Goal: Information Seeking & Learning: Learn about a topic

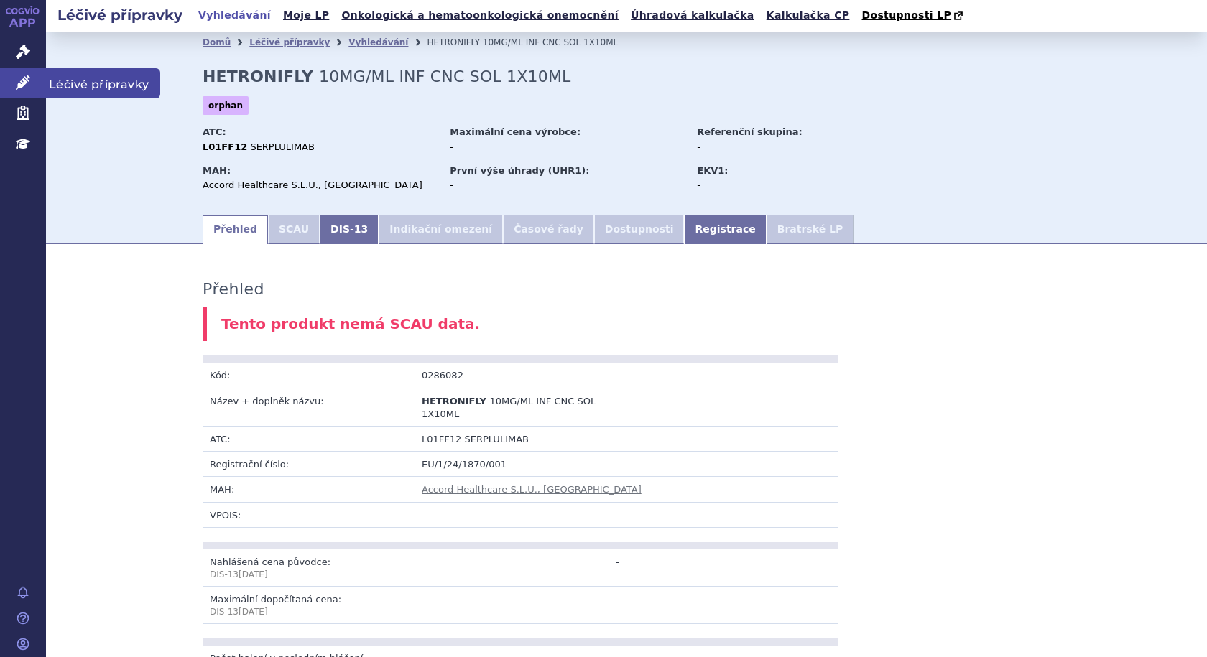
scroll to position [668, 0]
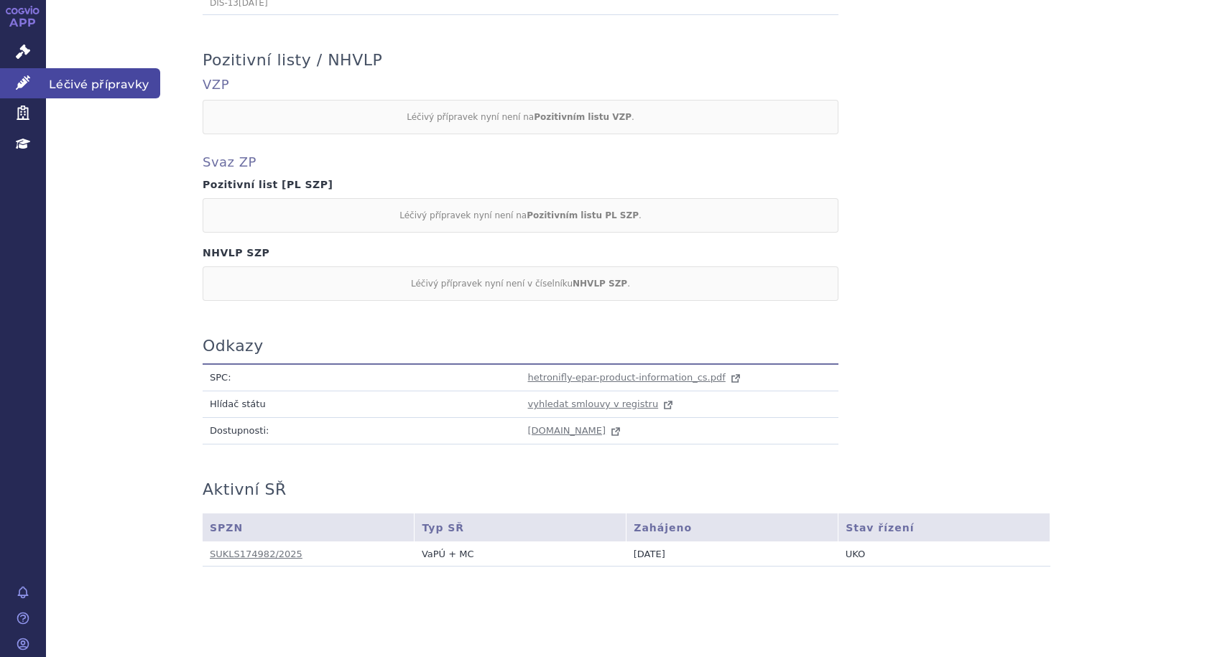
click at [83, 85] on span "Léčivé přípravky" at bounding box center [103, 83] width 114 height 30
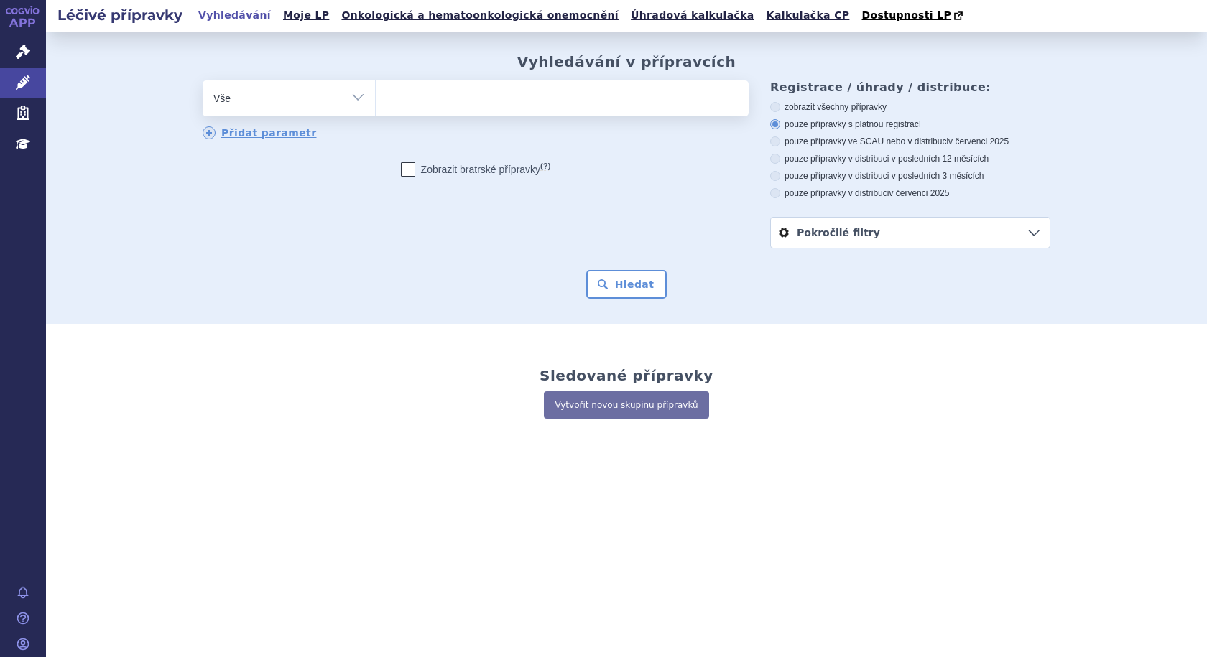
click at [565, 102] on ul at bounding box center [562, 95] width 373 height 30
click at [376, 102] on select at bounding box center [375, 98] width 1 height 36
click at [361, 98] on select "Vše Přípravek/SUKL kód MAH VPOIS ATC/Aktivní látka Léková forma Síla" at bounding box center [289, 96] width 172 height 32
select select "filter-indication-text"
click at [203, 81] on select "Vše Přípravek/SUKL kód MAH VPOIS ATC/Aktivní látka Léková forma Síla" at bounding box center [289, 96] width 172 height 32
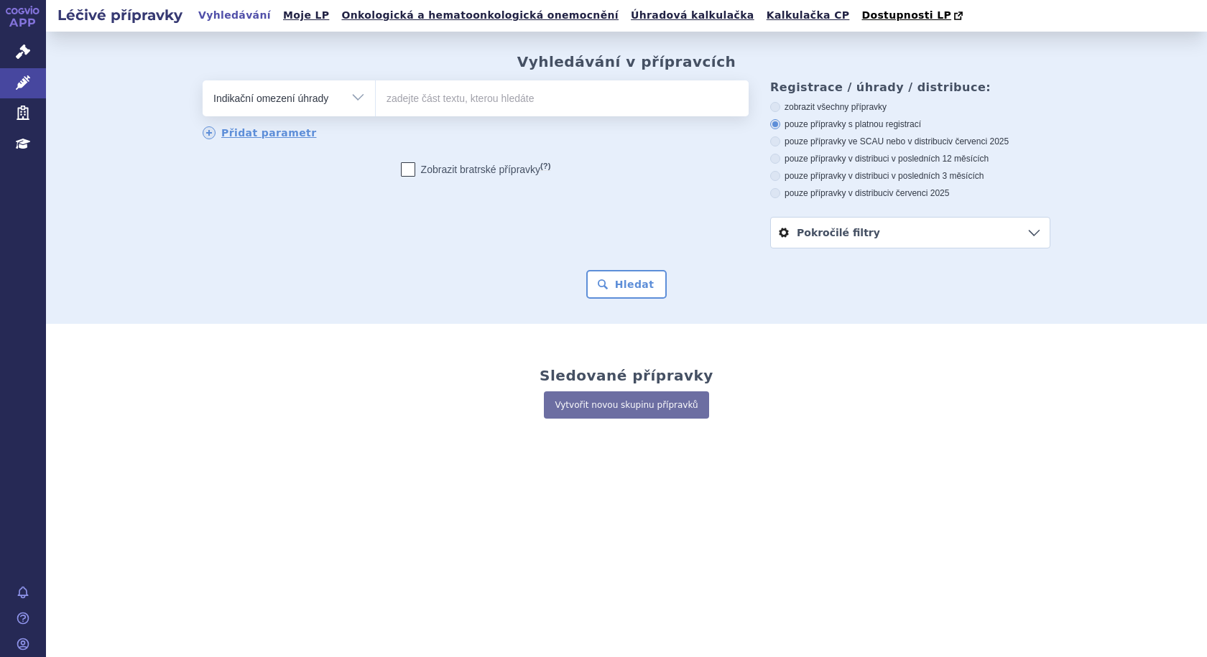
click at [437, 106] on input "text" at bounding box center [562, 98] width 373 height 36
type input "SCLC"
click at [586, 270] on button "Hledat" at bounding box center [626, 284] width 81 height 29
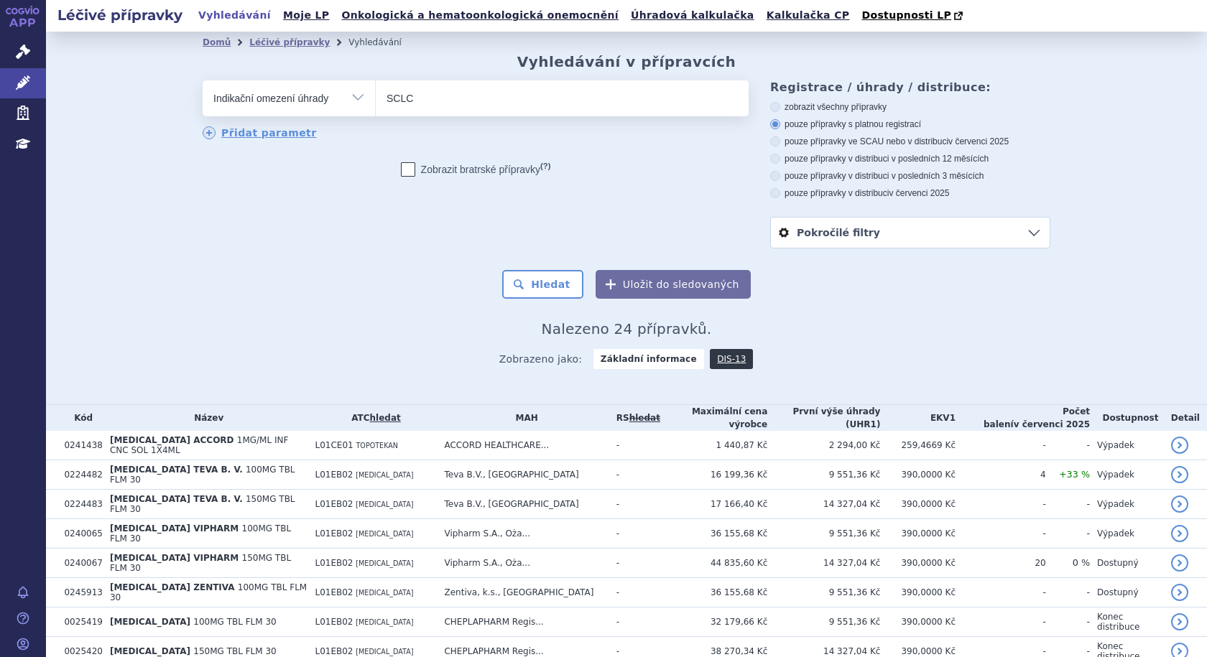
click at [356, 102] on select "Vše Přípravek/SUKL kód MAH VPOIS ATC/Aktivní látka Léková forma Síla" at bounding box center [289, 96] width 172 height 32
select select "filter-mesh-illness"
click at [203, 81] on select "Vše Přípravek/SUKL kód MAH VPOIS ATC/Aktivní látka Léková forma Síla" at bounding box center [289, 96] width 172 height 32
click at [401, 91] on ul at bounding box center [562, 95] width 373 height 30
click at [376, 91] on select at bounding box center [375, 98] width 1 height 36
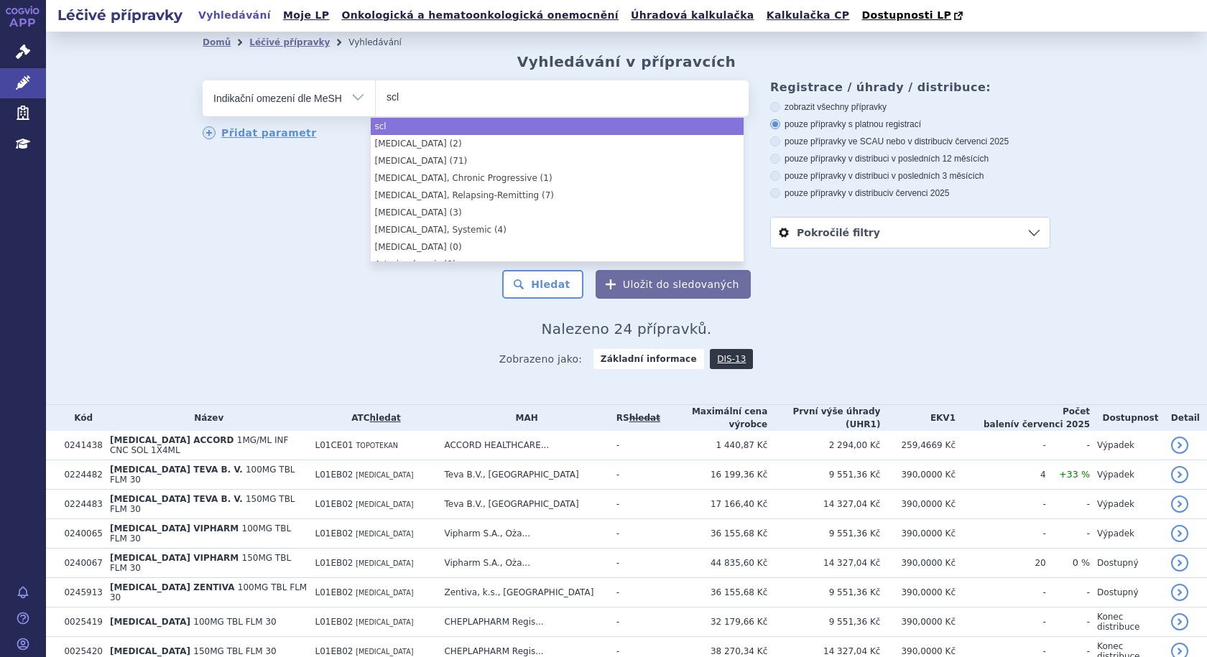
type input "scl"
drag, startPoint x: 412, startPoint y: 98, endPoint x: 366, endPoint y: 92, distance: 46.3
click at [366, 92] on div "odstranit Vše Přípravek/SUKL kód MAH VPOIS ATC/Aktivní látka" at bounding box center [476, 98] width 546 height 36
click at [417, 100] on ul "scl" at bounding box center [562, 95] width 373 height 30
click at [376, 100] on select "scl" at bounding box center [375, 98] width 1 height 36
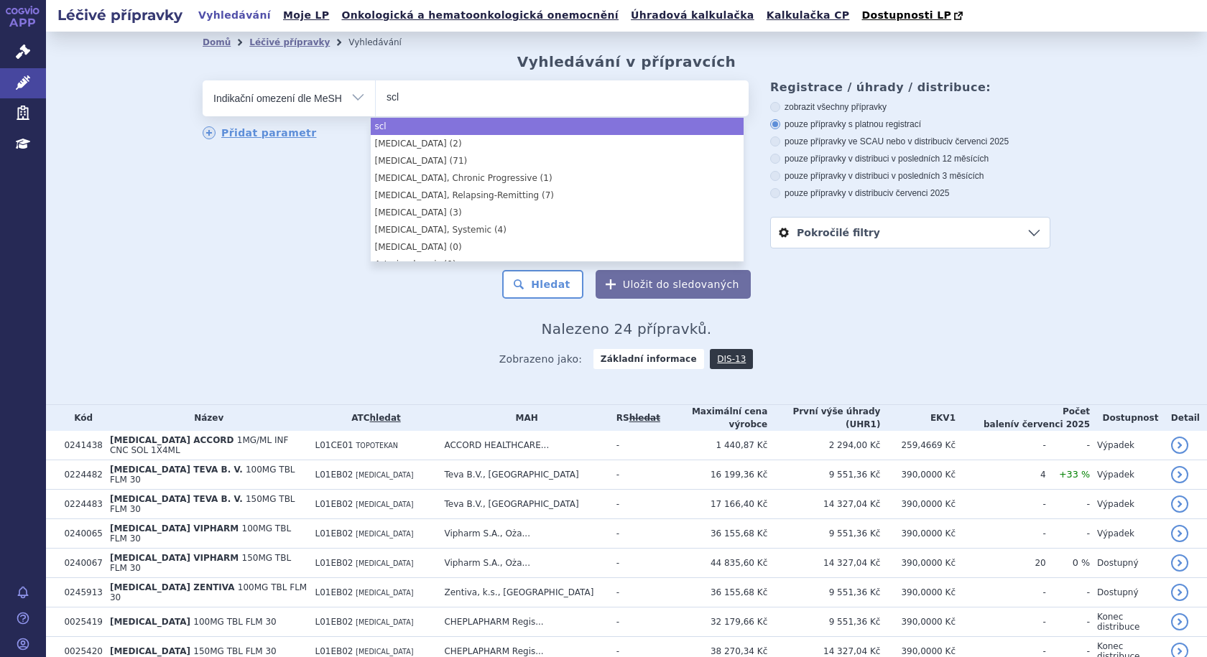
select select "scl"
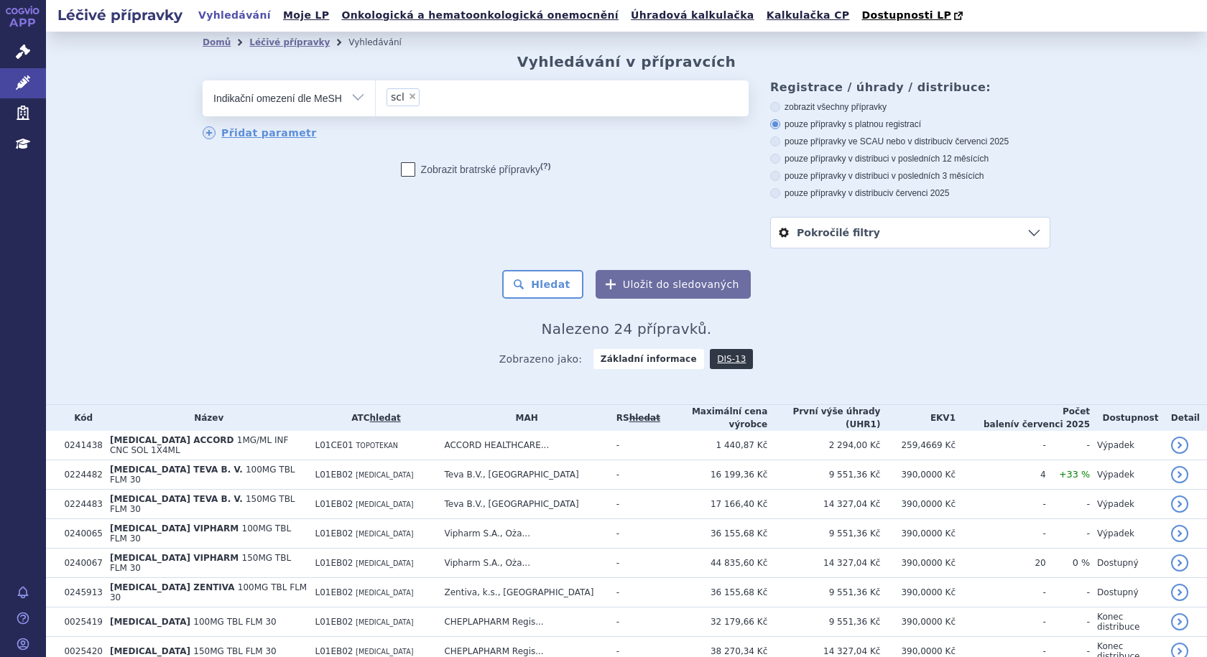
click at [408, 99] on span "×" at bounding box center [412, 96] width 9 height 9
click at [376, 99] on select "scl" at bounding box center [375, 98] width 1 height 36
select select
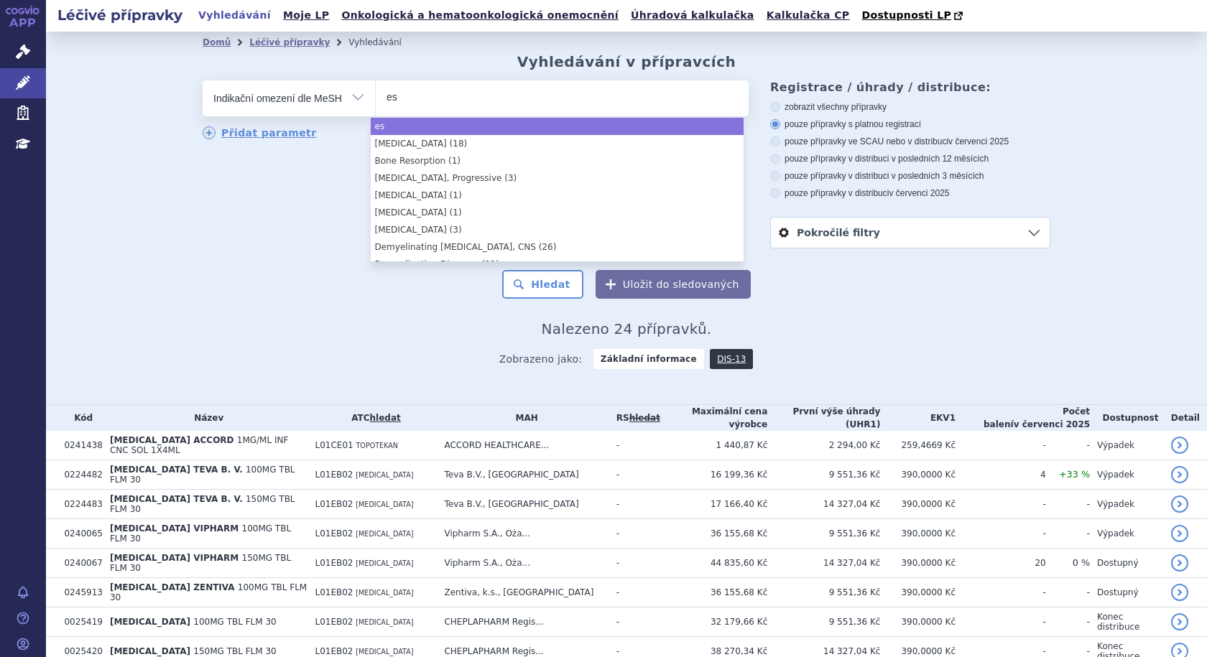
type input "es-"
drag, startPoint x: 396, startPoint y: 101, endPoint x: 365, endPoint y: 97, distance: 31.8
click at [365, 97] on div "odstranit Vše Přípravek/SUKL kód MAH VPOIS ATC/Aktivní látka" at bounding box center [476, 98] width 546 height 36
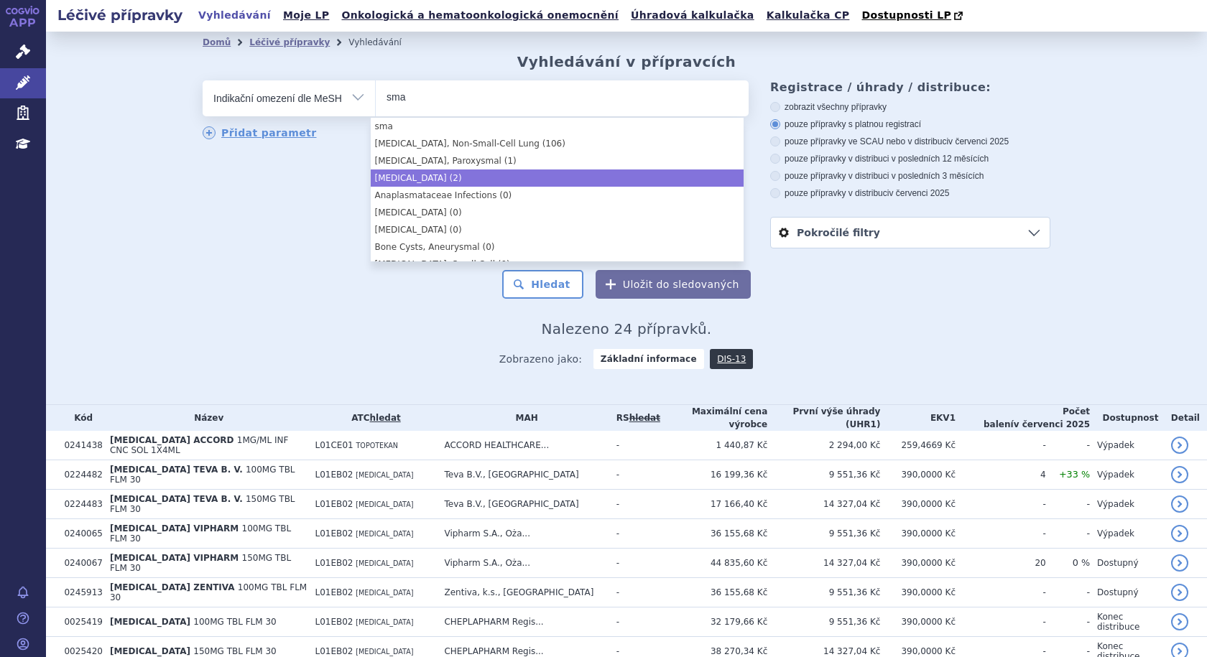
type input "sma"
select select "Small Cell Lung Carcinoma"
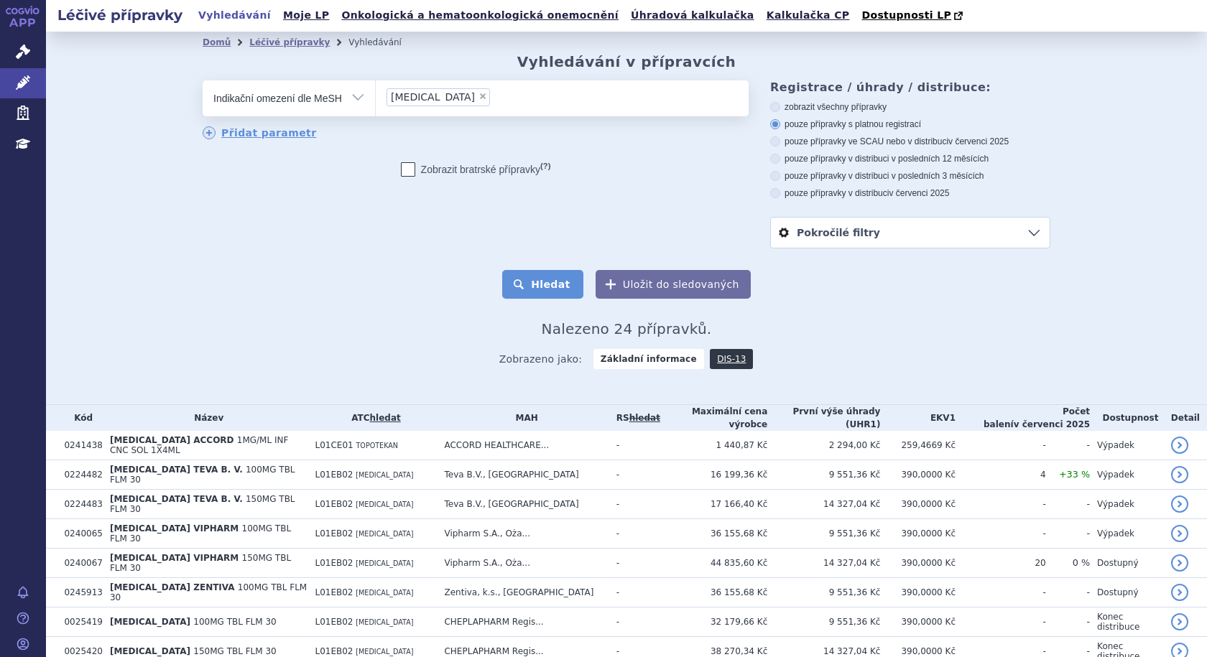
click at [559, 283] on button "Hledat" at bounding box center [542, 284] width 81 height 29
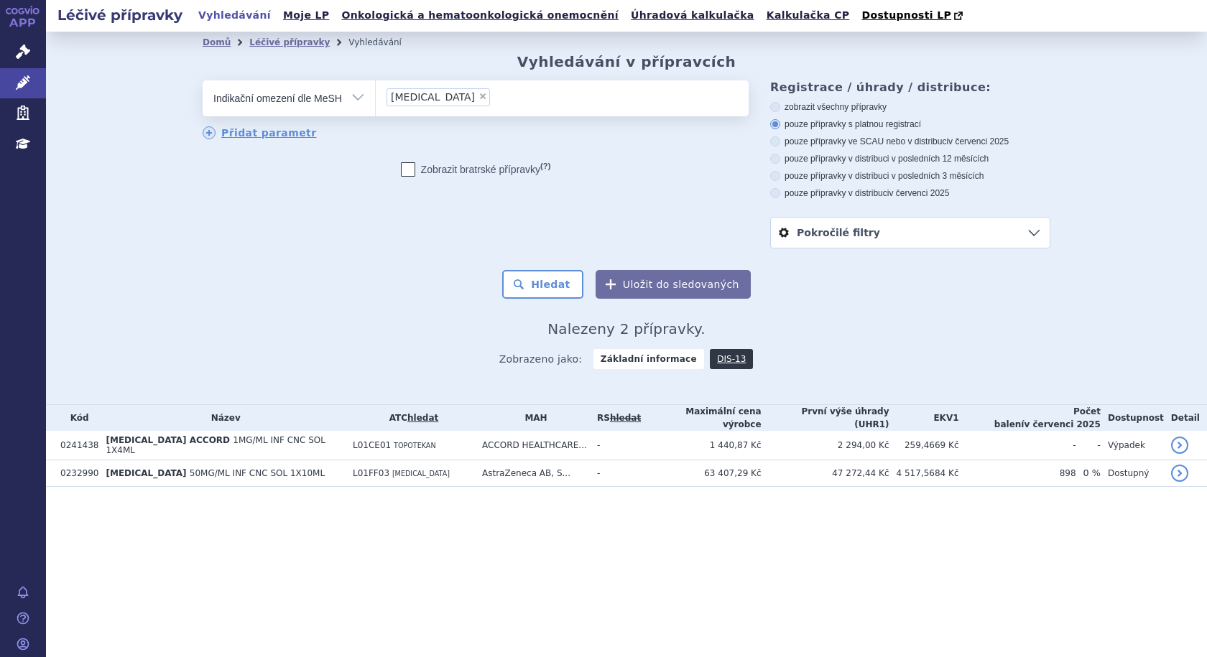
click at [403, 172] on icon at bounding box center [408, 169] width 14 height 14
click at [404, 172] on input "Zobrazit [DEMOGRAPHIC_DATA] přípravky (?)" at bounding box center [408, 172] width 9 height 9
checkbox input "true"
click at [539, 285] on button "Hledat" at bounding box center [542, 284] width 81 height 29
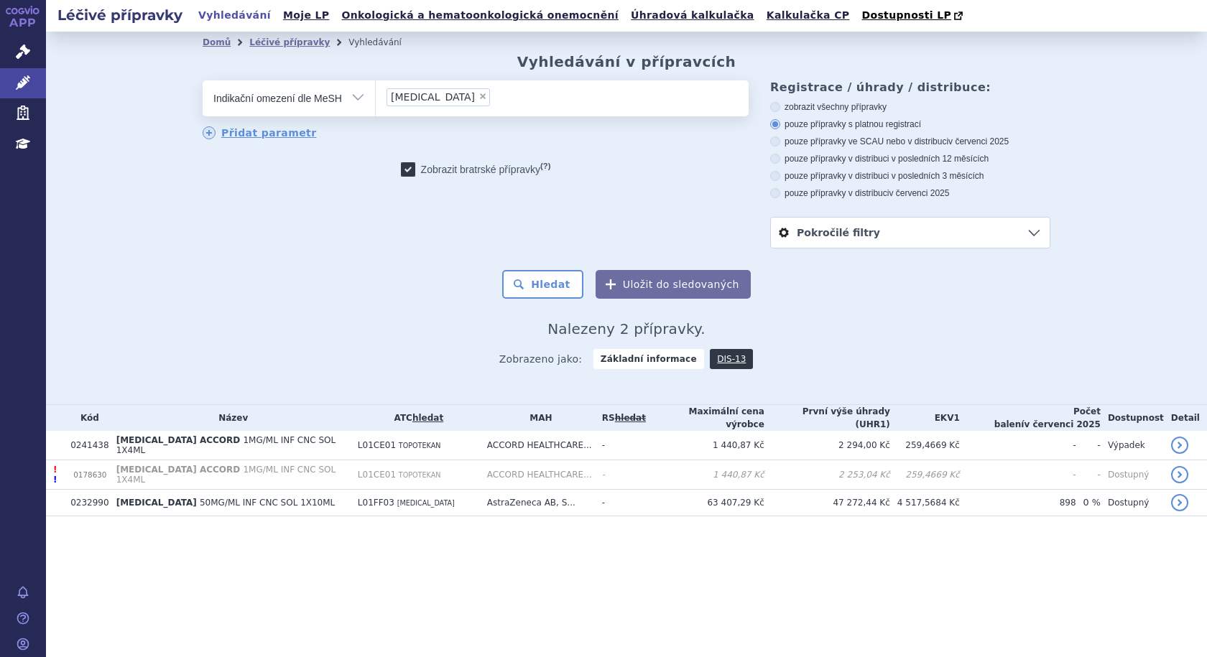
click at [487, 96] on span "×" at bounding box center [482, 96] width 9 height 9
click at [376, 96] on select "Small Cell Lung Carcinoma" at bounding box center [375, 98] width 1 height 36
select select
click at [355, 101] on select "Vše Přípravek/SUKL kód MAH VPOIS ATC/Aktivní látka Léková forma Síla" at bounding box center [289, 96] width 172 height 32
select select "filter-all"
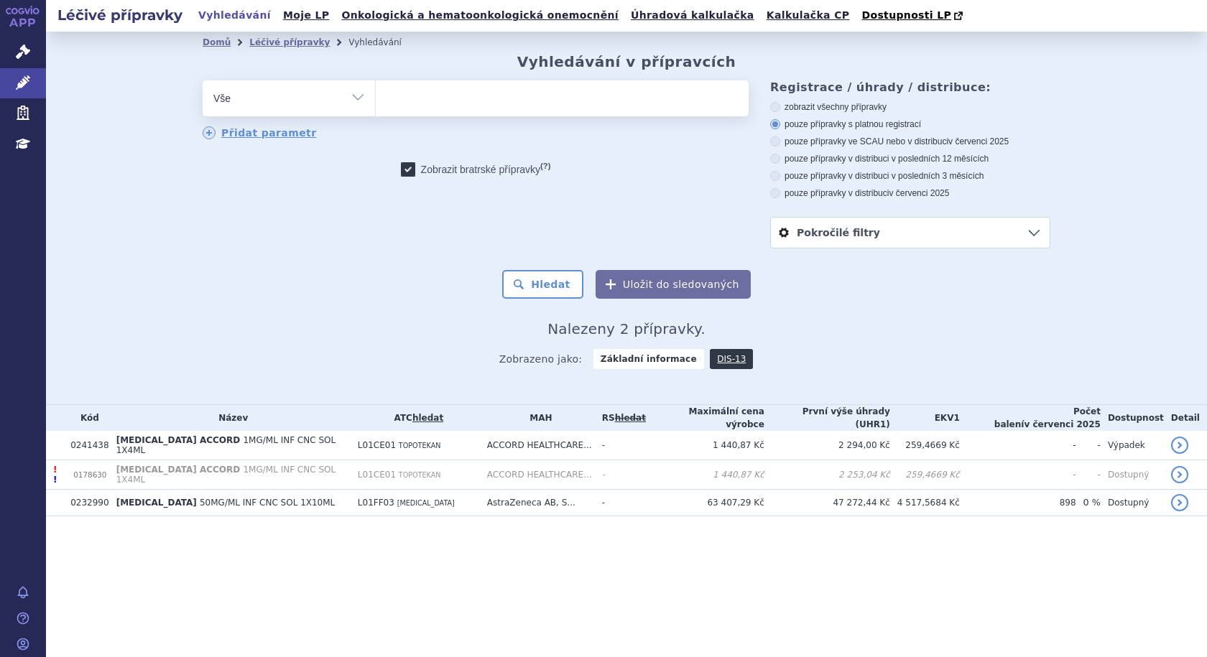
click at [203, 81] on select "Vše Přípravek/SUKL kód MAH VPOIS ATC/Aktivní látka Léková forma Síla" at bounding box center [289, 96] width 172 height 32
click at [430, 103] on ul at bounding box center [562, 95] width 373 height 30
click at [376, 103] on select at bounding box center [375, 98] width 1 height 36
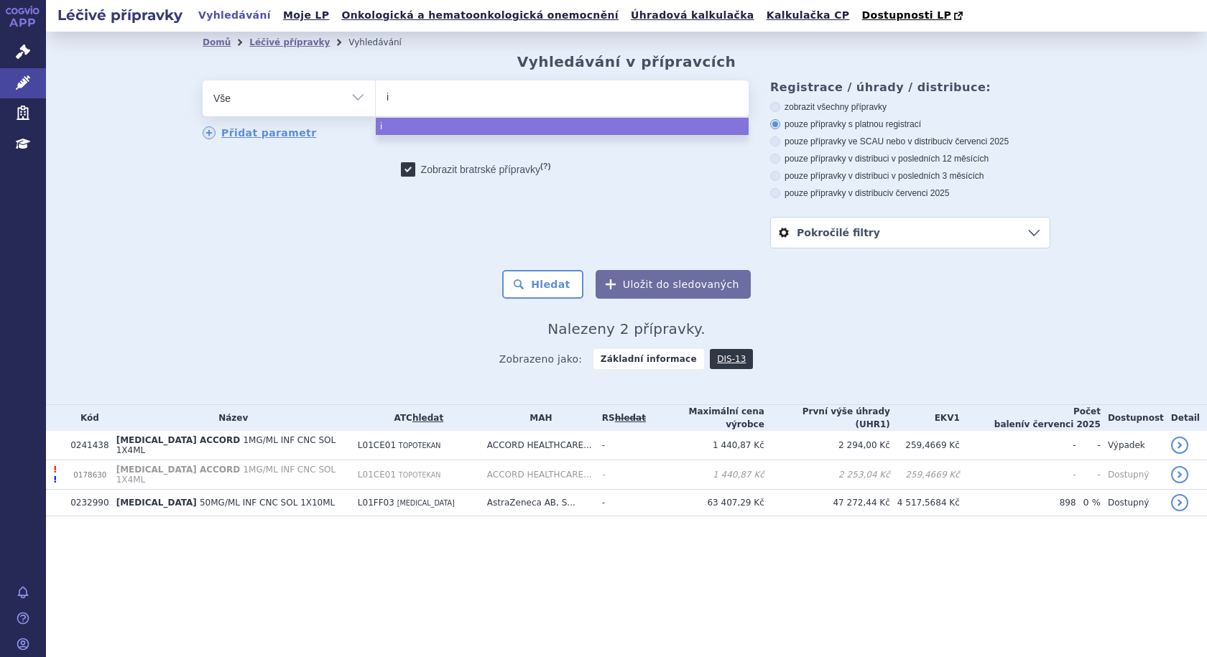
type input "im"
type input "imf"
type input "imfi"
type input "imfin"
type input "imfinz"
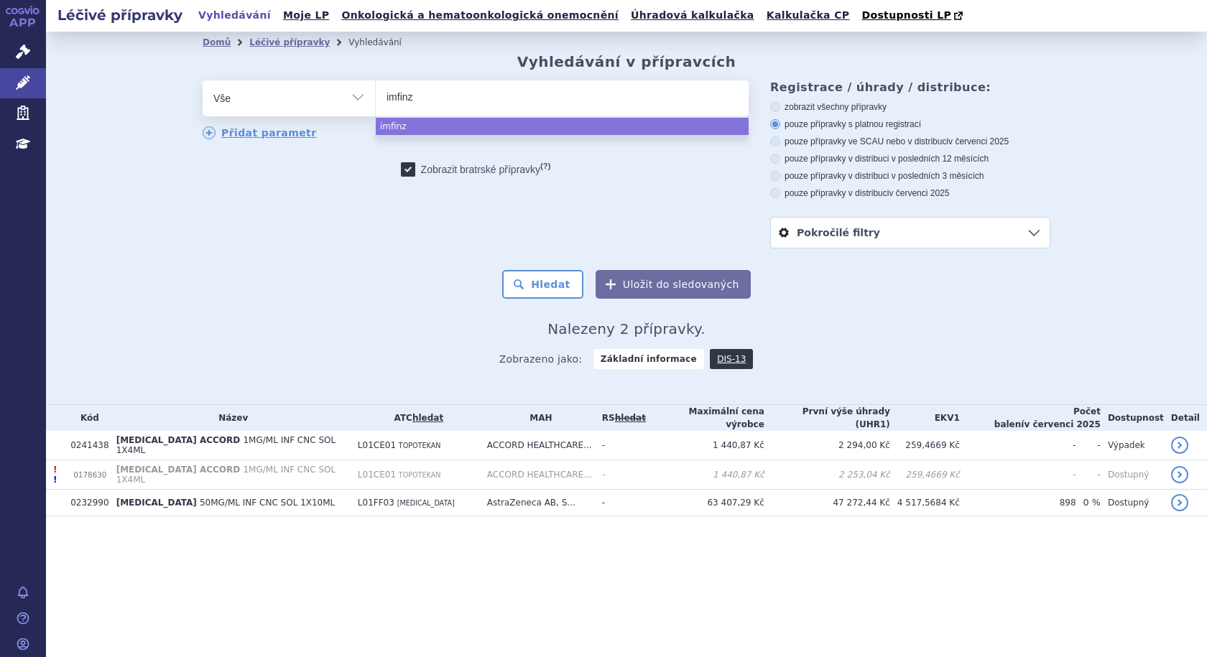
type input "[MEDICAL_DATA]"
select select "imfinzi"
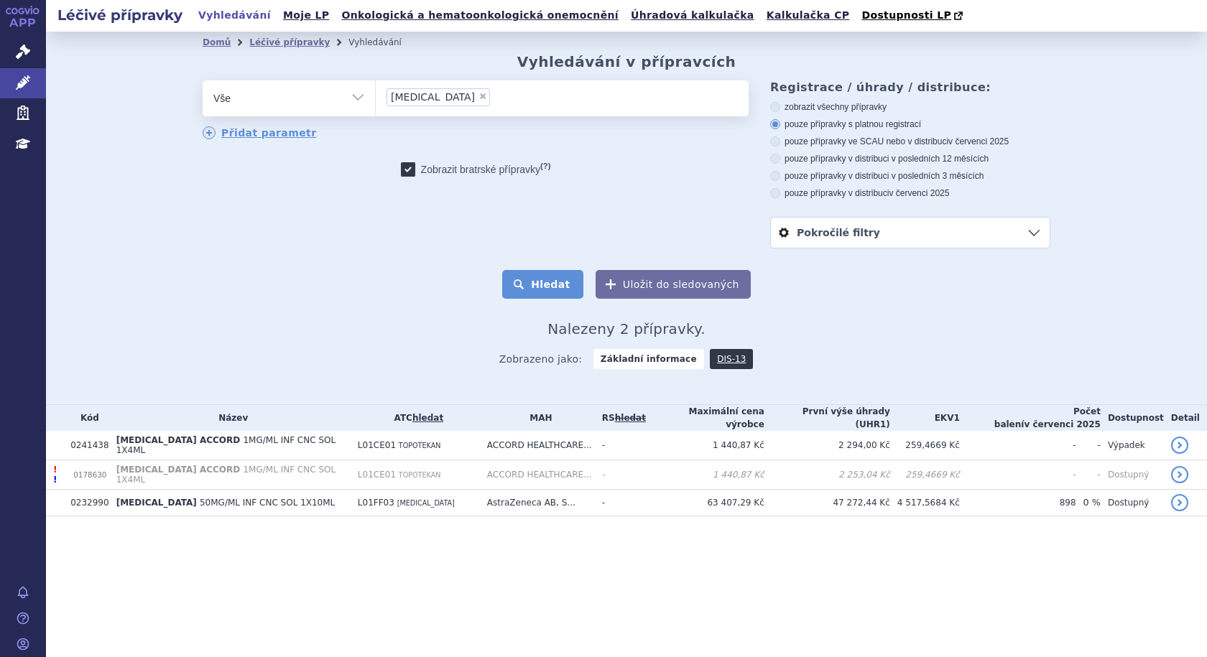
click at [549, 285] on button "Hledat" at bounding box center [542, 284] width 81 height 29
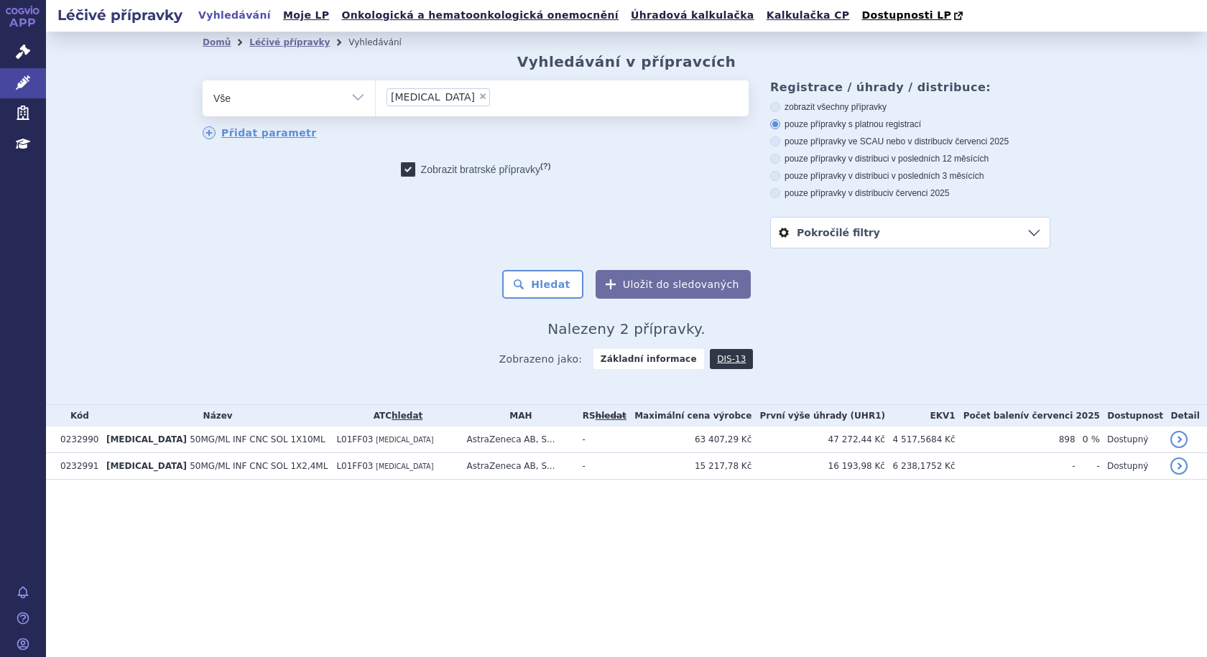
click at [401, 167] on icon at bounding box center [408, 169] width 14 height 14
click at [404, 168] on input "Zobrazit [DEMOGRAPHIC_DATA] přípravky (?)" at bounding box center [408, 172] width 9 height 9
checkbox input "false"
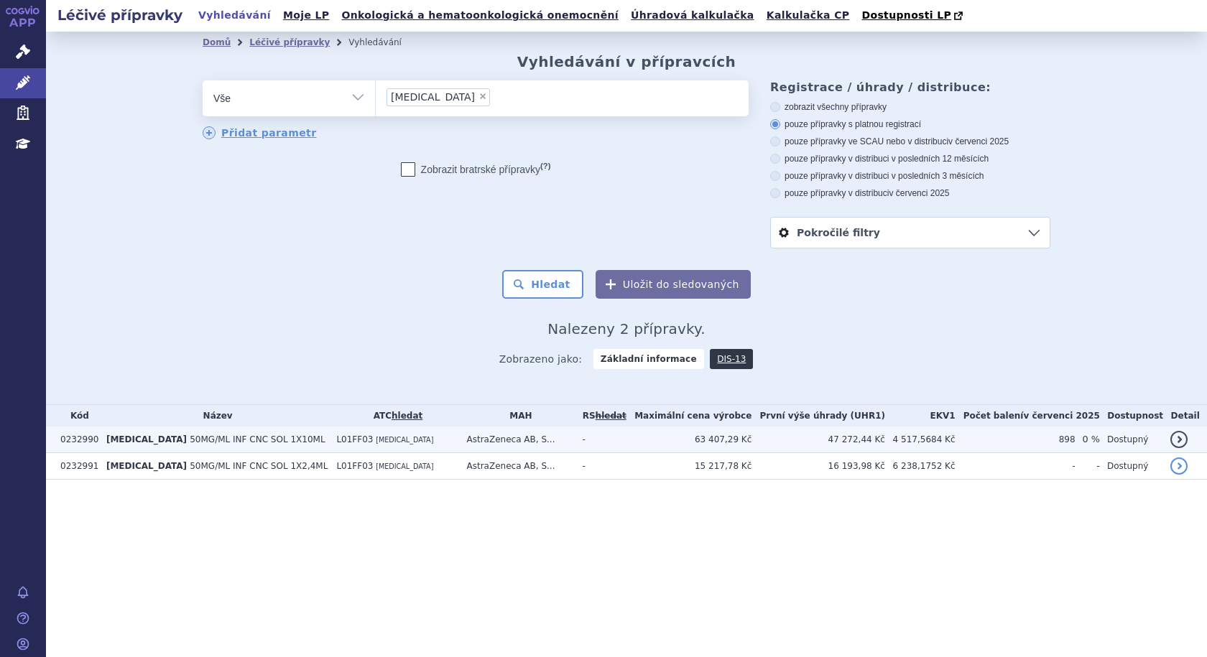
click at [271, 438] on td "[MEDICAL_DATA] 50MG/ML INF CNC SOL 1X10ML" at bounding box center [214, 440] width 230 height 27
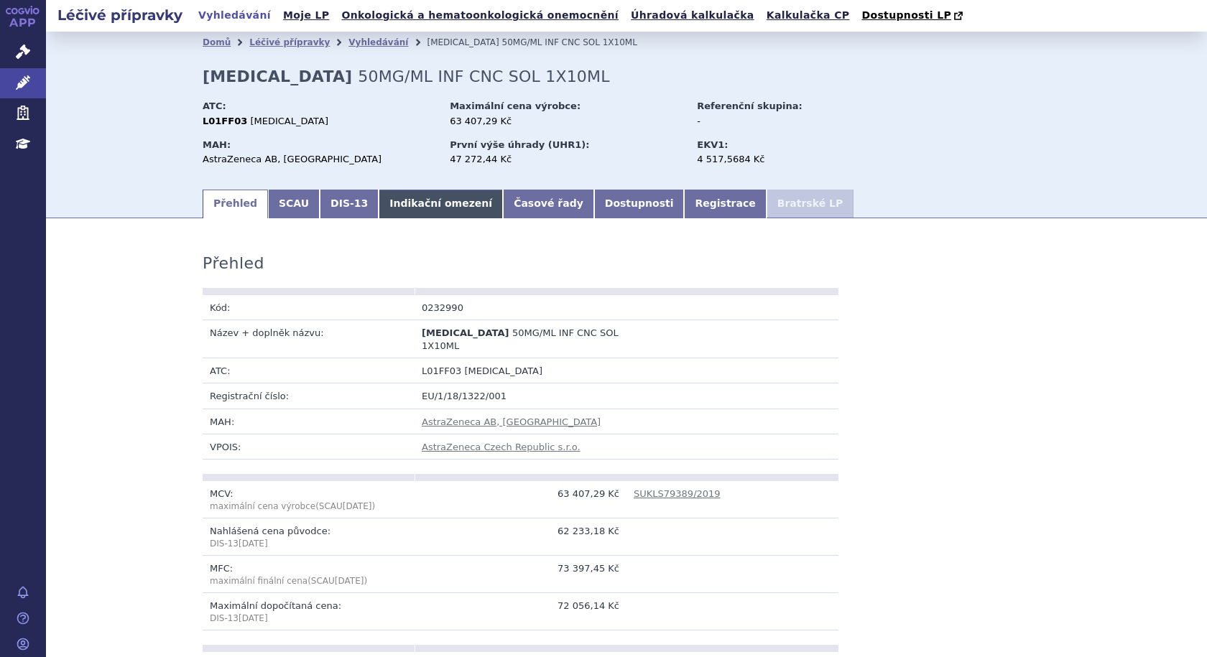
click at [435, 208] on link "Indikační omezení" at bounding box center [441, 204] width 124 height 29
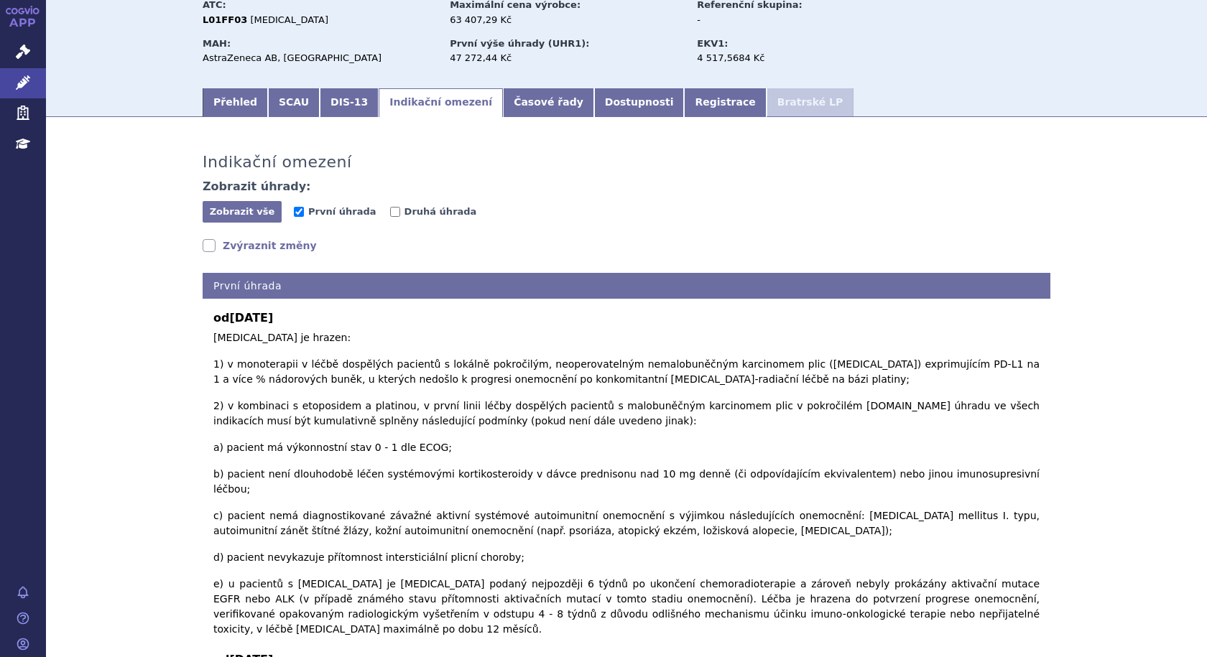
scroll to position [144, 0]
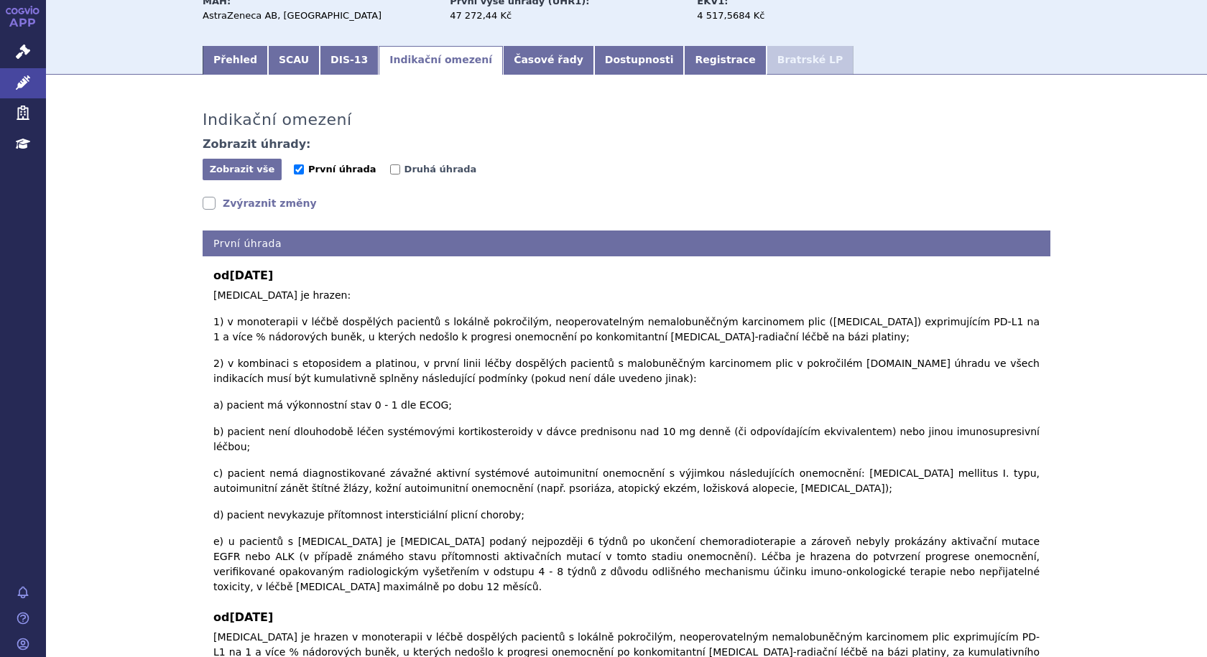
click at [294, 169] on input "První úhrada" at bounding box center [299, 169] width 10 height 10
checkbox input "false"
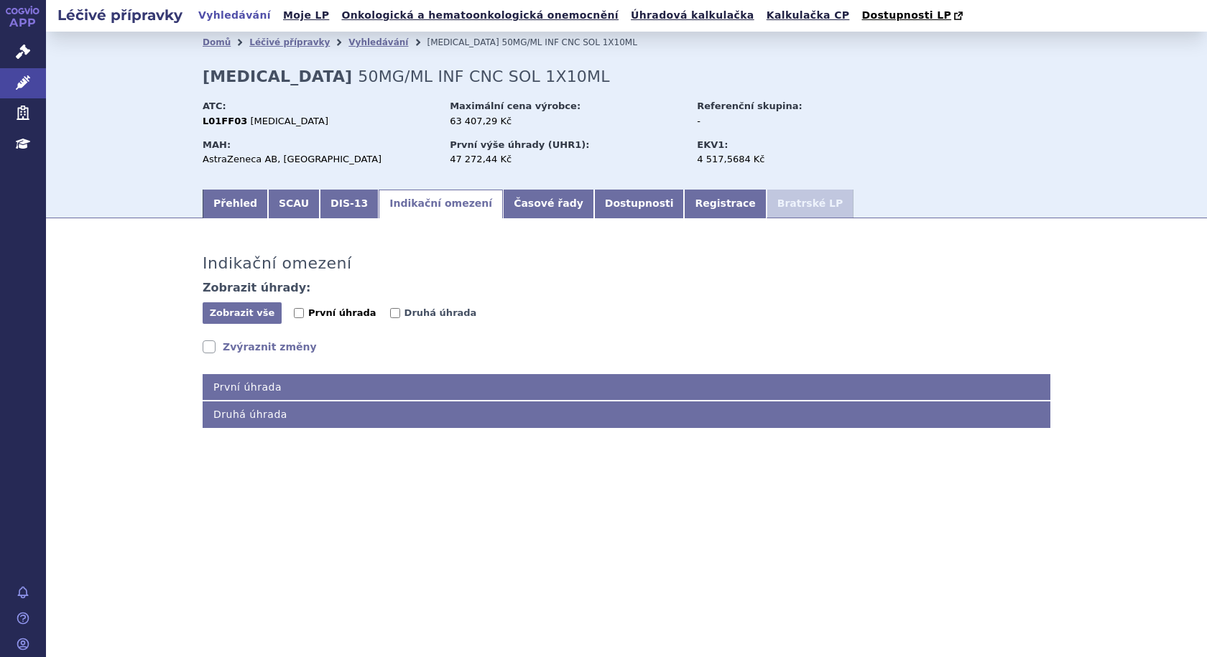
scroll to position [0, 0]
click at [390, 312] on input "Druhá úhrada" at bounding box center [395, 313] width 10 height 10
checkbox input "true"
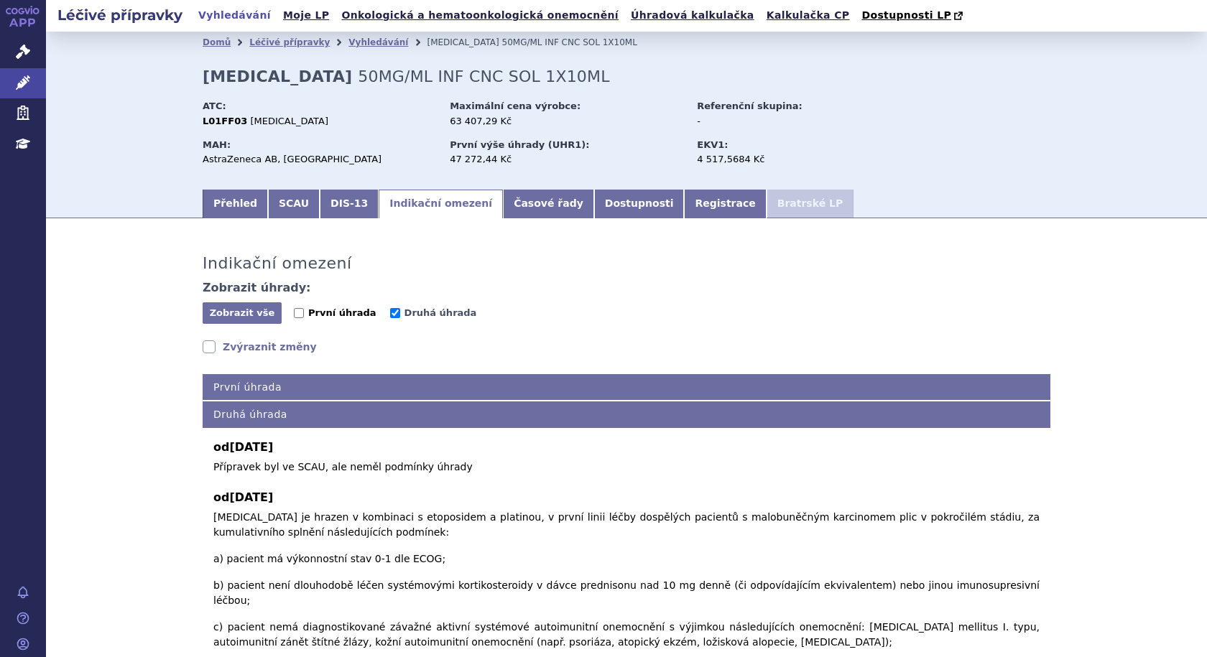
click at [294, 312] on input "První úhrada" at bounding box center [299, 313] width 10 height 10
checkbox input "true"
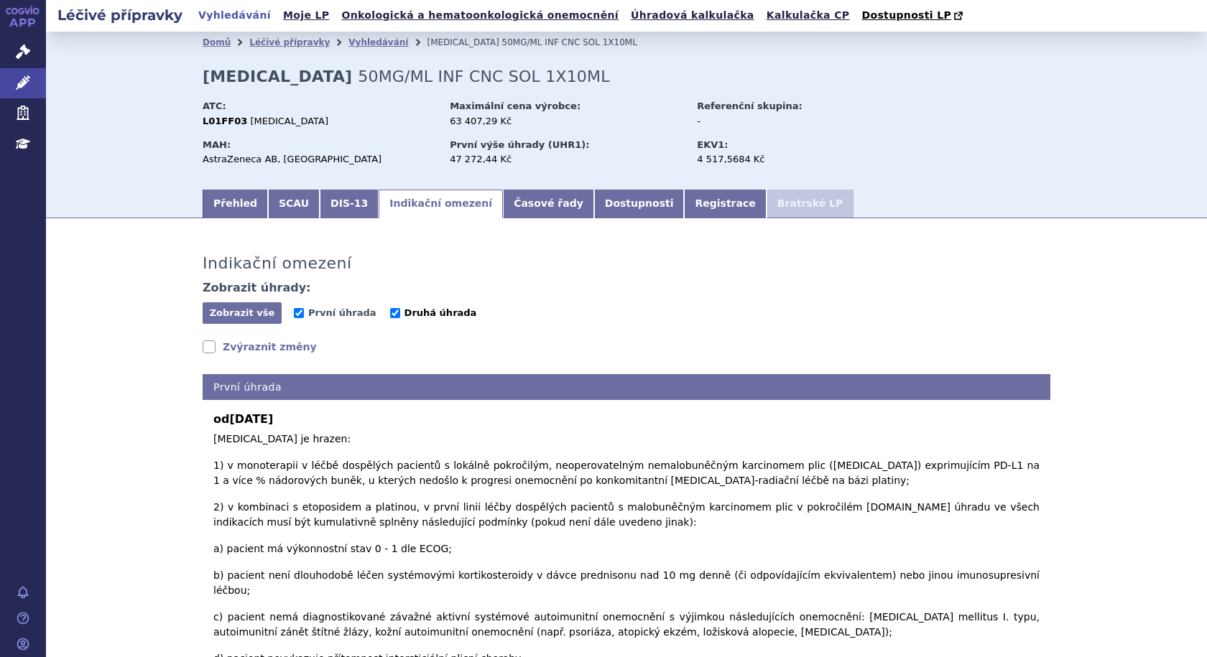
click at [390, 313] on input "Druhá úhrada" at bounding box center [395, 313] width 10 height 10
checkbox input "false"
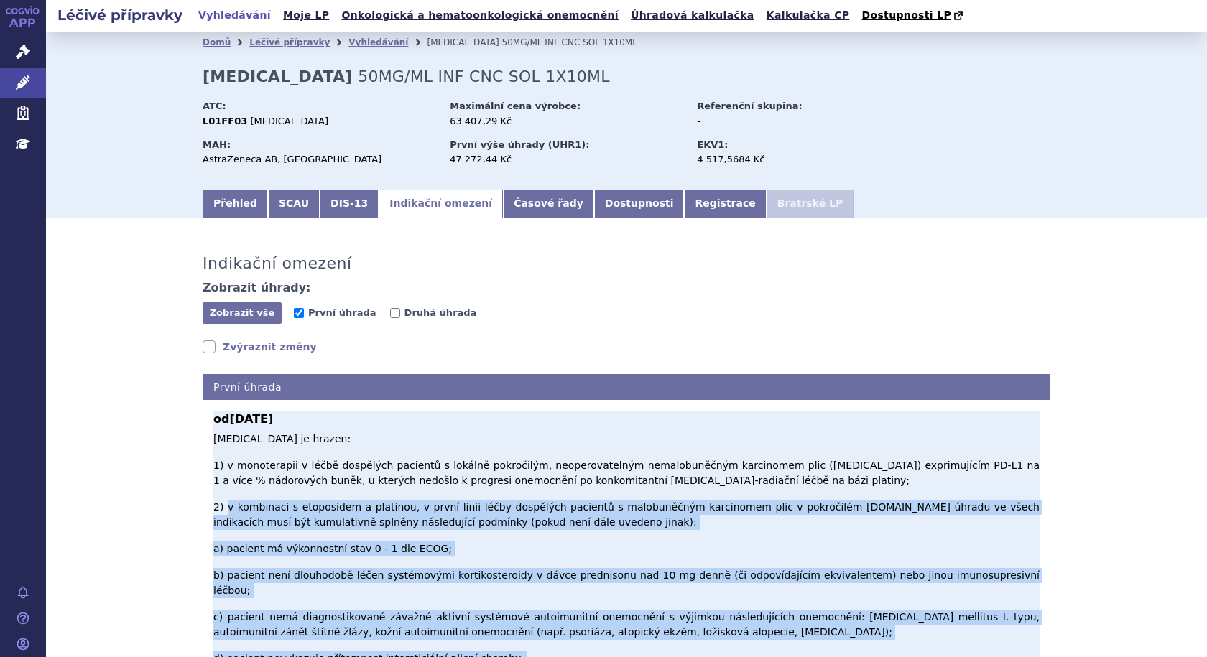
drag, startPoint x: 219, startPoint y: 485, endPoint x: 878, endPoint y: 624, distance: 673.9
click at [878, 624] on p "Durvalumab je hrazen: 1) v monoterapii v léčbě dospělých pacientů s lokálně pok…" at bounding box center [626, 585] width 826 height 307
copy p "v kombinaci s etoposidem a platinou, v první linii léčby dospělých pacientů s m…"
click at [520, 514] on p "Durvalumab je hrazen: 1) v monoterapii v léčbě dospělých pacientů s lokálně pok…" at bounding box center [626, 585] width 826 height 307
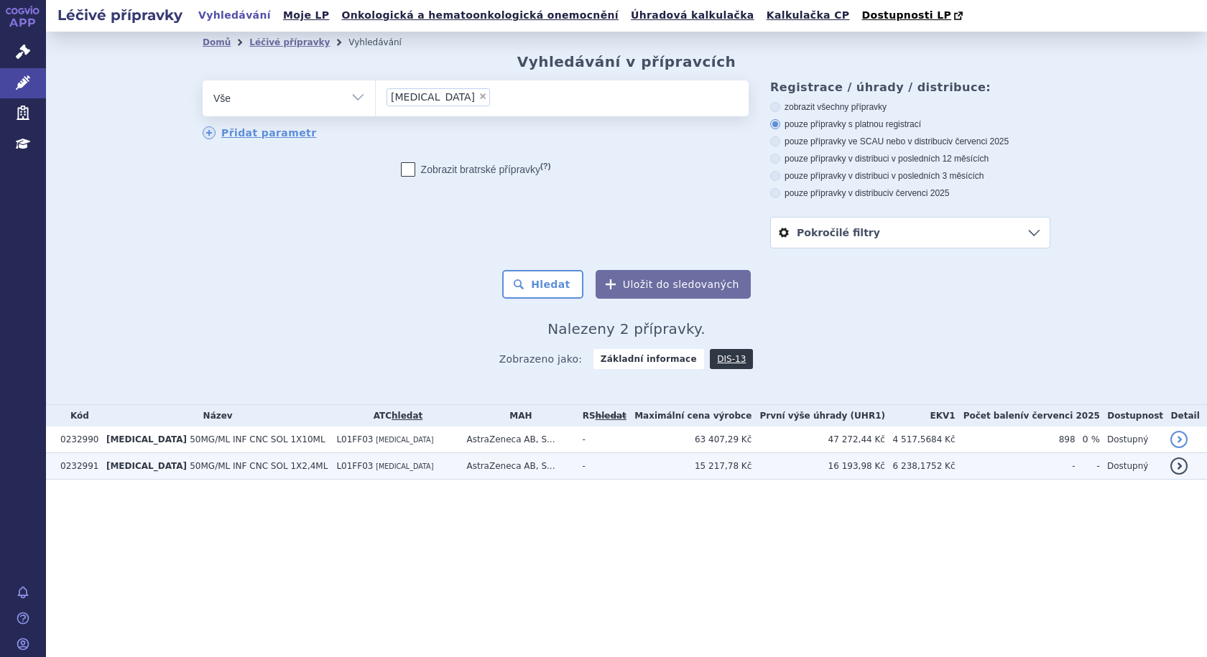
click at [251, 468] on span "50MG/ML INF CNC SOL 1X2,4ML" at bounding box center [259, 466] width 138 height 10
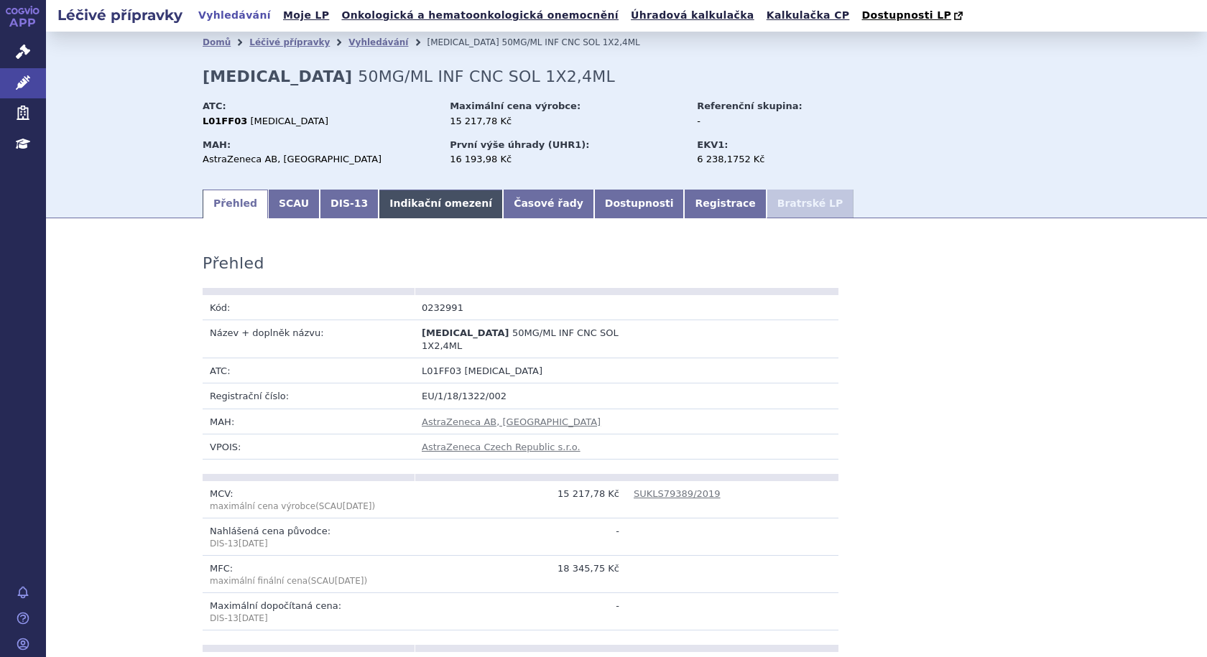
click at [406, 206] on link "Indikační omezení" at bounding box center [441, 204] width 124 height 29
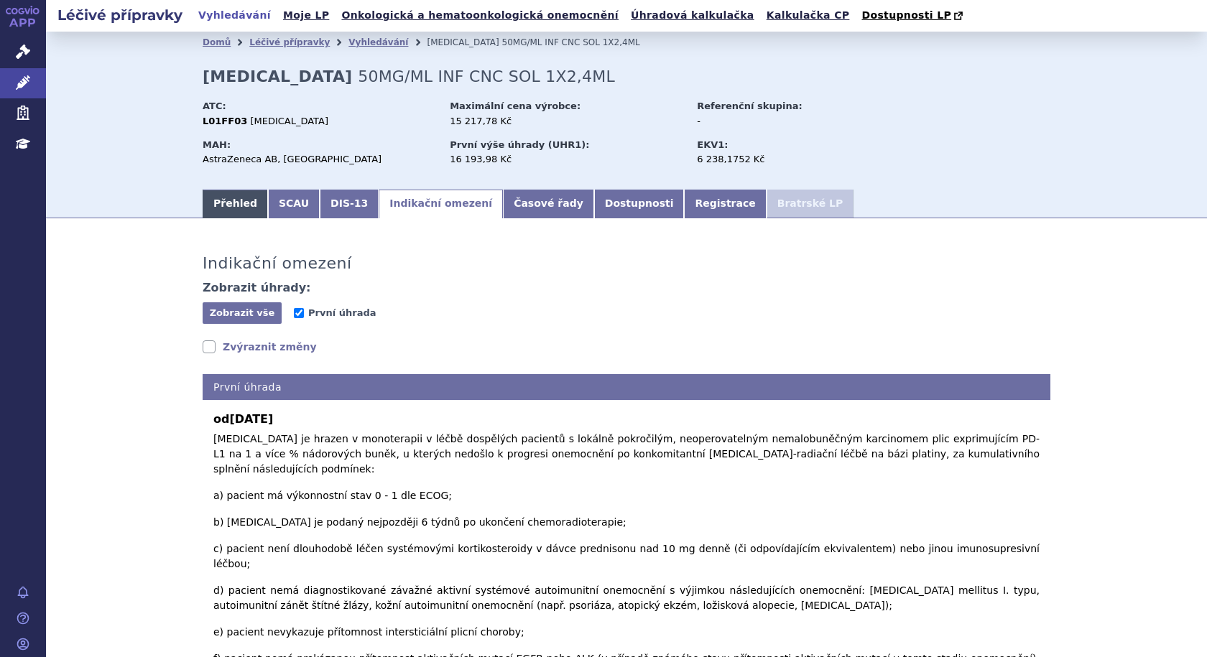
click at [231, 208] on link "Přehled" at bounding box center [235, 204] width 65 height 29
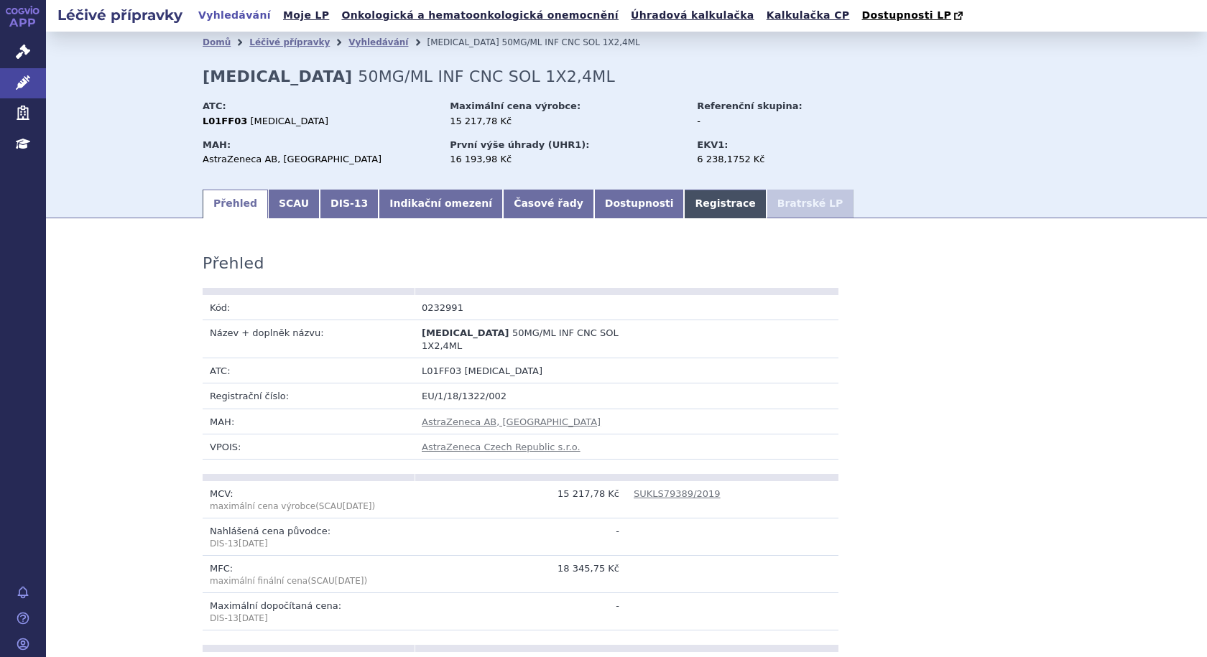
click at [684, 203] on link "Registrace" at bounding box center [725, 204] width 82 height 29
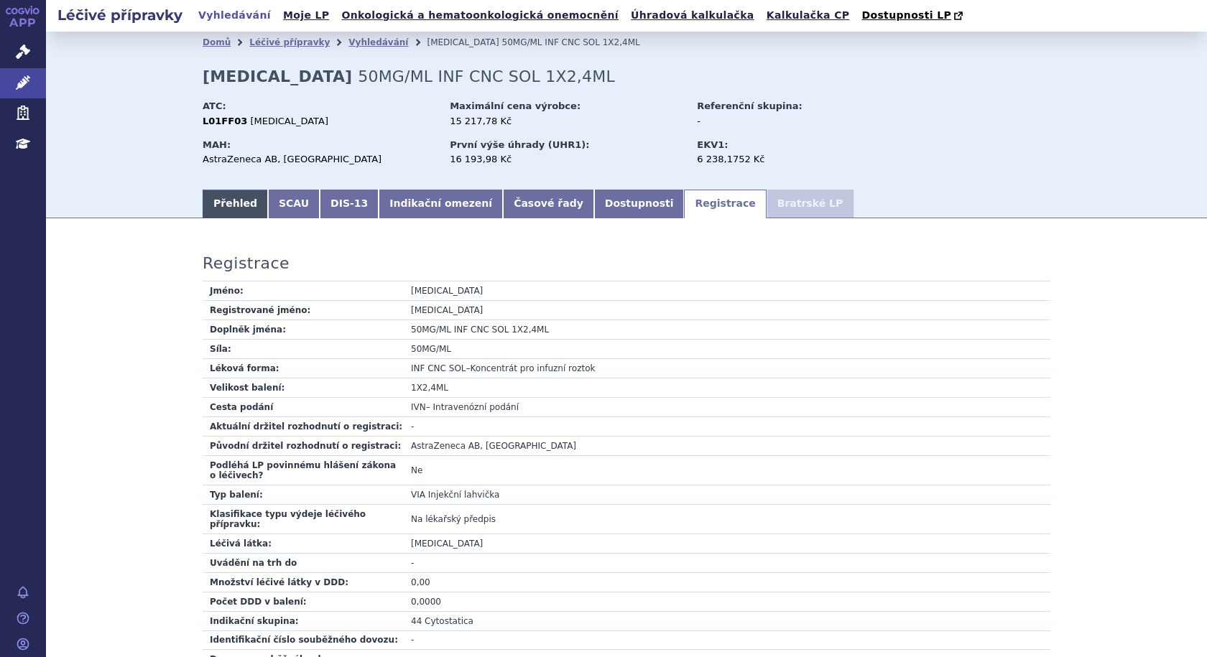
click at [223, 207] on link "Přehled" at bounding box center [235, 204] width 65 height 29
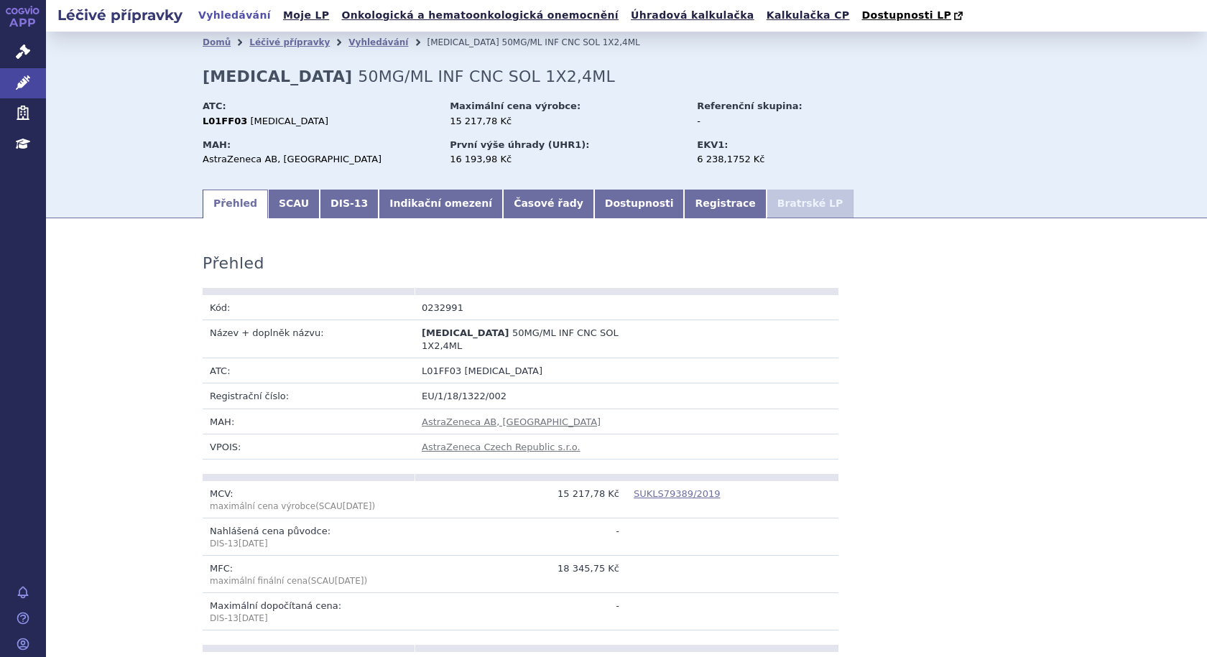
click at [672, 488] on link "SUKLS79389/2019" at bounding box center [676, 493] width 87 height 11
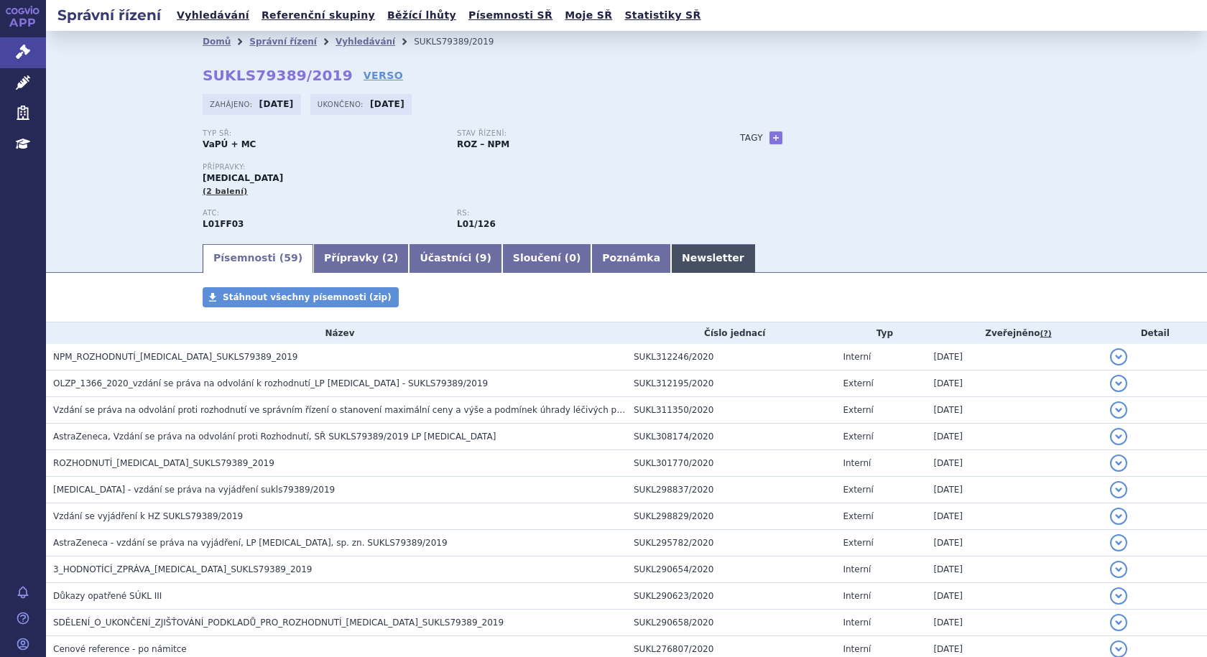
click at [671, 259] on link "Newsletter" at bounding box center [713, 258] width 84 height 29
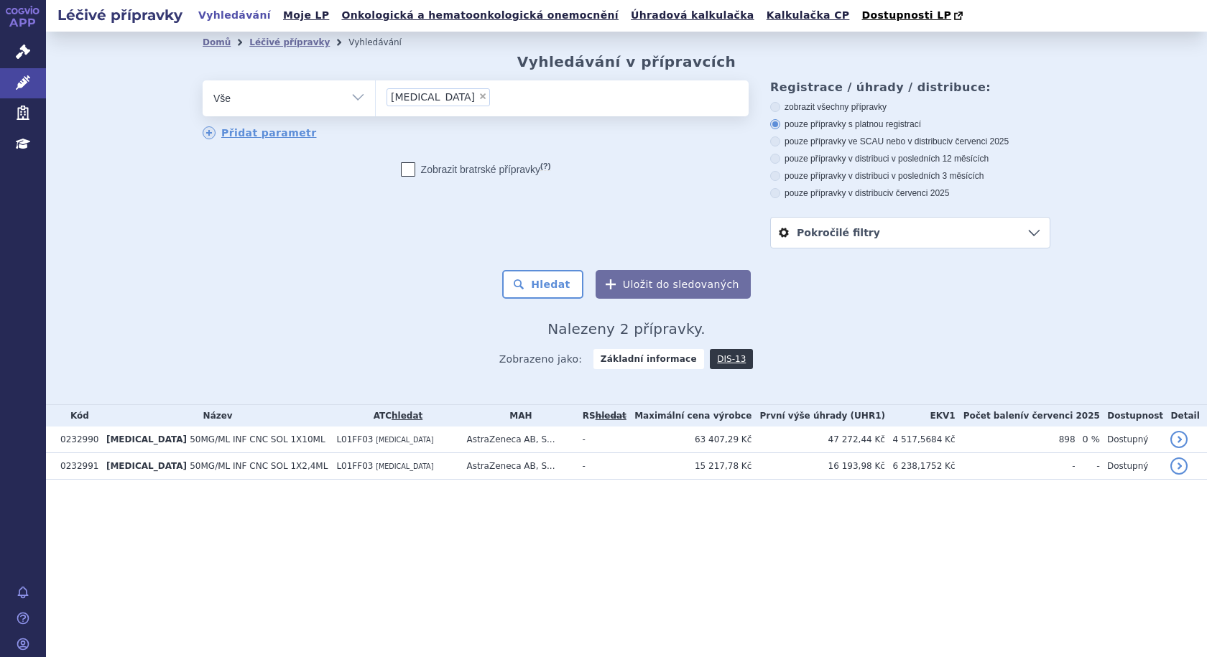
click at [478, 97] on span "×" at bounding box center [482, 96] width 9 height 9
click at [376, 97] on select "[MEDICAL_DATA]" at bounding box center [375, 98] width 1 height 36
select select
type input "te"
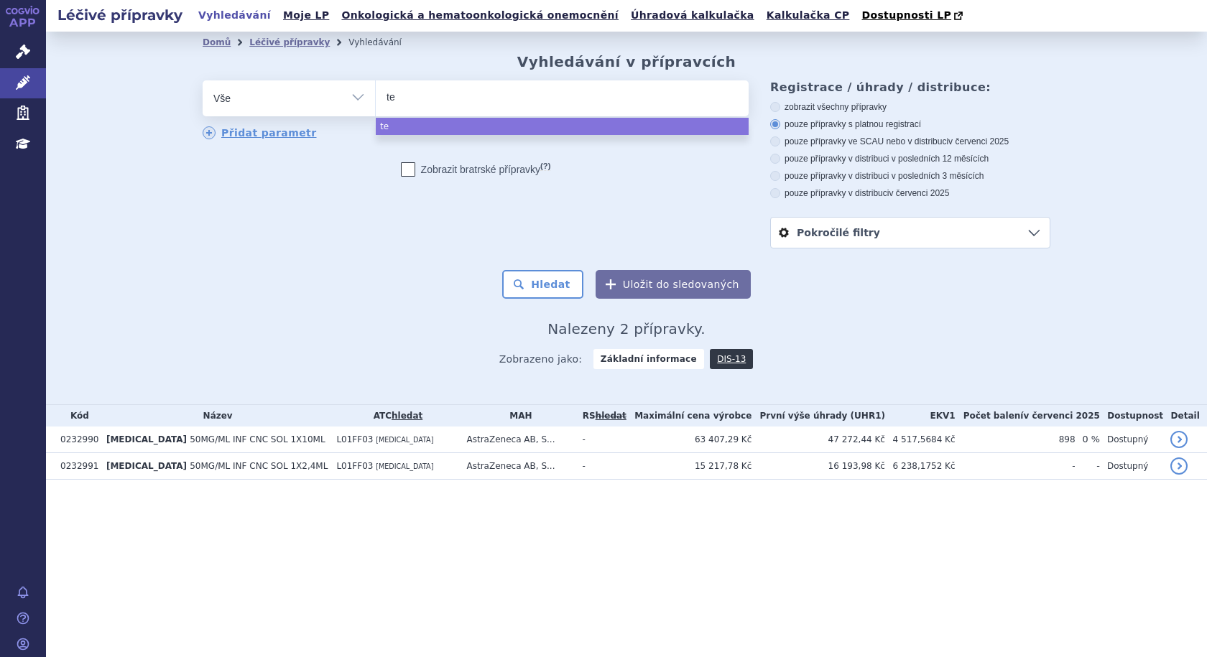
type input "tec"
type input "tece"
type input "tecen"
type input "tecent"
type input "tecentri"
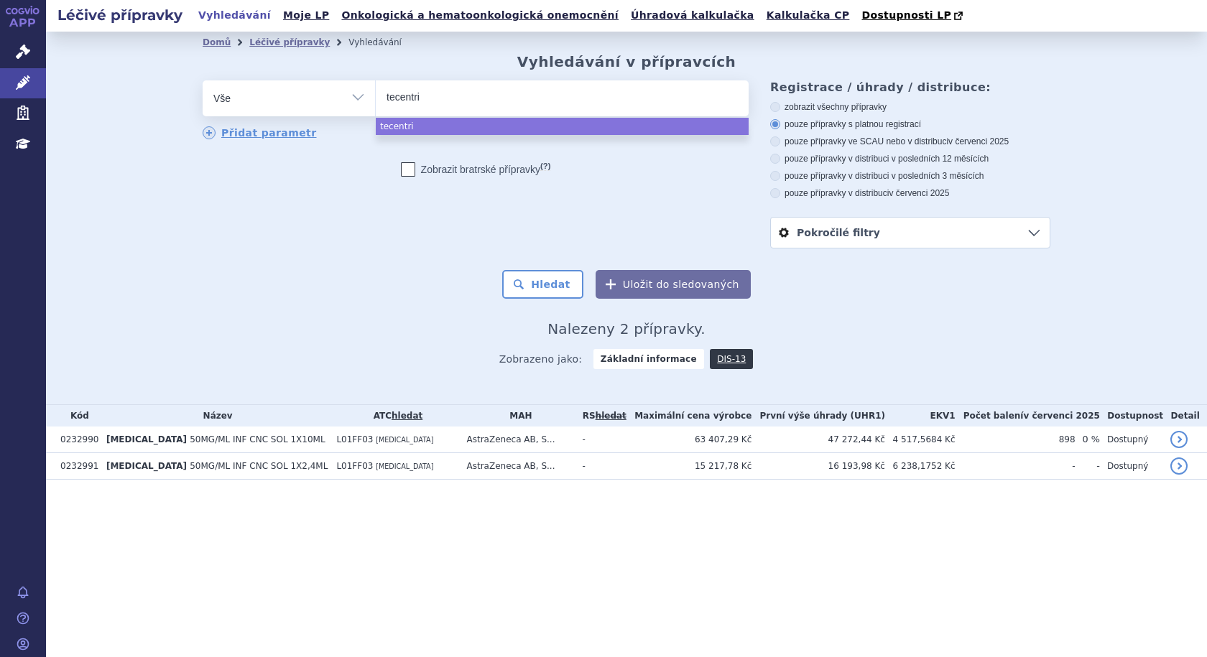
type input "[MEDICAL_DATA]"
select select "[MEDICAL_DATA]"
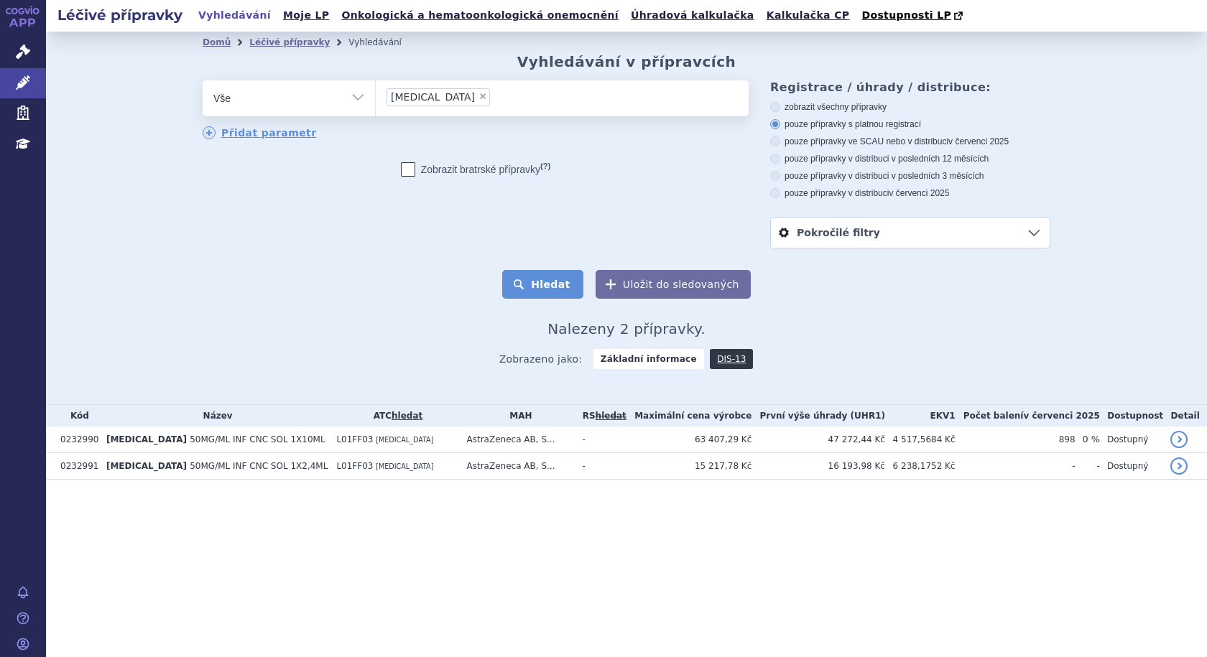
click at [544, 288] on button "Hledat" at bounding box center [542, 284] width 81 height 29
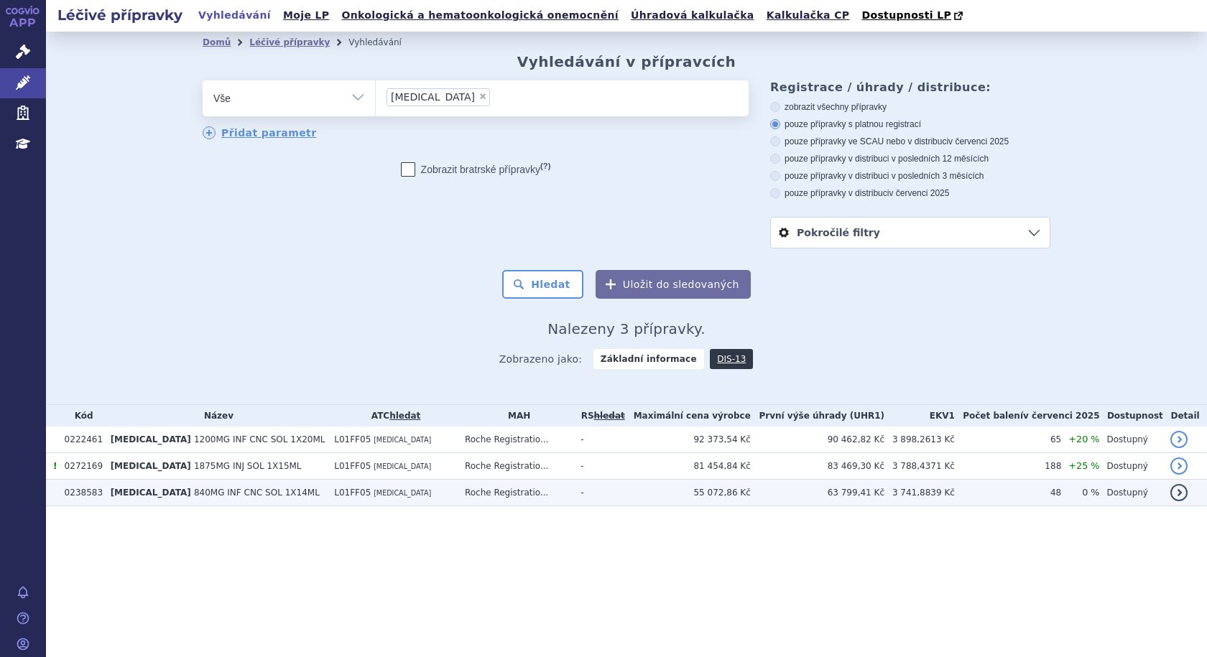
click at [249, 493] on span "840MG INF CNC SOL 1X14ML" at bounding box center [257, 493] width 126 height 10
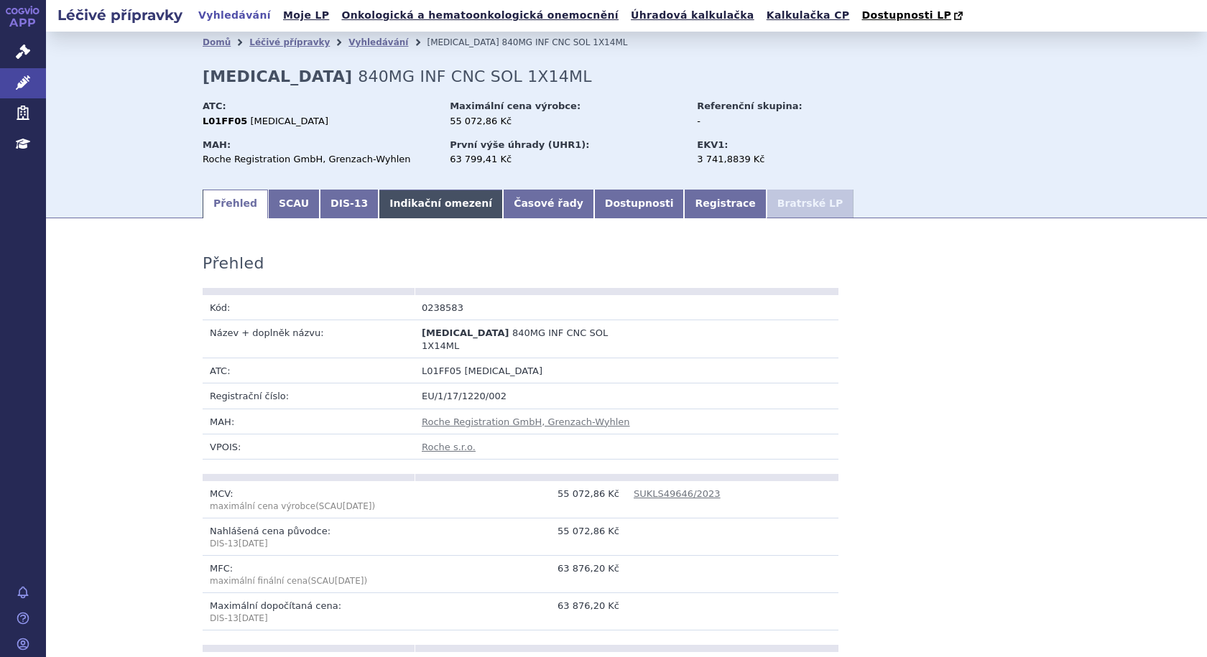
click at [430, 198] on link "Indikační omezení" at bounding box center [441, 204] width 124 height 29
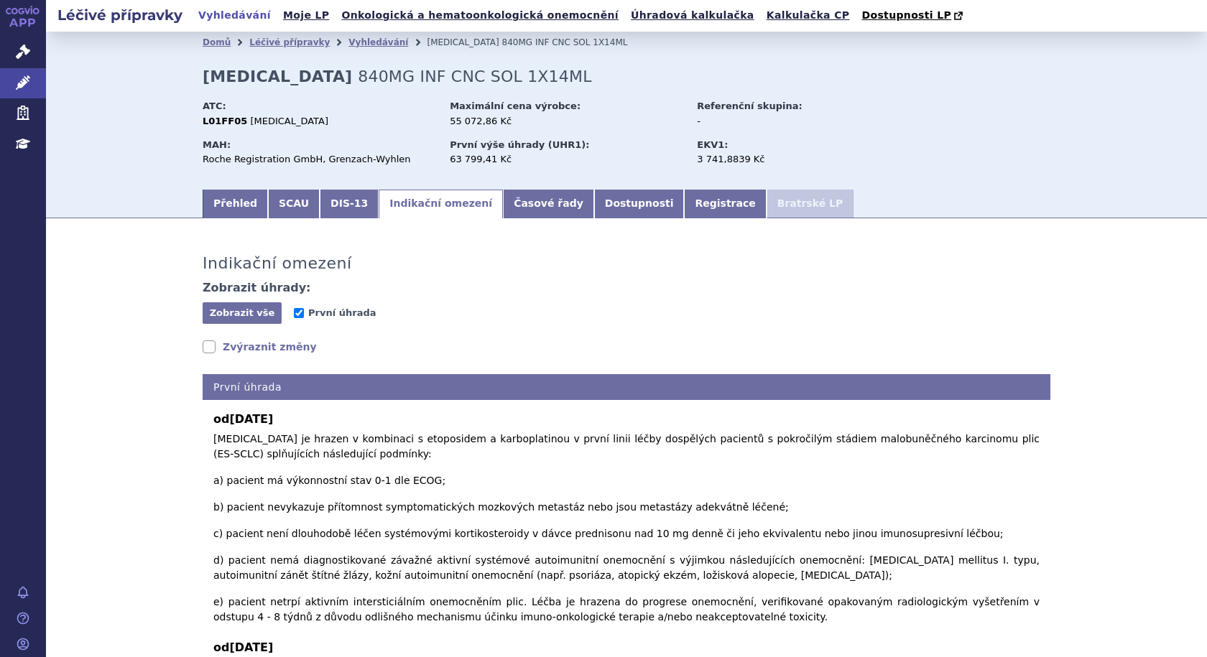
scroll to position [62, 0]
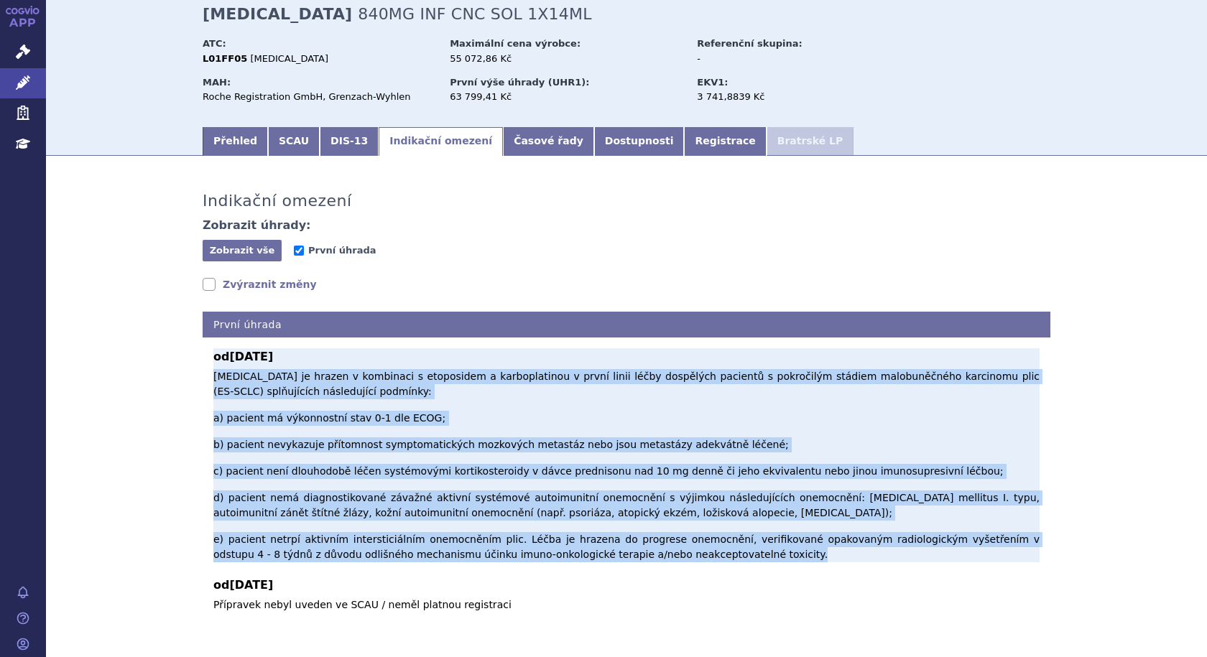
drag, startPoint x: 200, startPoint y: 376, endPoint x: 679, endPoint y: 501, distance: 495.1
click at [679, 501] on div "od 01.11.2023 Atezolizumab je hrazen v kombinaci s etoposidem a karboplatinou v…" at bounding box center [627, 475] width 848 height 275
copy p "Atezolizumab je hrazen v kombinaci s etoposidem a karboplatinou v první linii l…"
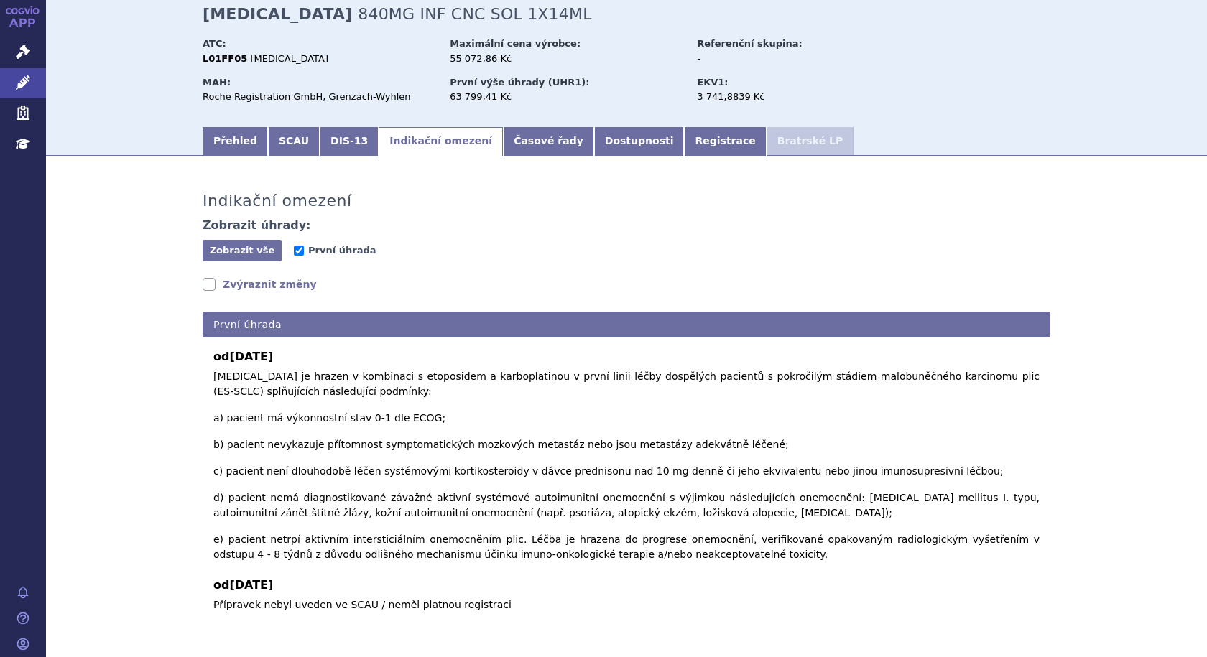
click at [708, 509] on div "od 01.11.2023 Atezolizumab je hrazen v kombinaci s etoposidem a karboplatinou v…" at bounding box center [627, 475] width 848 height 275
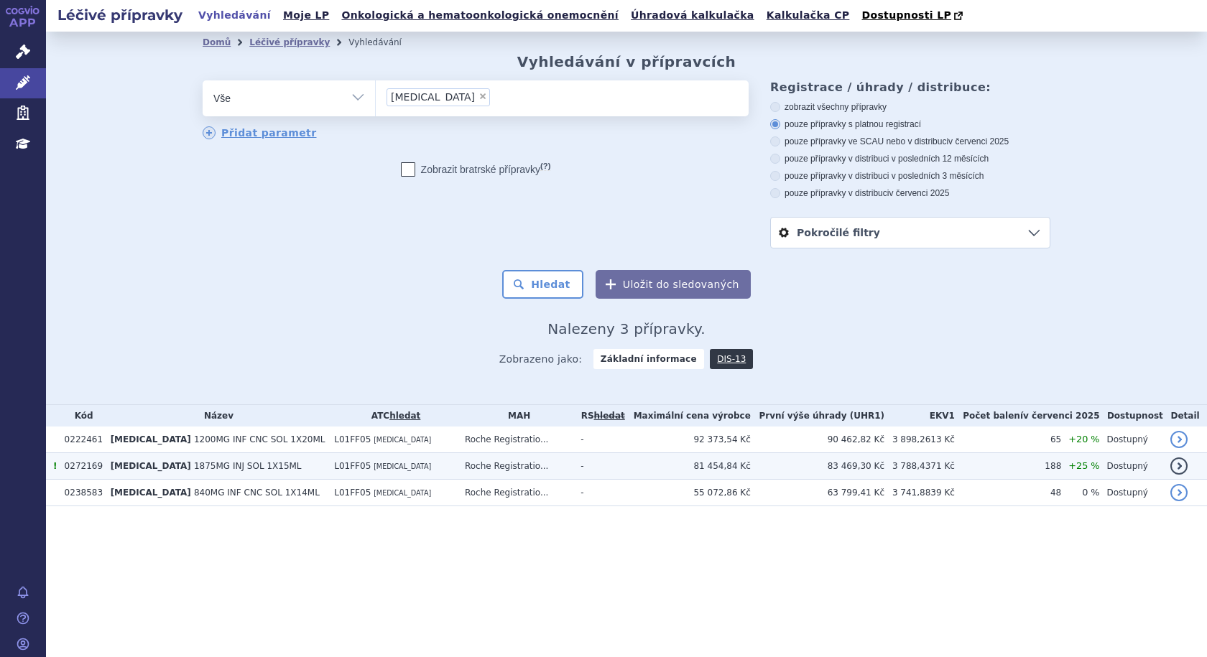
click at [194, 463] on span "1875MG INJ SOL 1X15ML" at bounding box center [248, 466] width 108 height 10
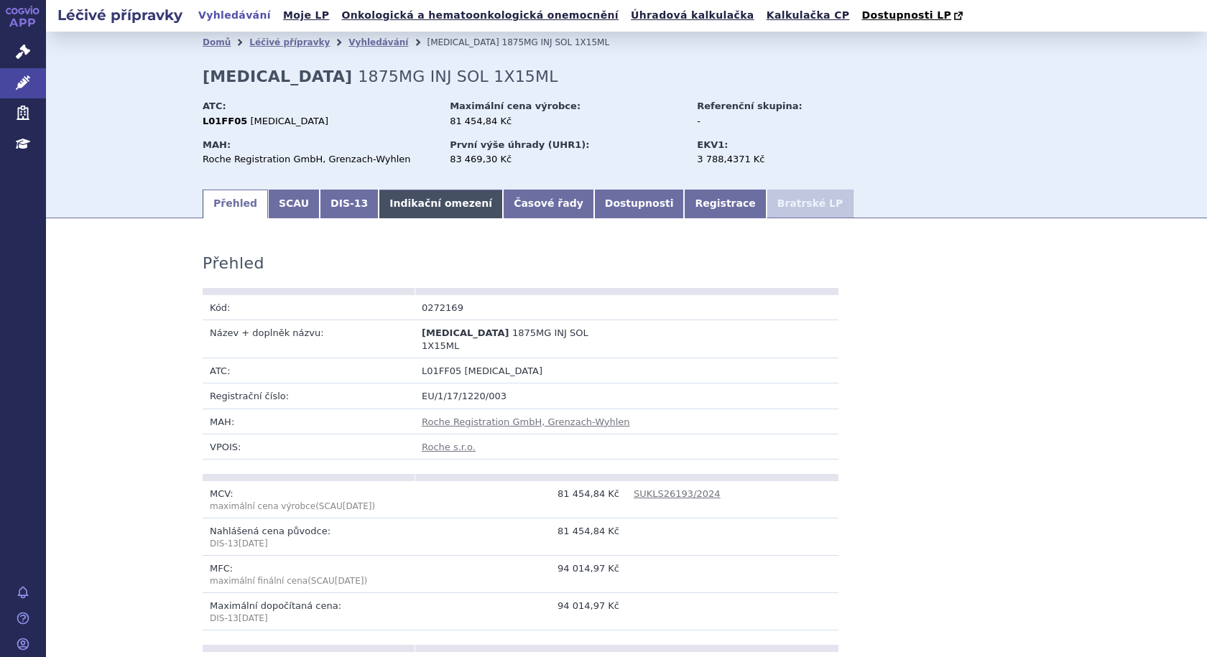
click at [398, 205] on link "Indikační omezení" at bounding box center [441, 204] width 124 height 29
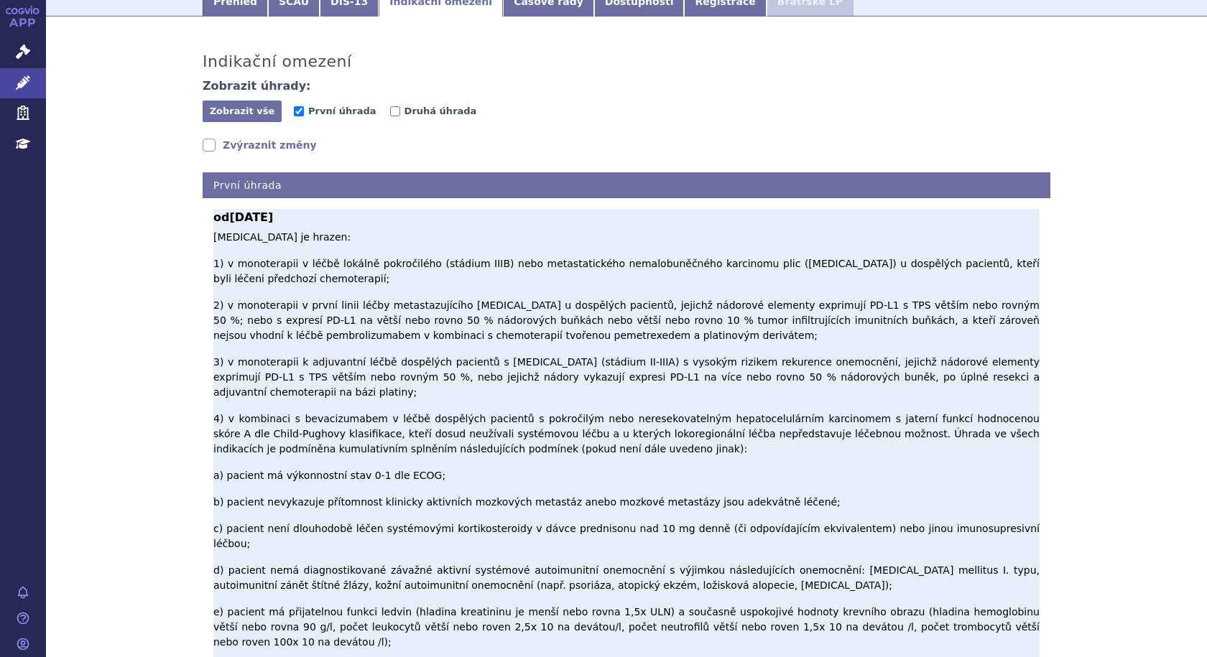
scroll to position [215, 0]
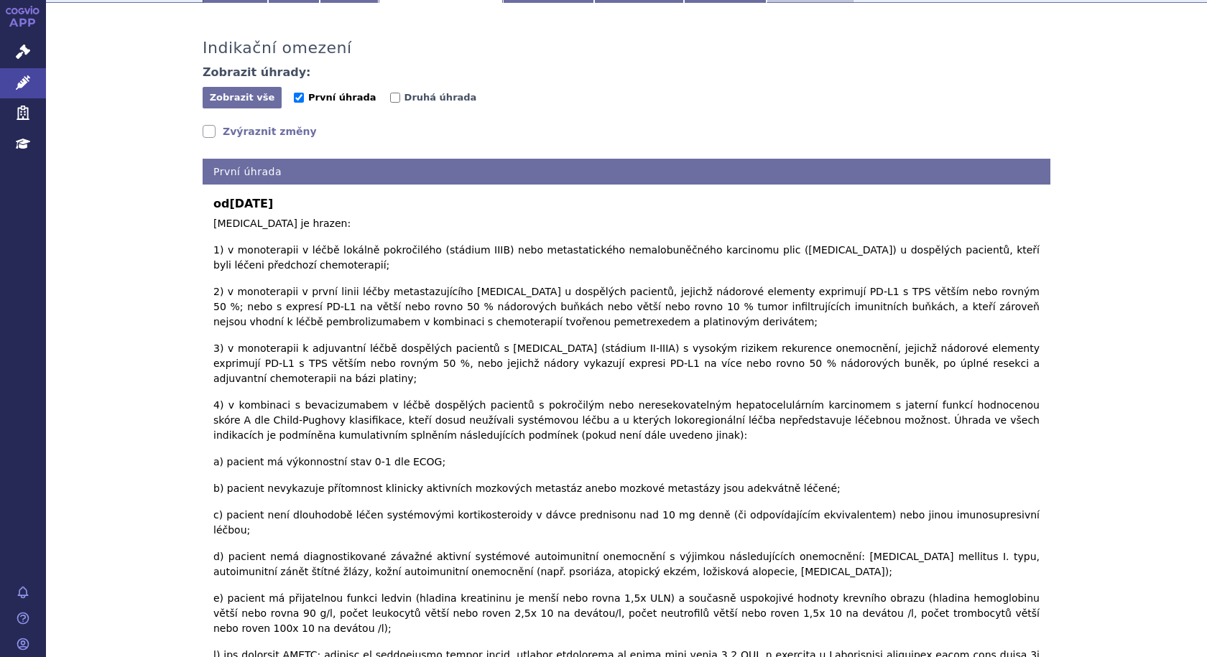
click at [294, 101] on input "První úhrada" at bounding box center [299, 98] width 10 height 10
checkbox input "false"
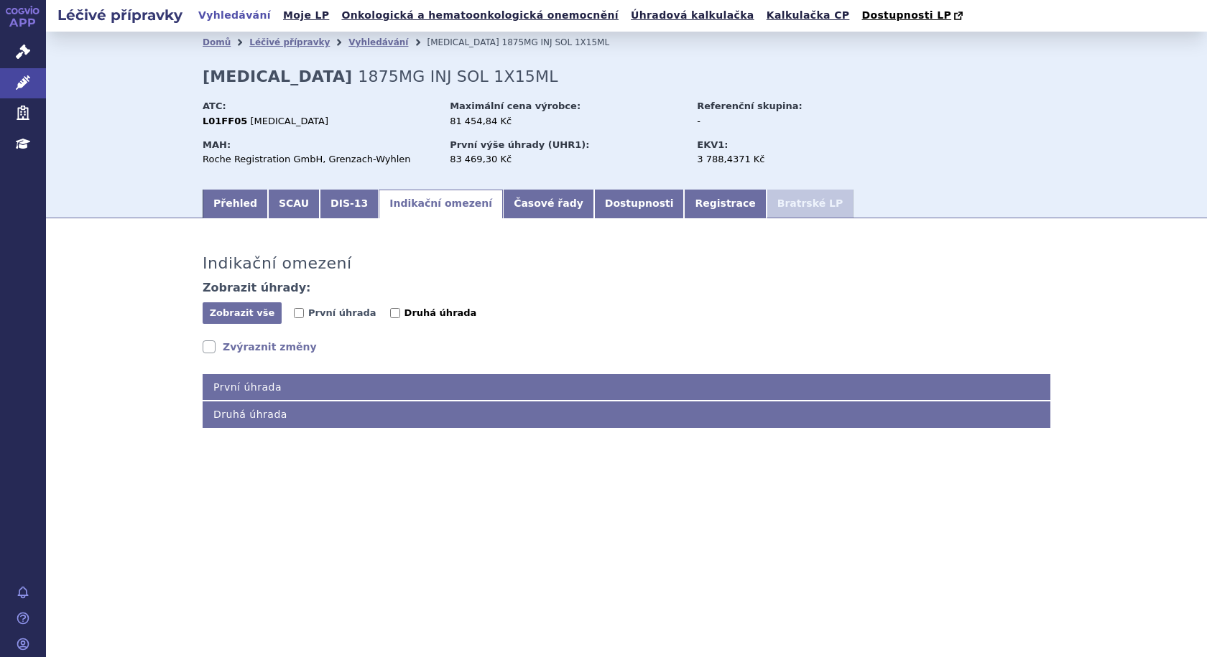
click at [390, 311] on input "Druhá úhrada" at bounding box center [395, 313] width 10 height 10
checkbox input "true"
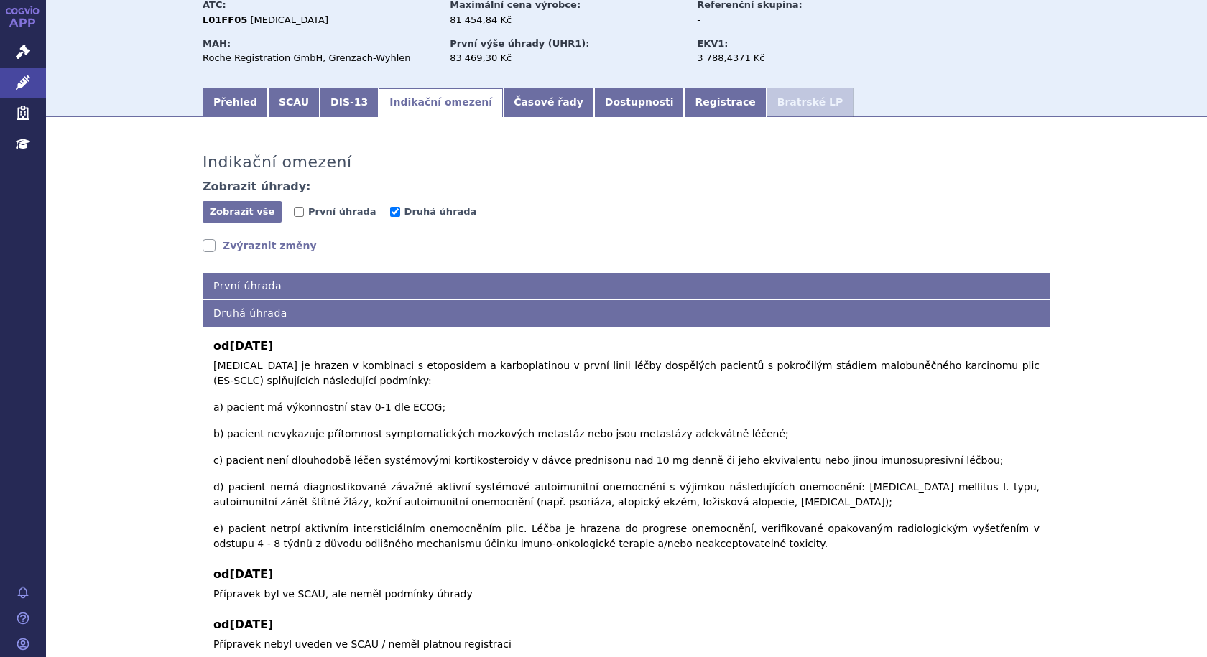
scroll to position [141, 0]
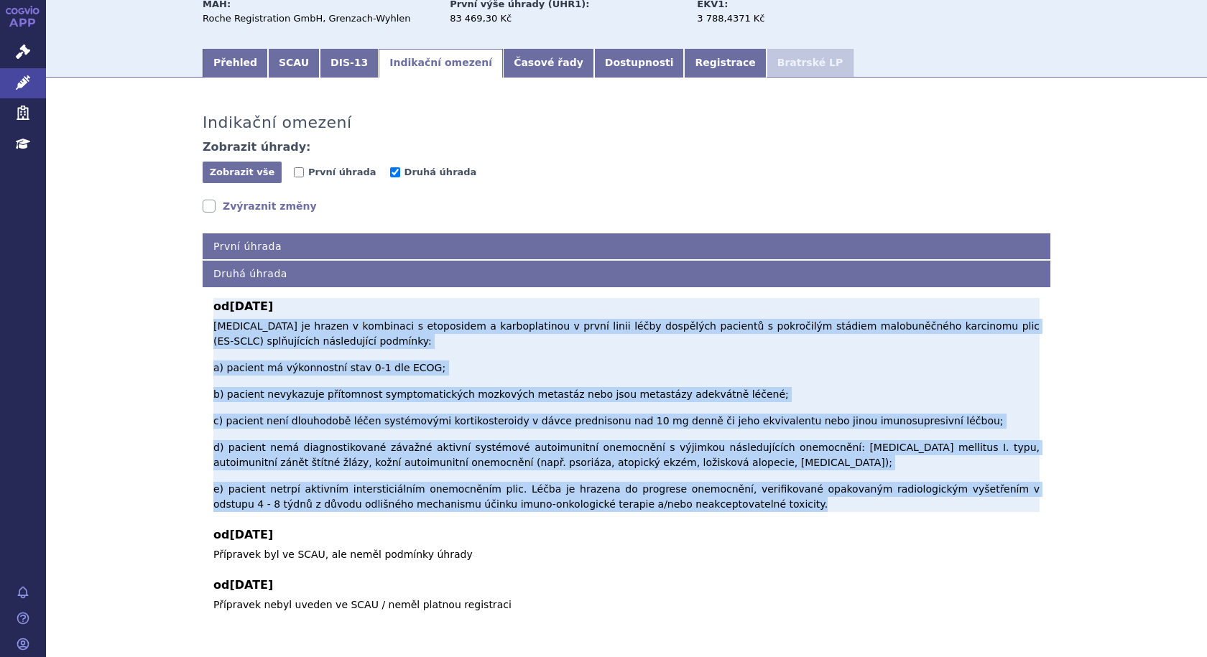
drag, startPoint x: 203, startPoint y: 325, endPoint x: 687, endPoint y: 446, distance: 498.2
click at [687, 446] on div "od [DATE] [MEDICAL_DATA] je hrazen v kombinaci s etoposidem a karboplatinou v p…" at bounding box center [627, 449] width 848 height 325
copy p "Loremipsumdo si ametco a elitseddo e temporinci u laboreetdolor m aliqu enima m…"
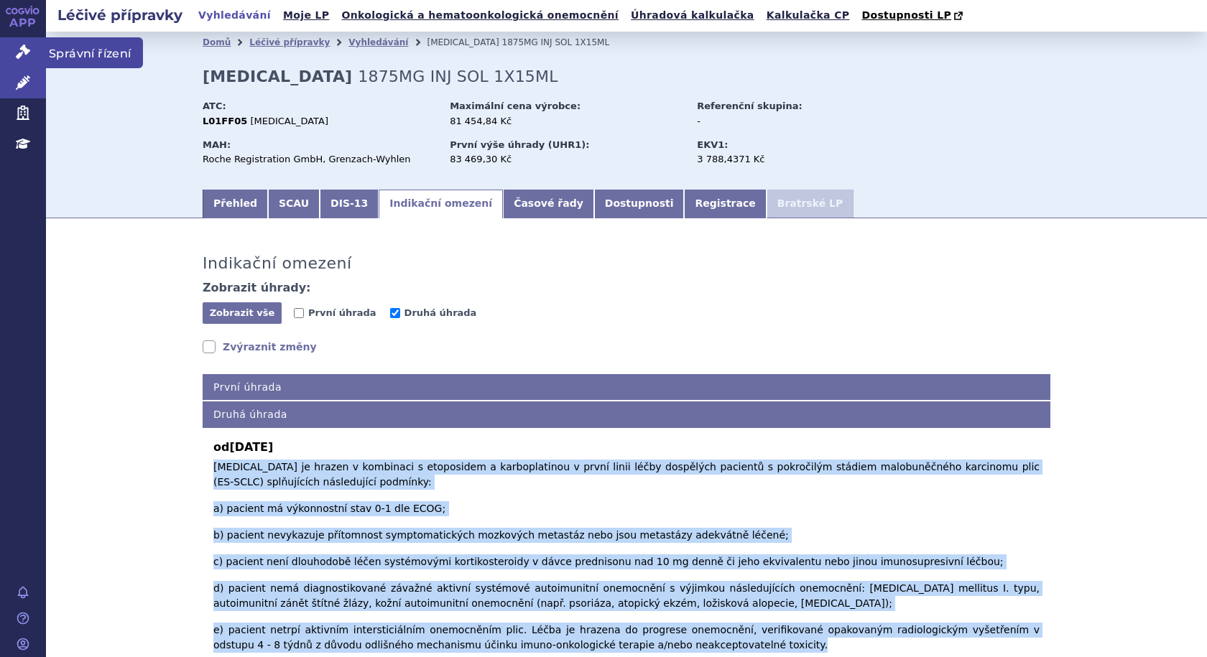
click at [65, 53] on span "Správní řízení" at bounding box center [94, 52] width 97 height 30
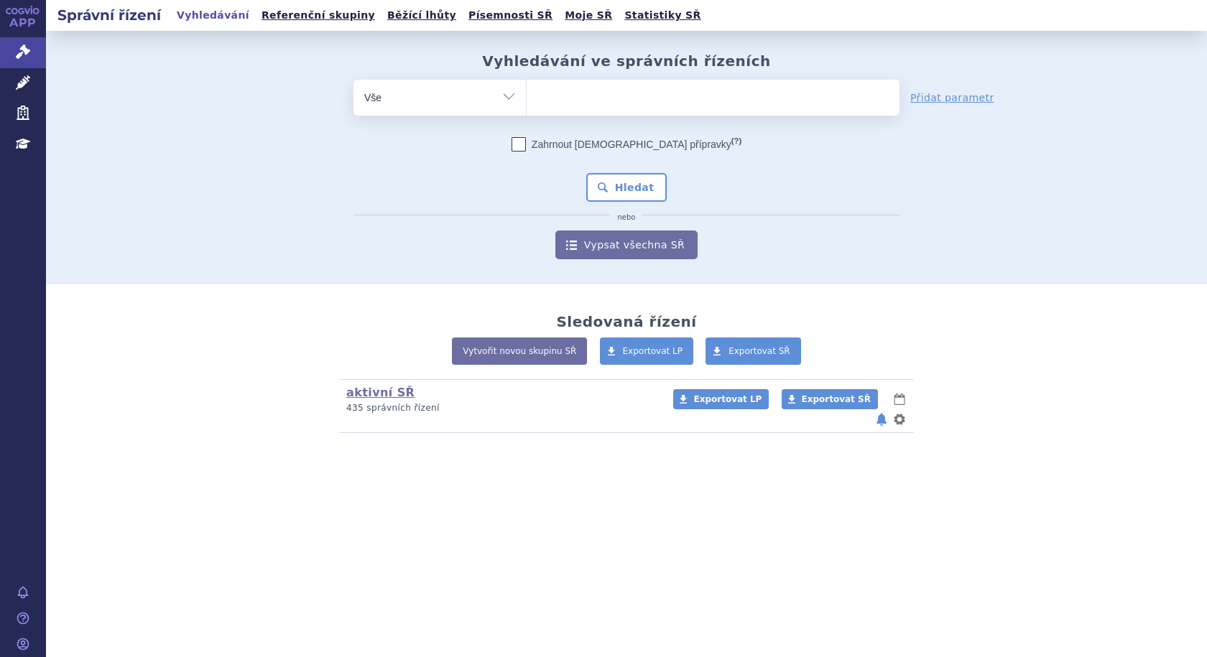
click at [590, 103] on ul at bounding box center [712, 95] width 373 height 30
click at [526, 103] on select at bounding box center [526, 97] width 1 height 36
type input "he"
type input "hetr"
type input "hetro"
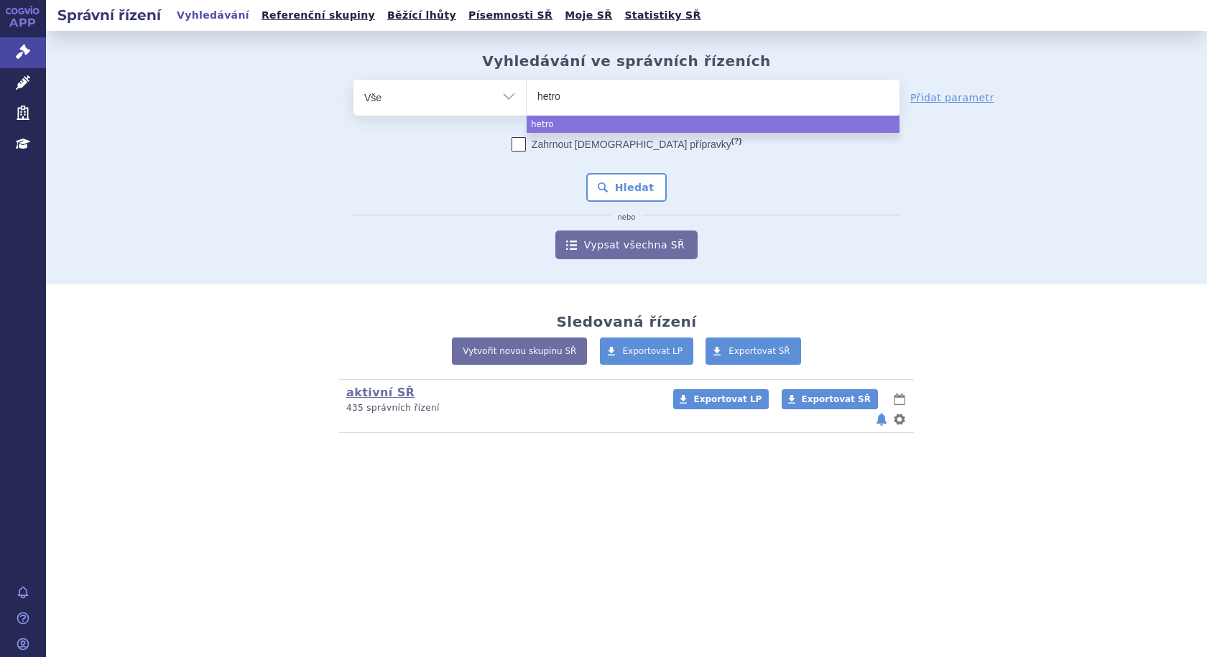
type input "hetron"
type input "hetroni"
type input "hetronif"
type input "hetronifl"
type input "hetronifly"
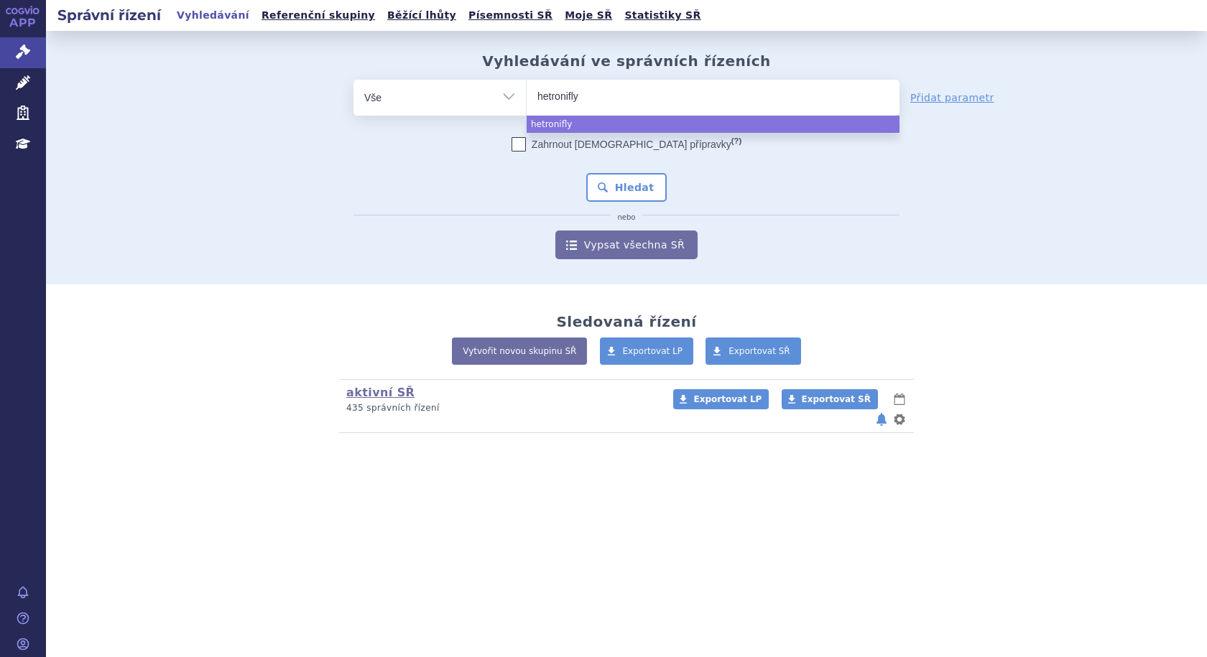
select select "hetronifly"
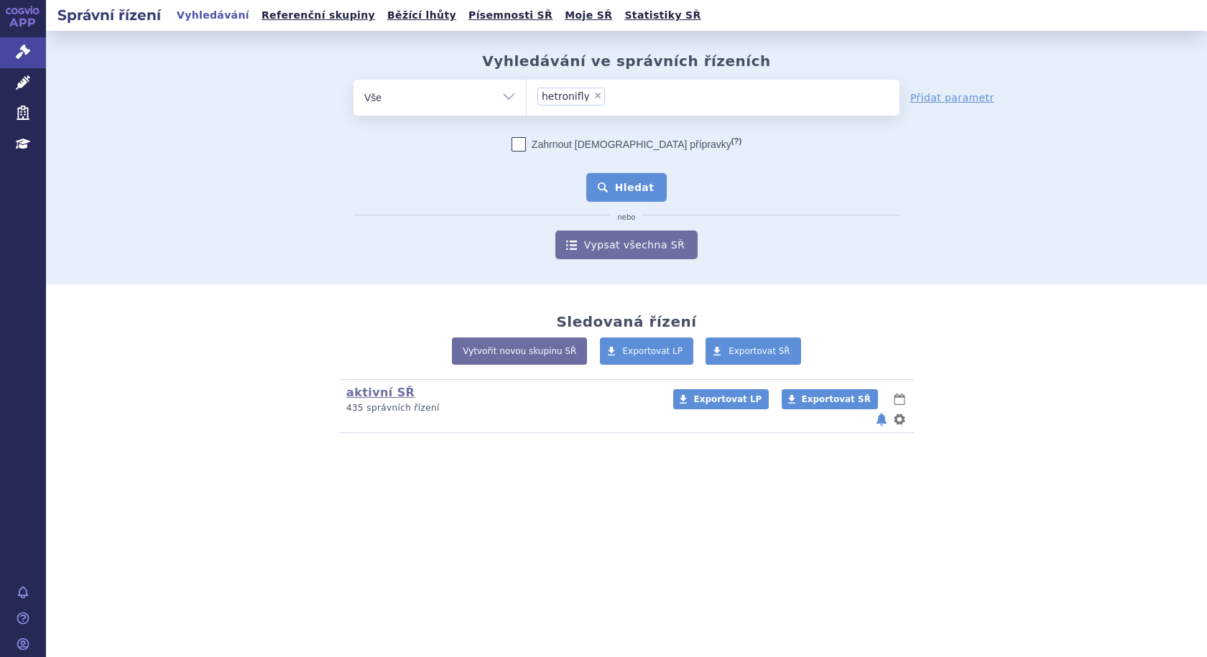
click at [625, 184] on button "Hledat" at bounding box center [626, 187] width 81 height 29
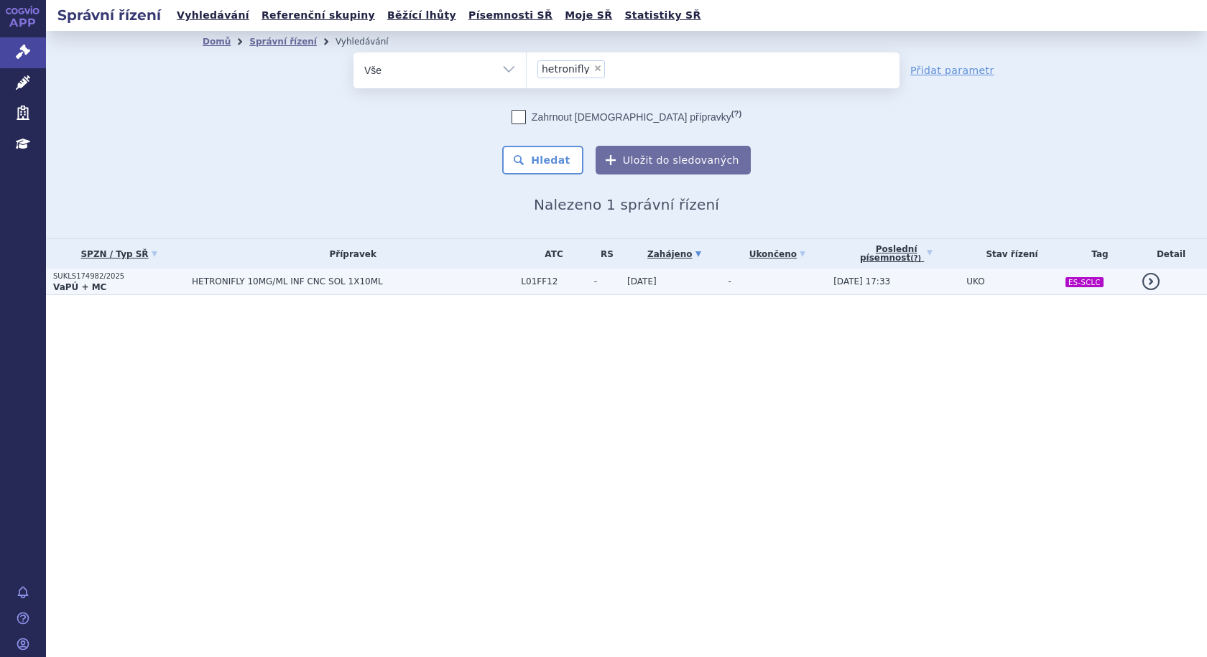
click at [370, 285] on span "HETRONIFLY 10MG/ML INF CNC SOL 1X10ML" at bounding box center [353, 282] width 322 height 10
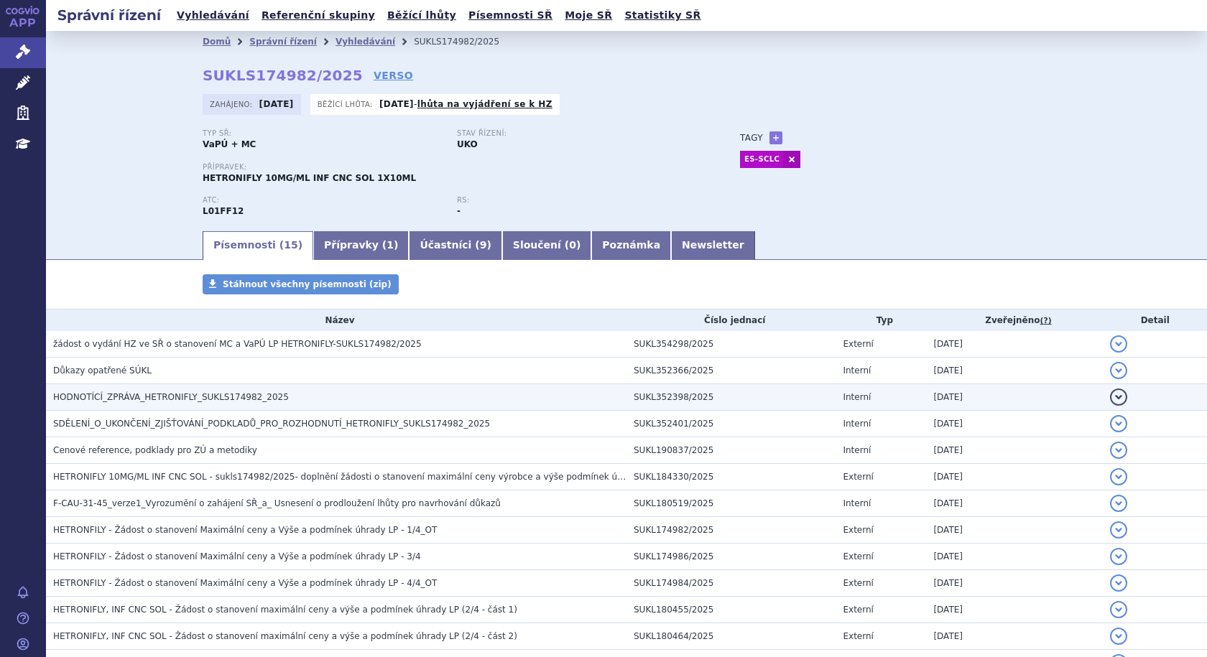
click at [174, 398] on span "HODNOTÍCÍ_ZPRÁVA_HETRONIFLY_SUKLS174982_2025" at bounding box center [171, 397] width 236 height 10
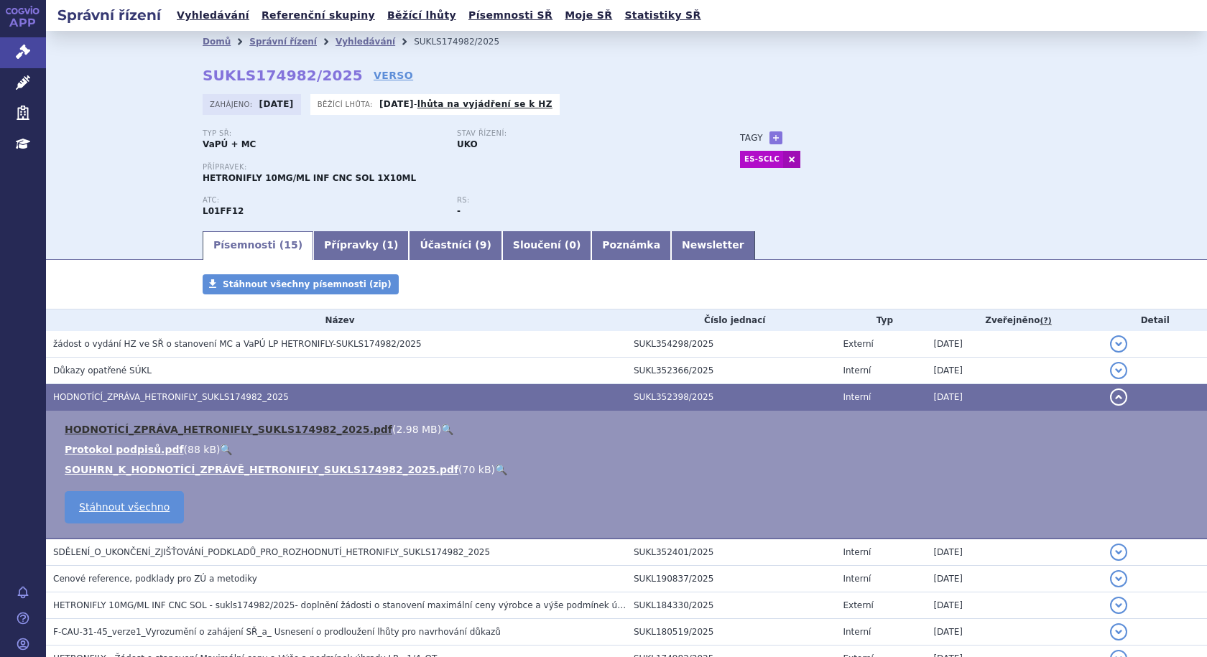
click at [152, 424] on link "HODNOTÍCÍ_ZPRÁVA_HETRONIFLY_SUKLS174982_2025.pdf" at bounding box center [229, 429] width 328 height 11
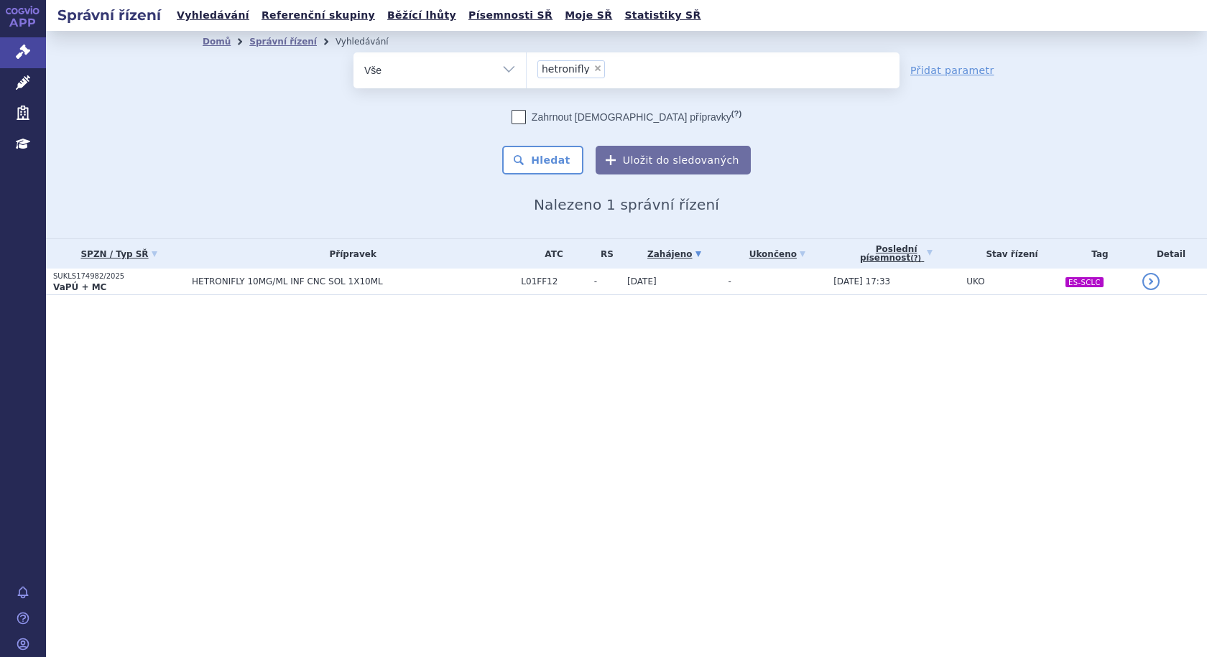
click at [593, 69] on span "×" at bounding box center [597, 68] width 9 height 9
click at [526, 69] on select "hetronifly" at bounding box center [526, 70] width 1 height 36
select select
click at [588, 72] on ul at bounding box center [712, 67] width 373 height 30
click at [526, 72] on select "hetronifly" at bounding box center [526, 70] width 1 height 36
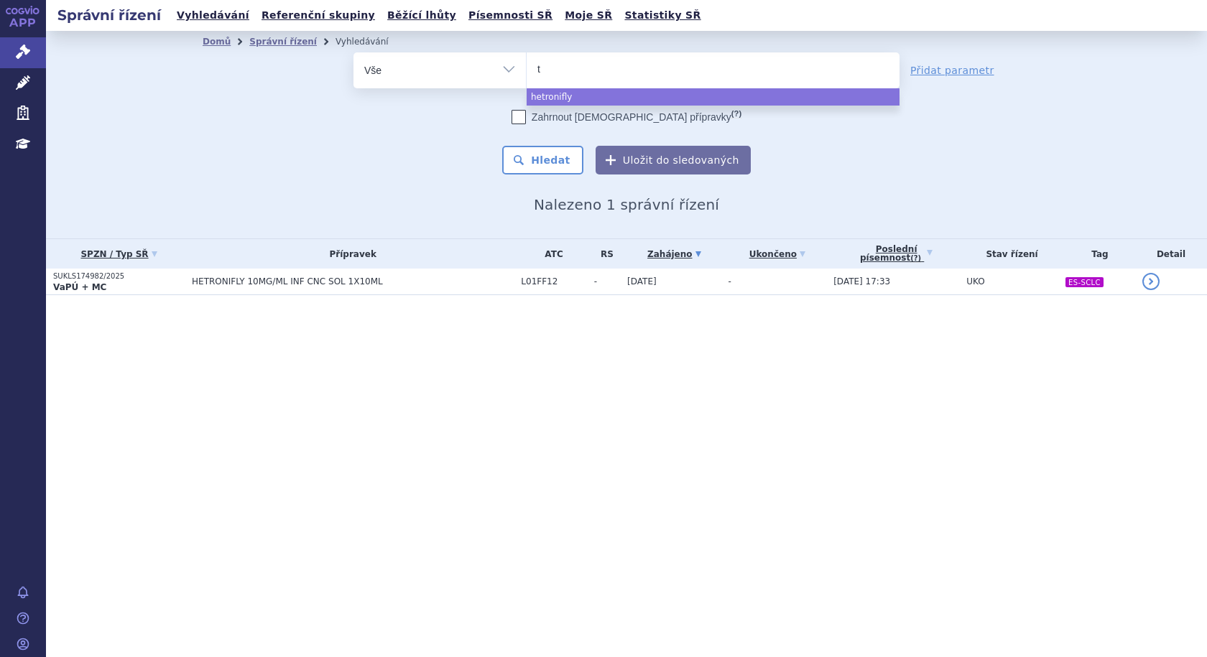
type input "te"
type input "tece"
type input "tecen"
type input "tecentr"
type input "tecentri"
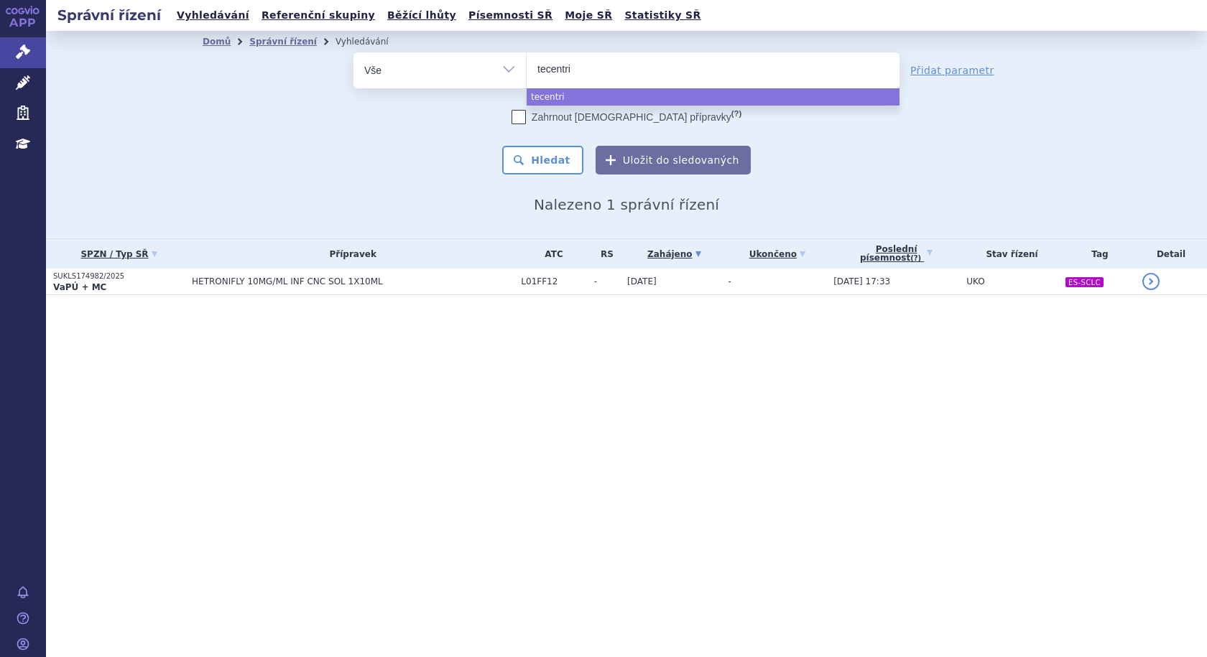
type input "[MEDICAL_DATA]"
select select "[MEDICAL_DATA]"
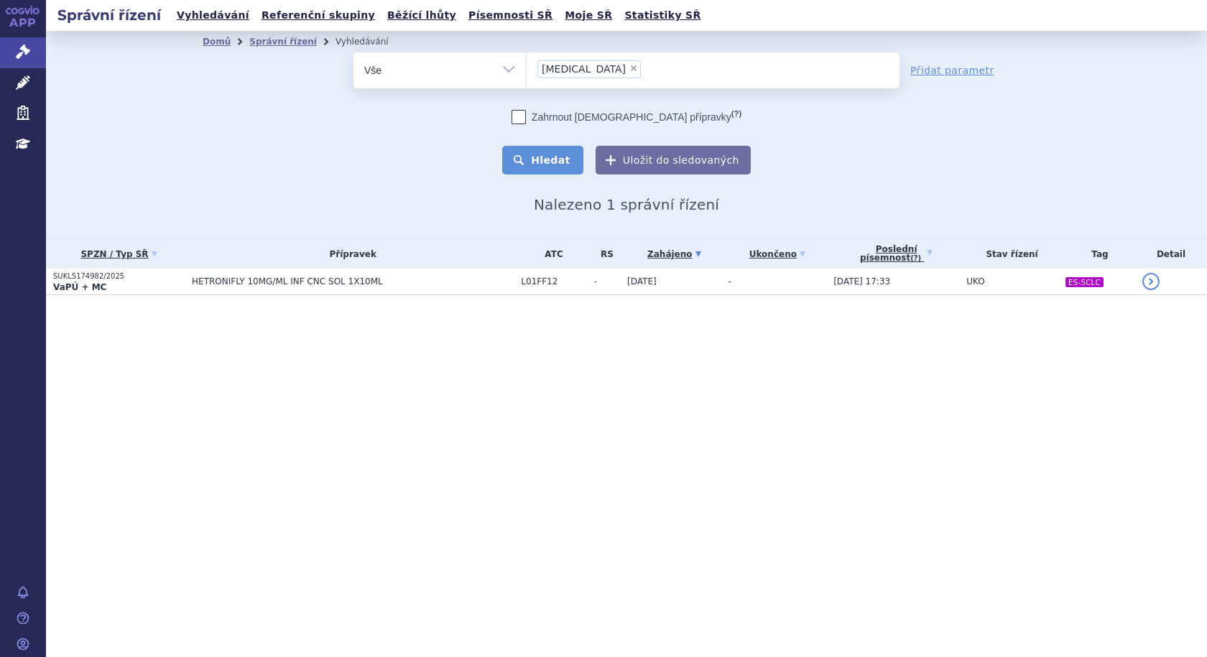
click at [560, 160] on button "Hledat" at bounding box center [542, 160] width 81 height 29
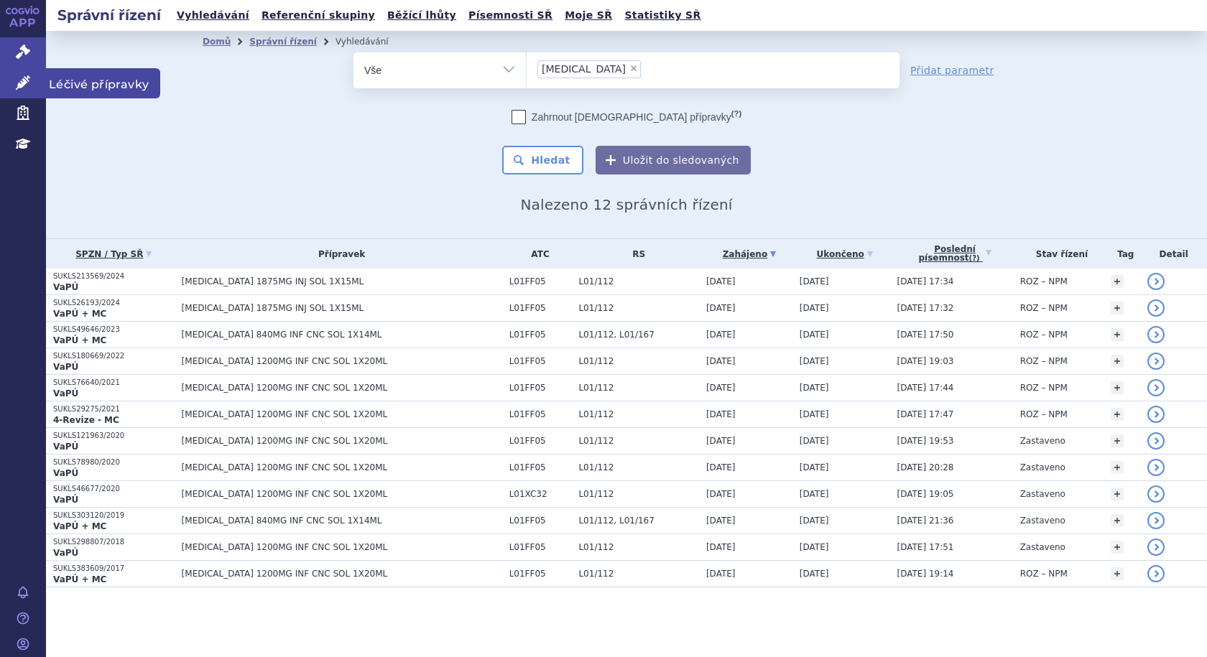
click at [69, 80] on span "Léčivé přípravky" at bounding box center [103, 83] width 114 height 30
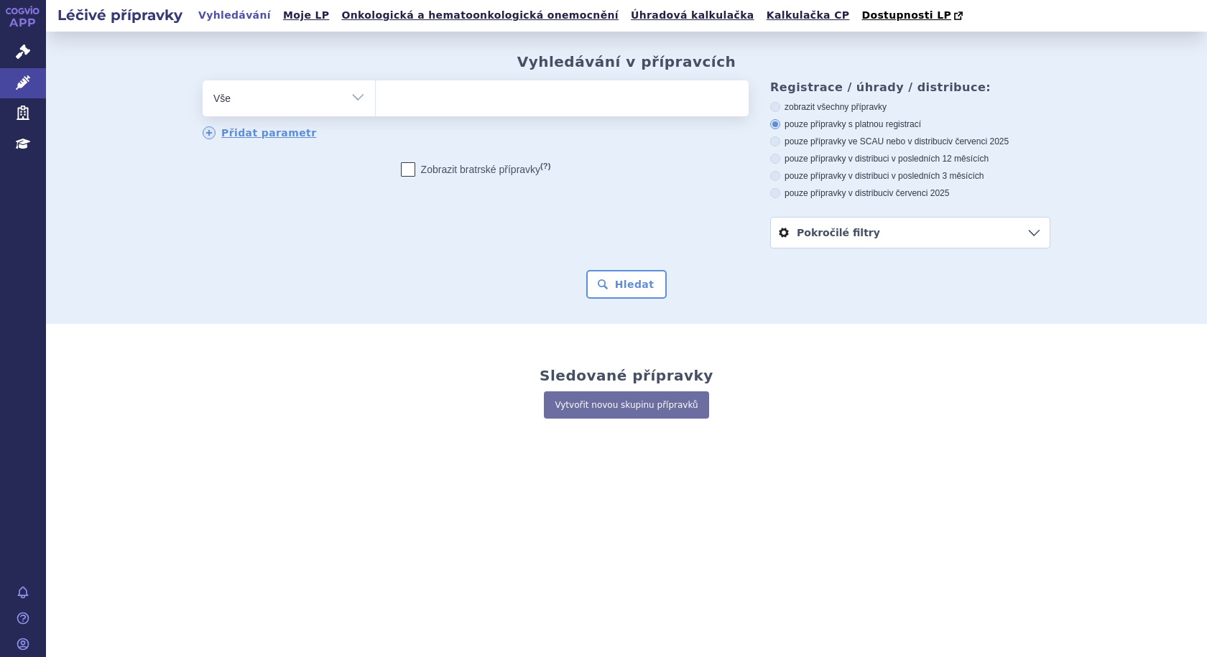
click at [506, 101] on ul at bounding box center [562, 95] width 373 height 30
click at [376, 101] on select at bounding box center [375, 98] width 1 height 36
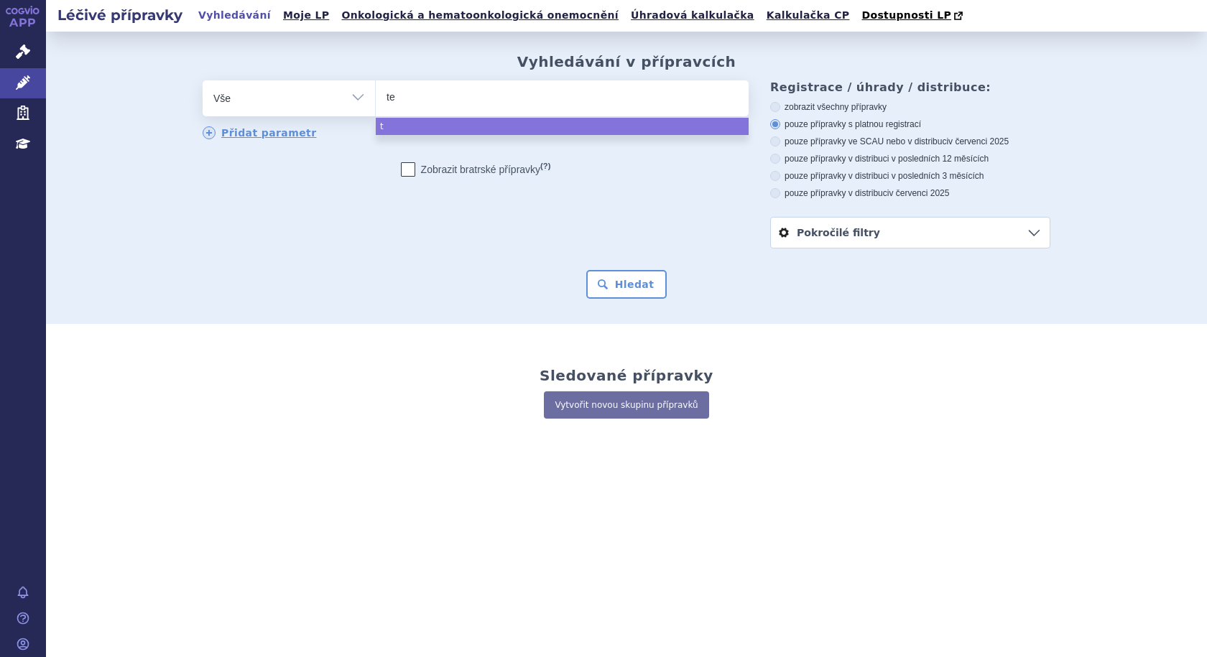
type input "tec"
type input "tece"
type input "tecen"
type input "tecent"
type input "tecentri"
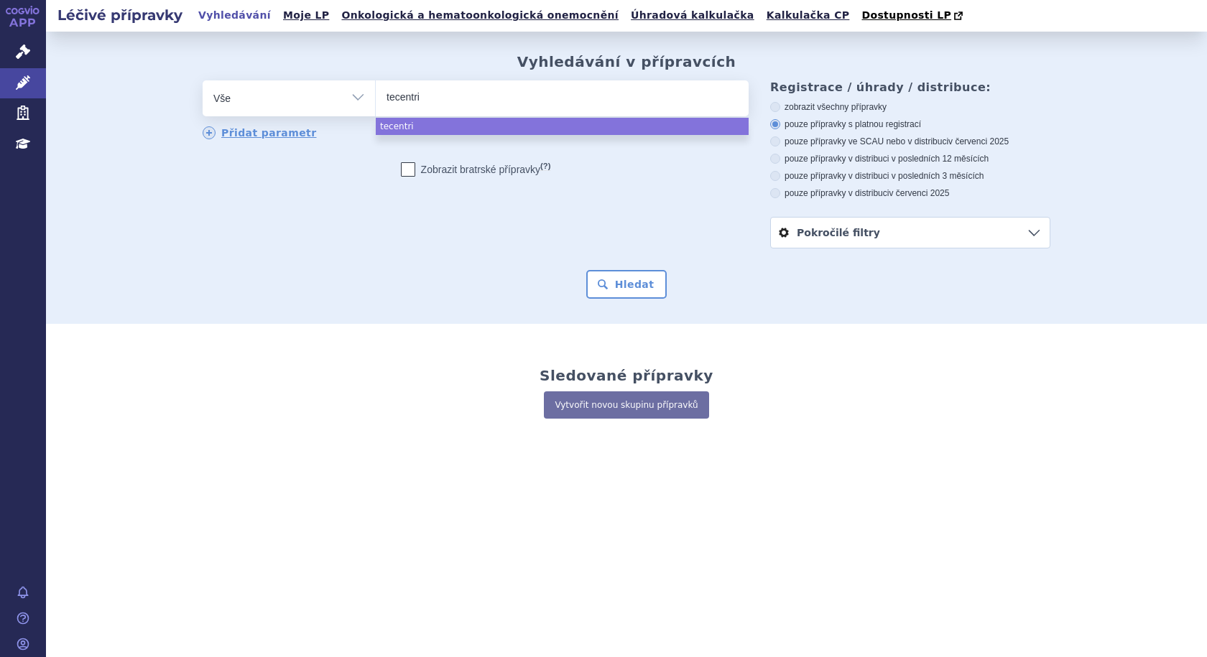
type input "tecentriq"
drag, startPoint x: 404, startPoint y: 123, endPoint x: 490, endPoint y: 187, distance: 107.3
select select "tecentriq"
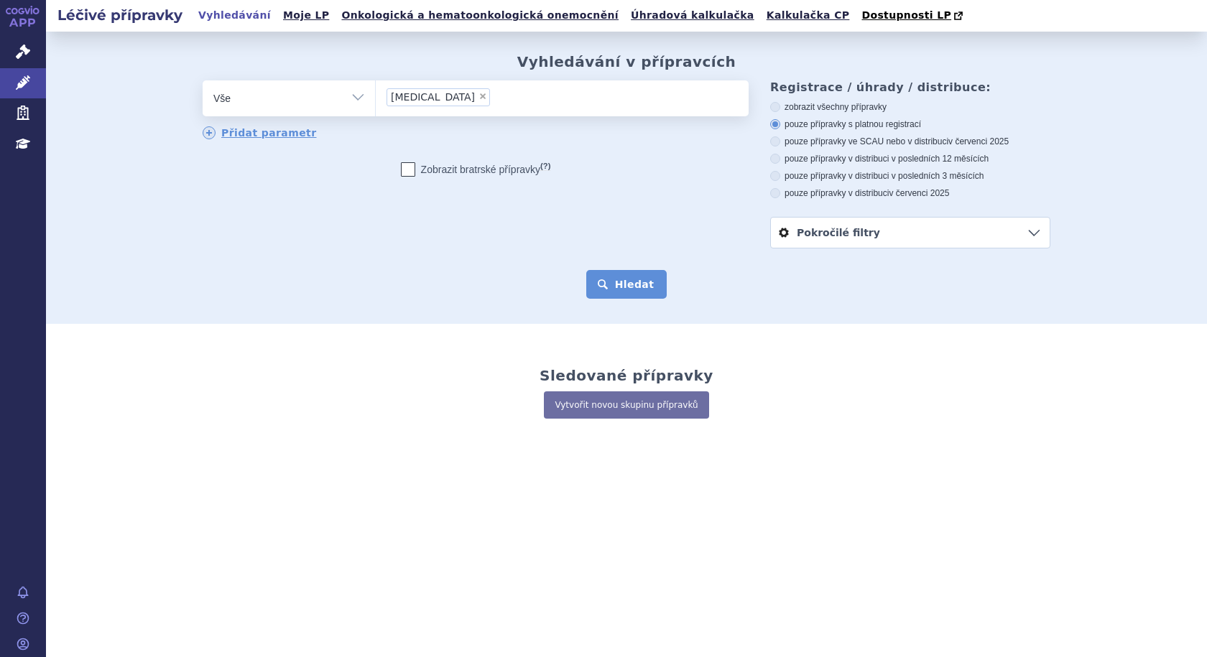
click at [652, 281] on button "Hledat" at bounding box center [626, 284] width 81 height 29
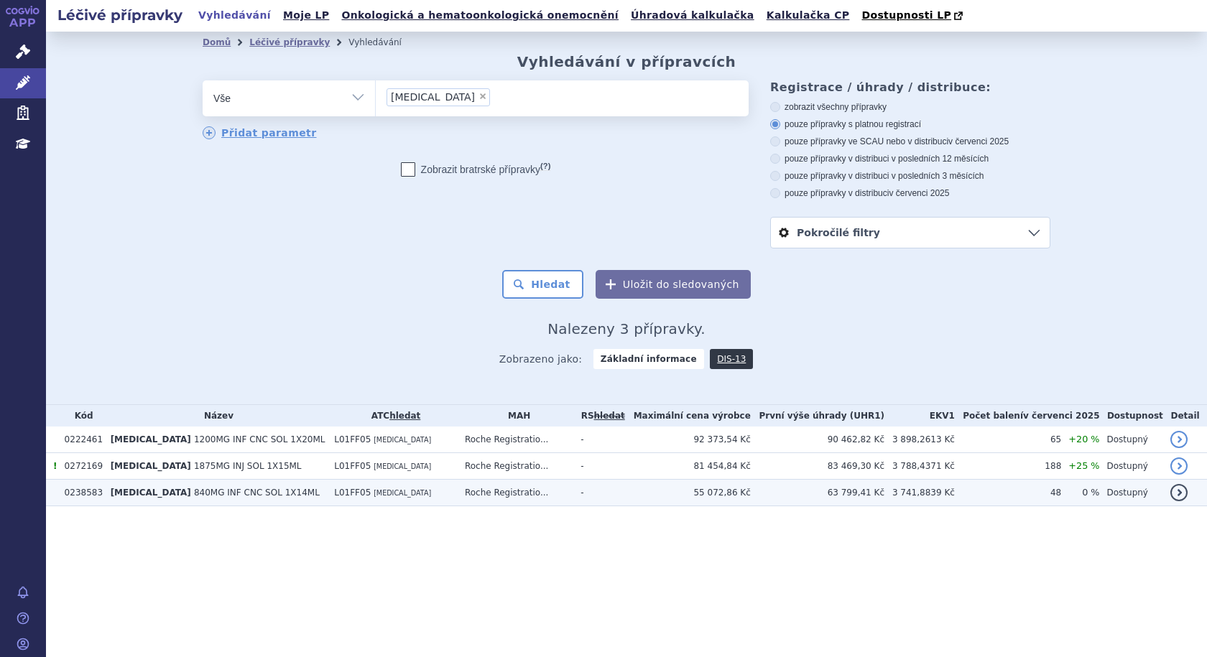
click at [508, 492] on td "Roche Registratio..." at bounding box center [516, 493] width 116 height 27
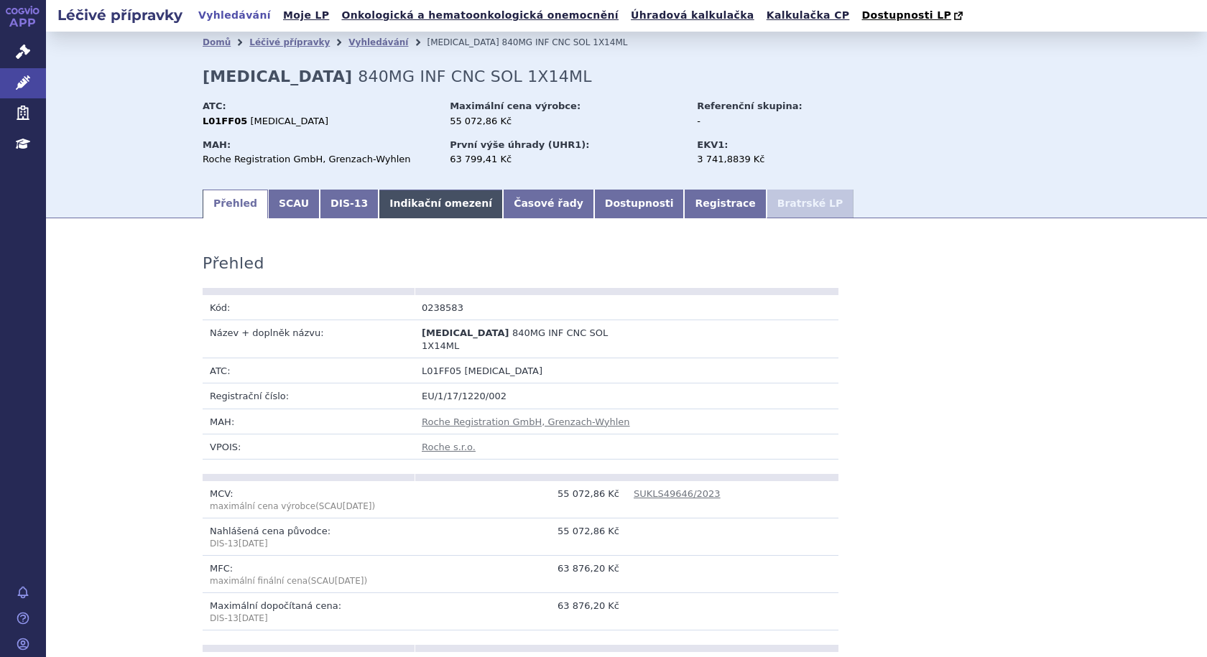
click at [407, 200] on link "Indikační omezení" at bounding box center [441, 204] width 124 height 29
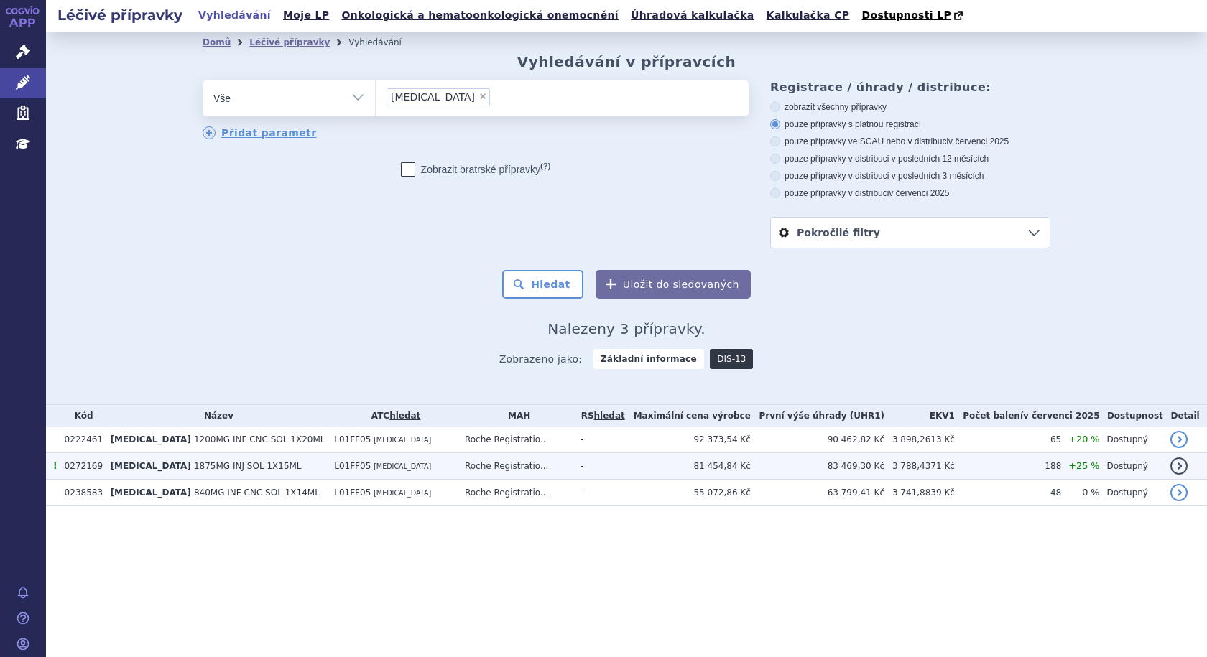
click at [222, 469] on span "1875MG INJ SOL 1X15ML" at bounding box center [248, 466] width 108 height 10
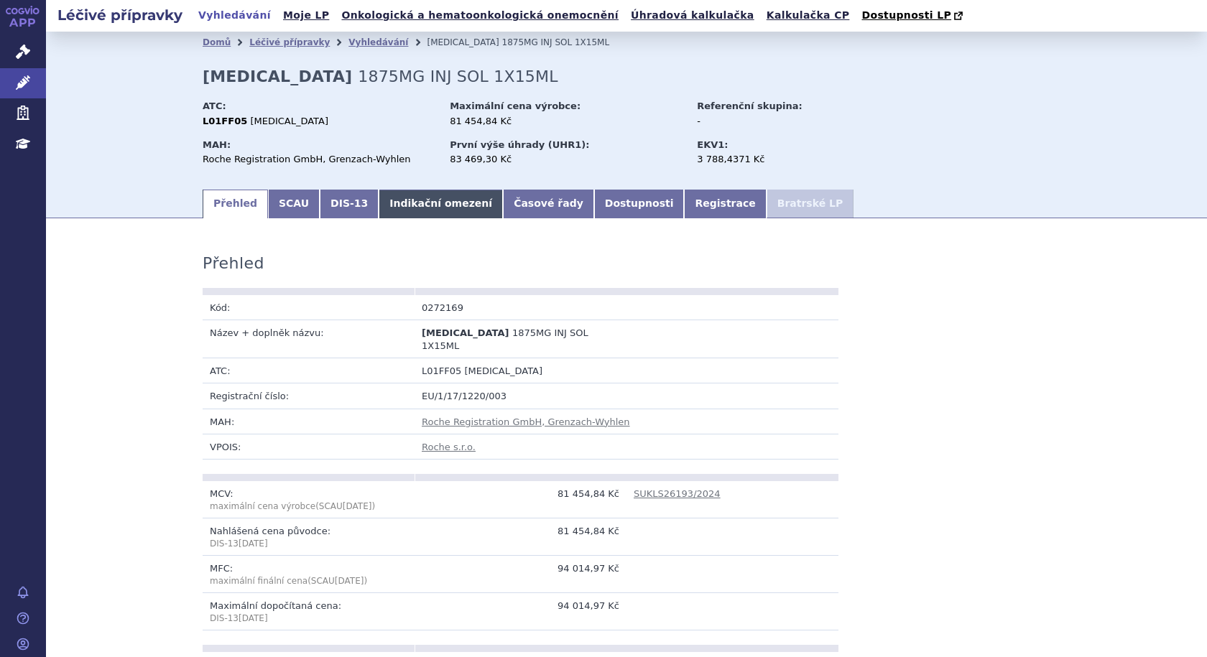
click at [421, 208] on link "Indikační omezení" at bounding box center [441, 204] width 124 height 29
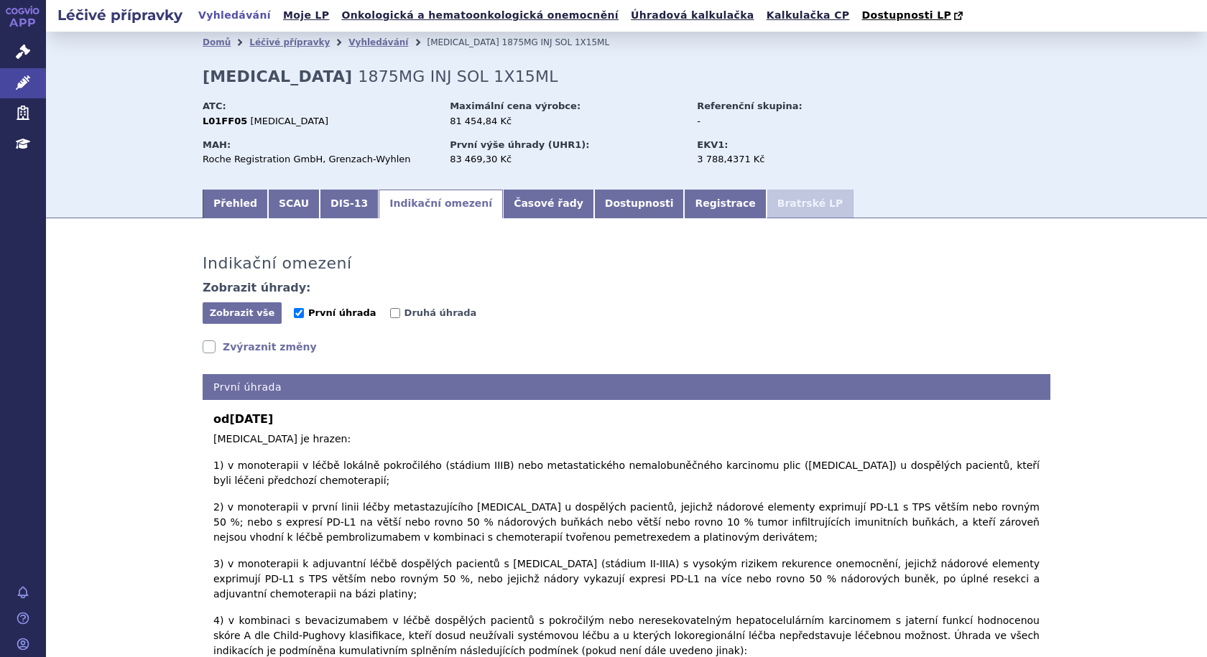
click at [294, 312] on input "První úhrada" at bounding box center [299, 313] width 10 height 10
checkbox input "false"
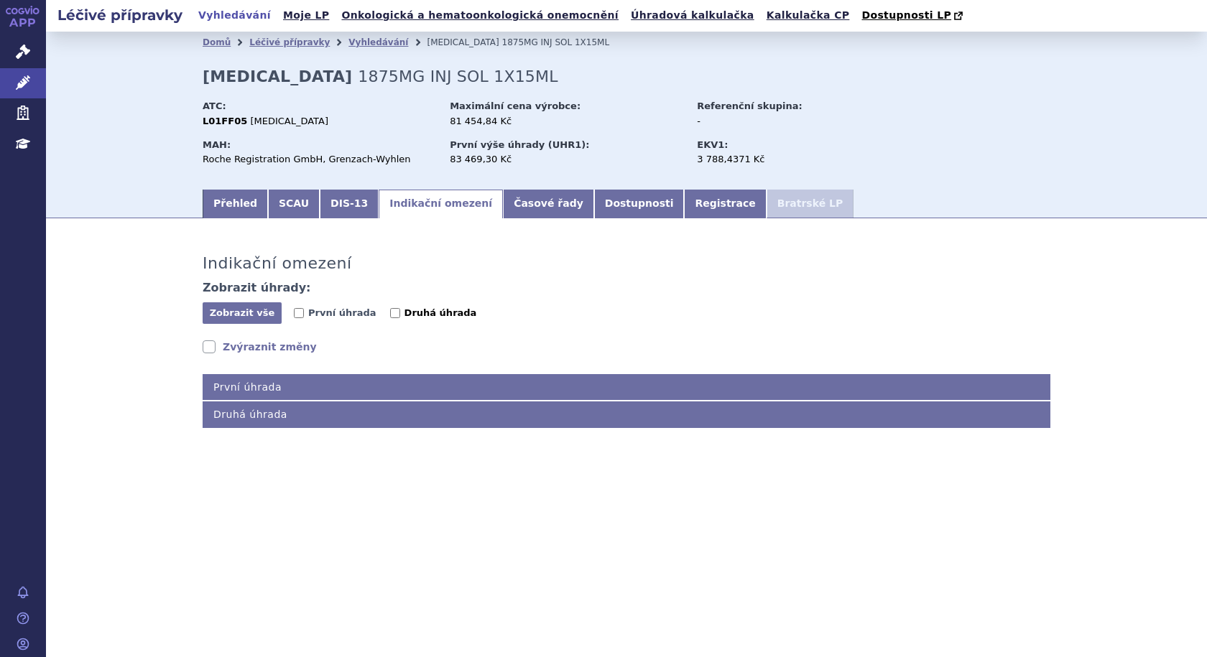
click at [390, 315] on input "Druhá úhrada" at bounding box center [395, 313] width 10 height 10
checkbox input "true"
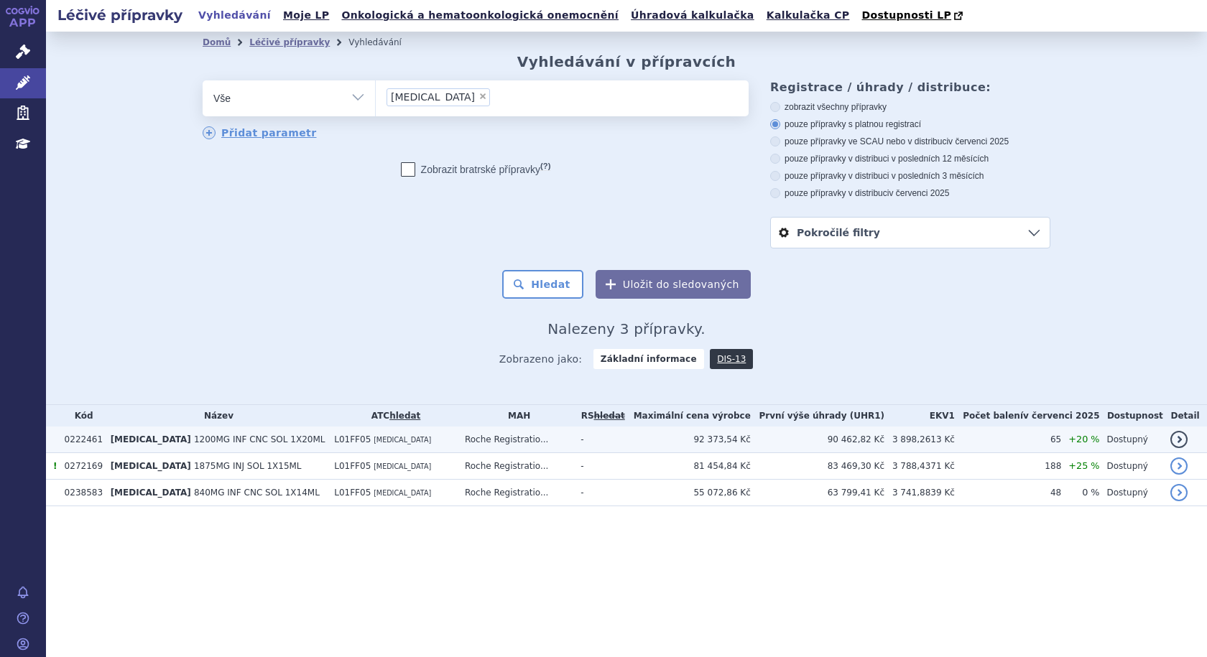
click at [373, 439] on span "[MEDICAL_DATA]" at bounding box center [401, 440] width 57 height 8
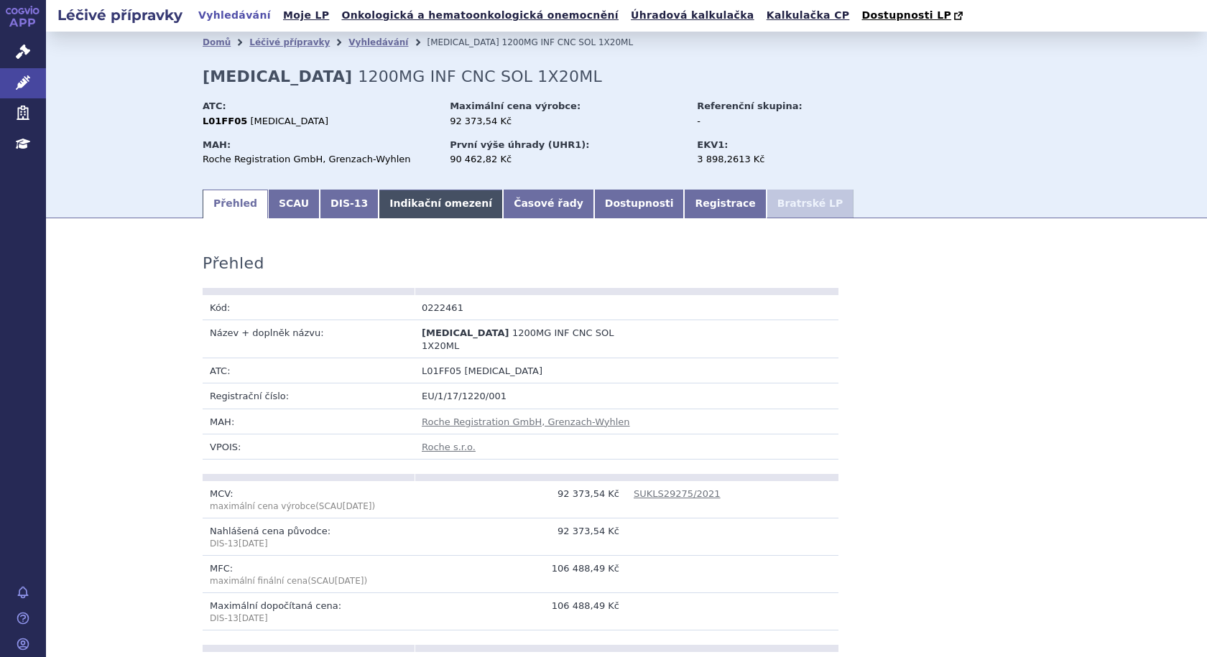
click at [416, 208] on link "Indikační omezení" at bounding box center [441, 204] width 124 height 29
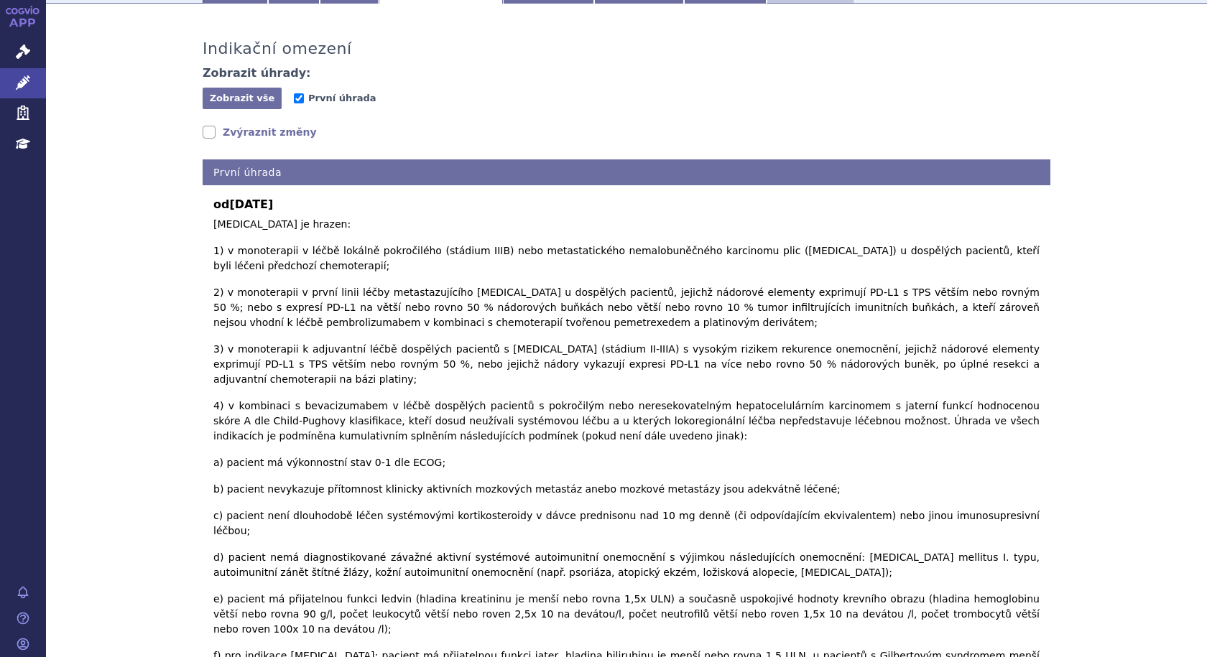
scroll to position [215, 0]
click at [208, 131] on link "Zvýraznit změny" at bounding box center [260, 131] width 114 height 14
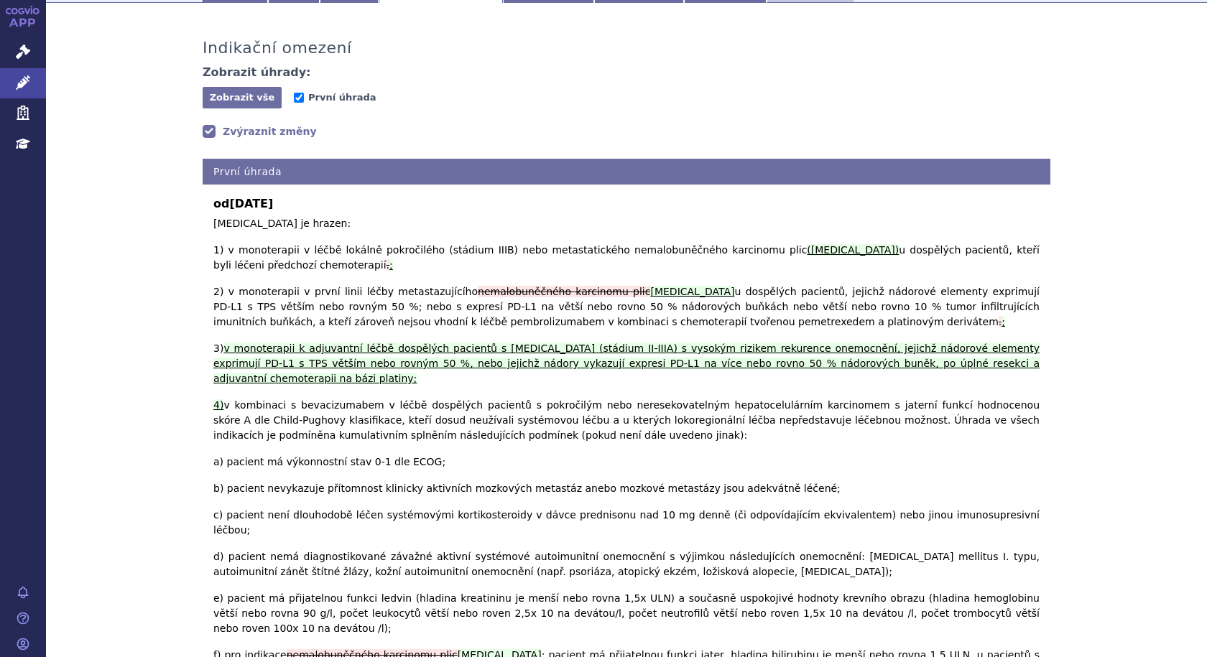
click at [205, 130] on link "Zvýraznit změny" at bounding box center [260, 131] width 114 height 14
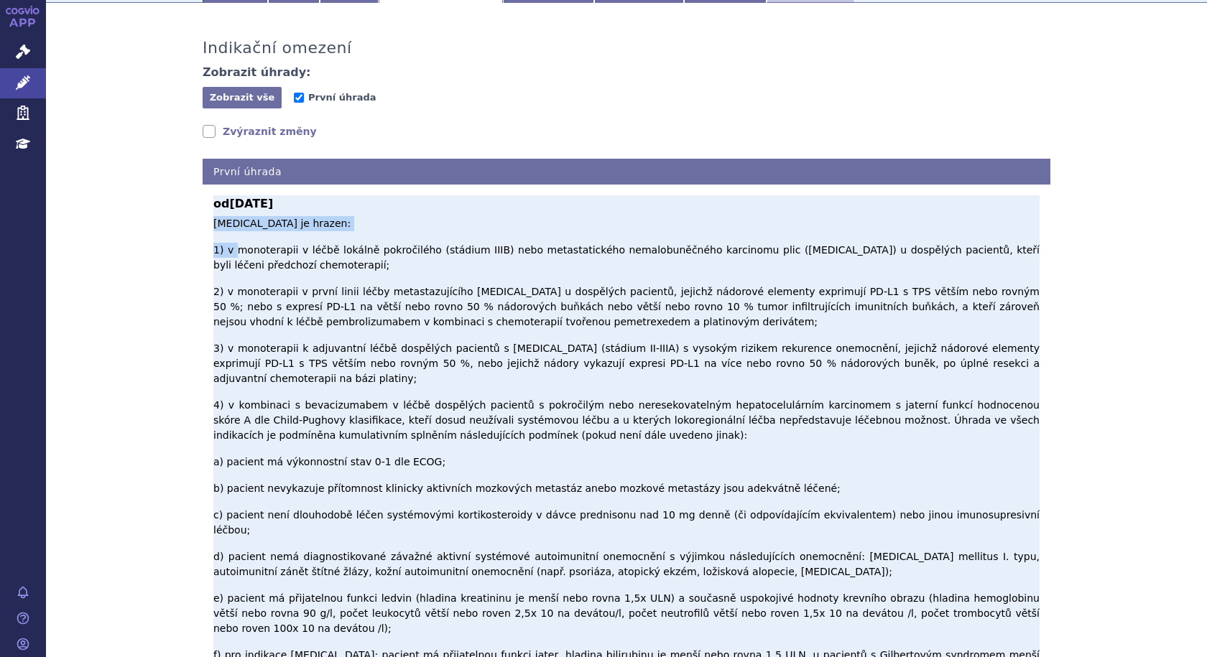
drag, startPoint x: 207, startPoint y: 224, endPoint x: 228, endPoint y: 236, distance: 23.8
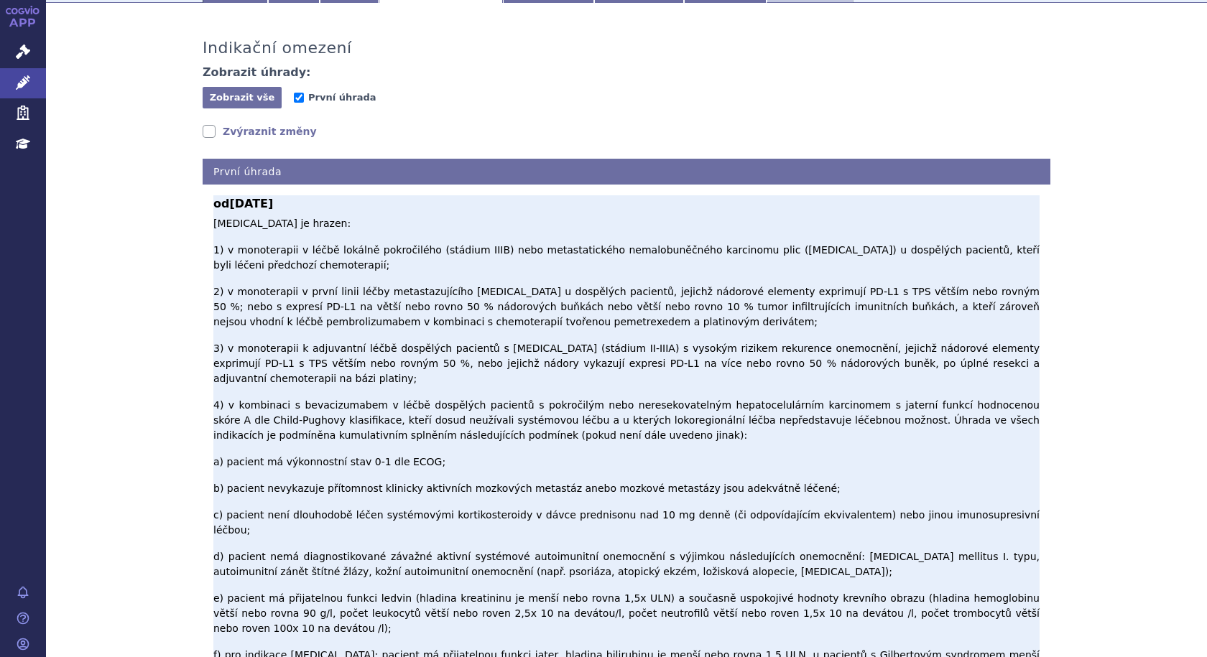
click at [482, 210] on b "od 01.03.2023" at bounding box center [626, 203] width 826 height 17
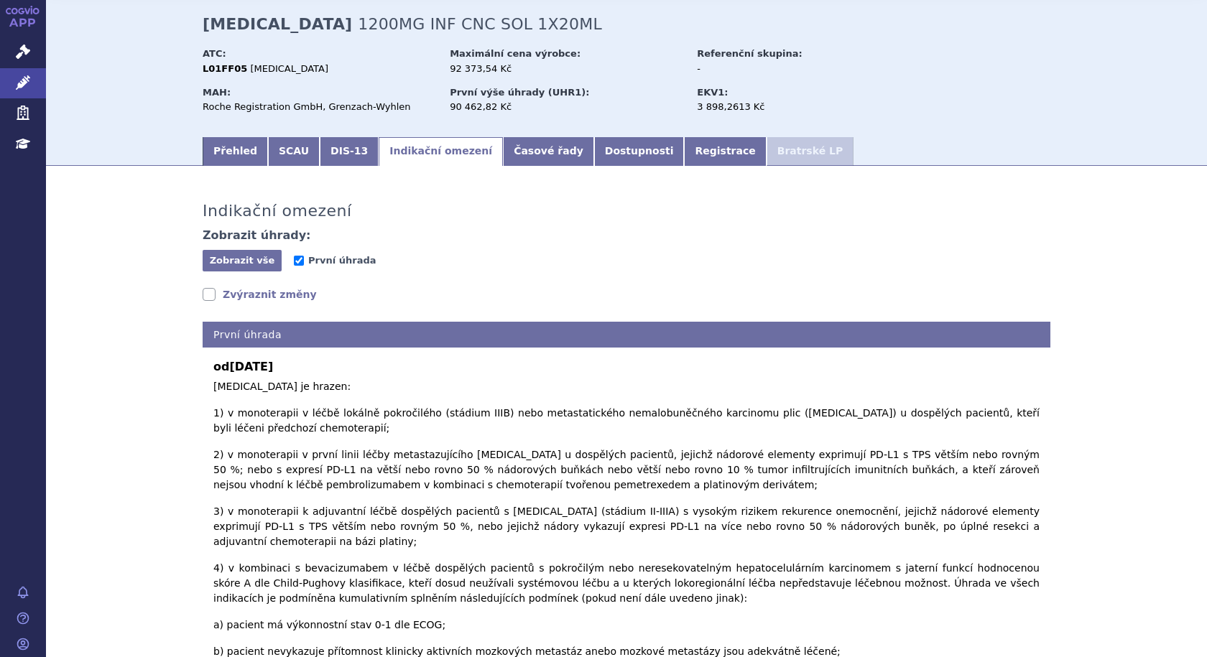
scroll to position [0, 0]
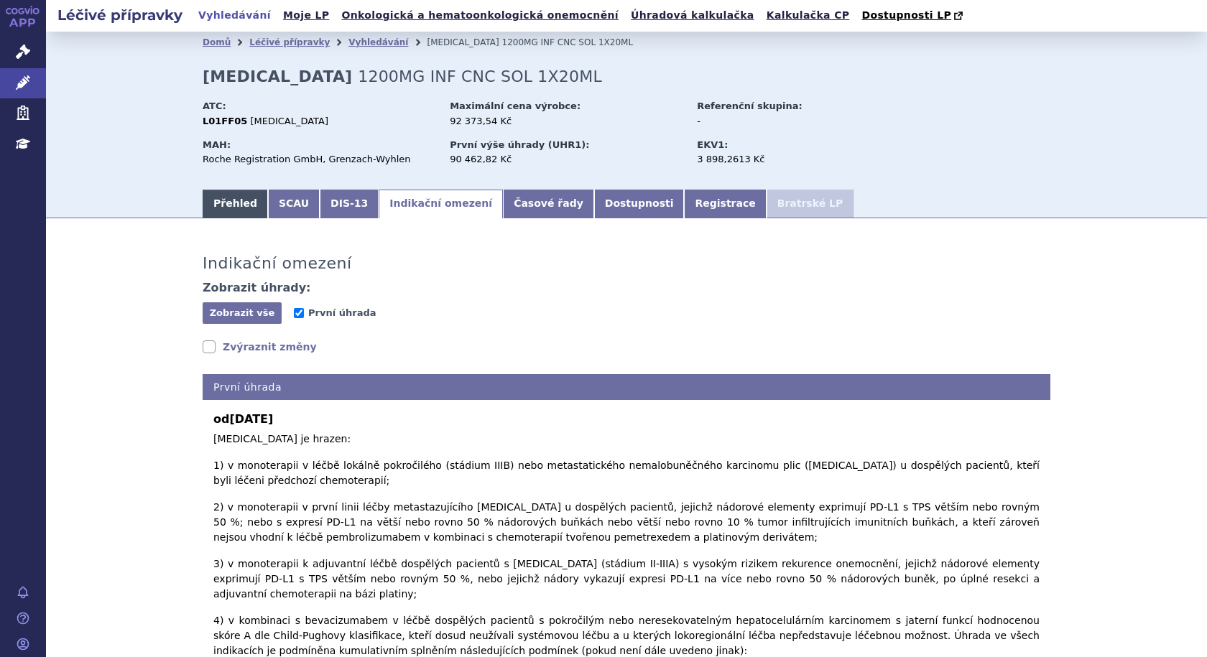
click at [239, 204] on link "Přehled" at bounding box center [235, 204] width 65 height 29
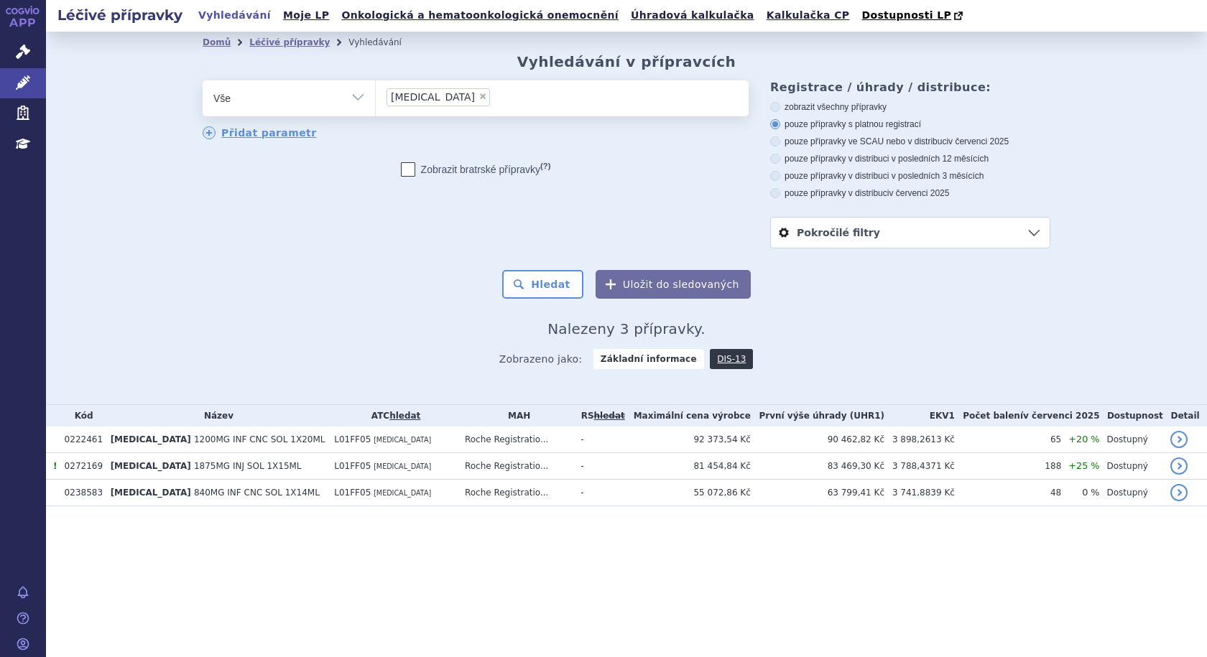
click at [478, 96] on span "×" at bounding box center [482, 96] width 9 height 9
click at [376, 96] on select "[MEDICAL_DATA]" at bounding box center [375, 98] width 1 height 36
select select
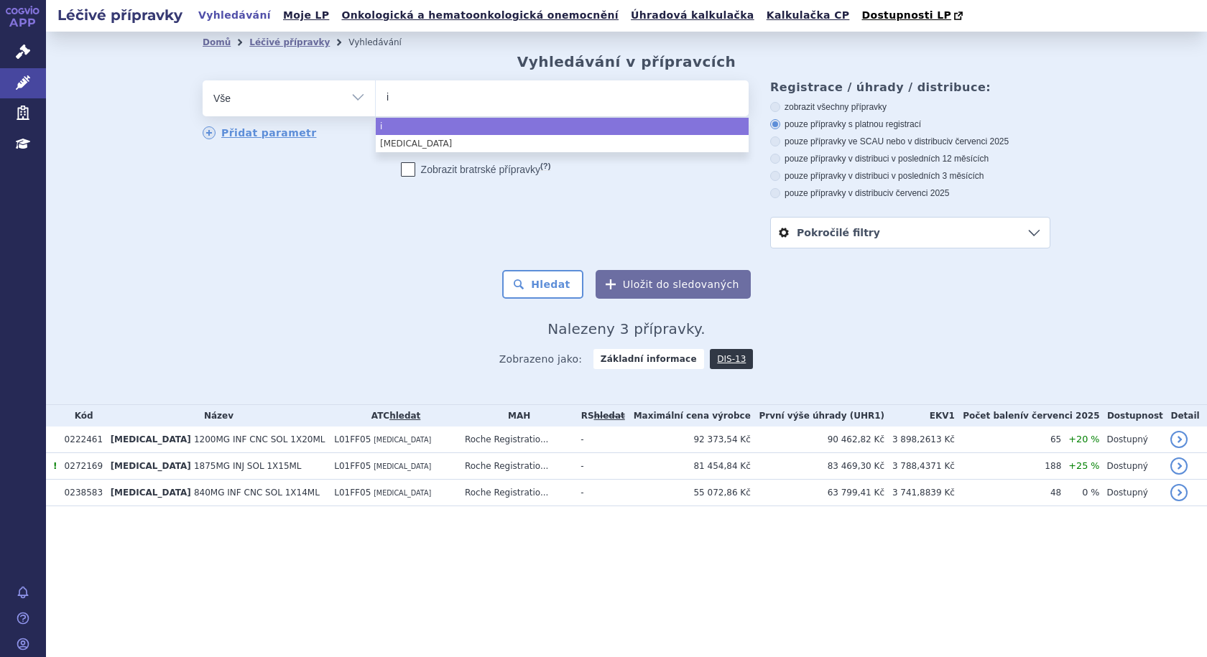
type input "im"
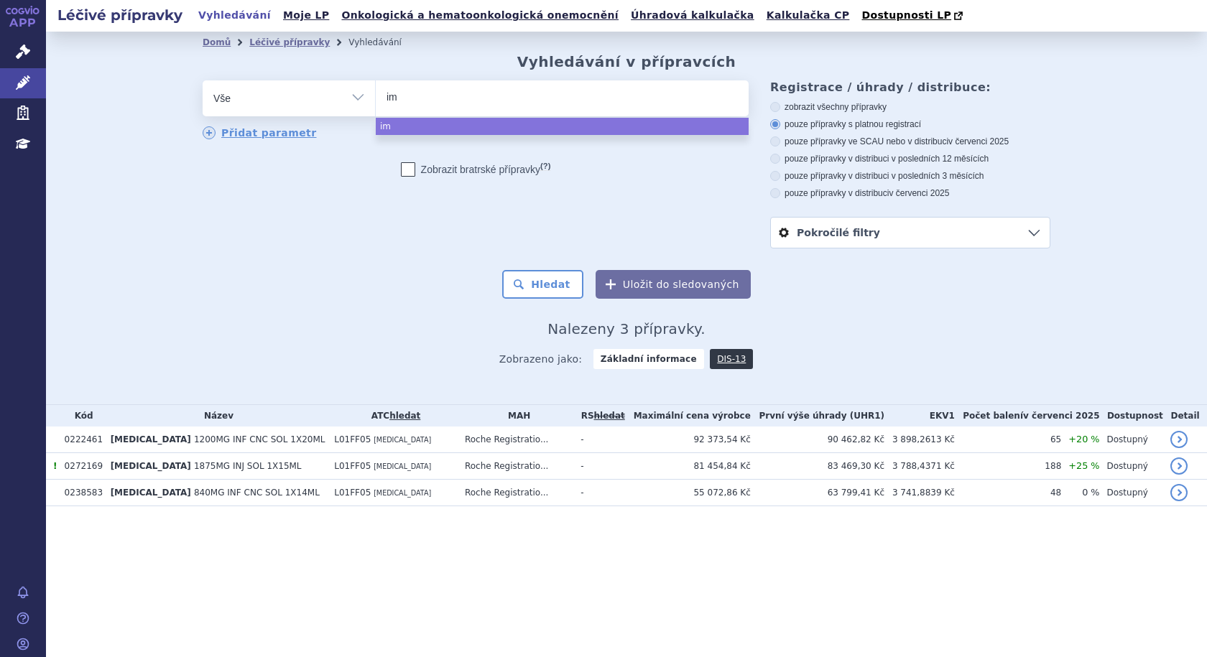
type input "imf"
type input "imfi"
type input "imfin"
type input "imfinz"
type input "[MEDICAL_DATA]"
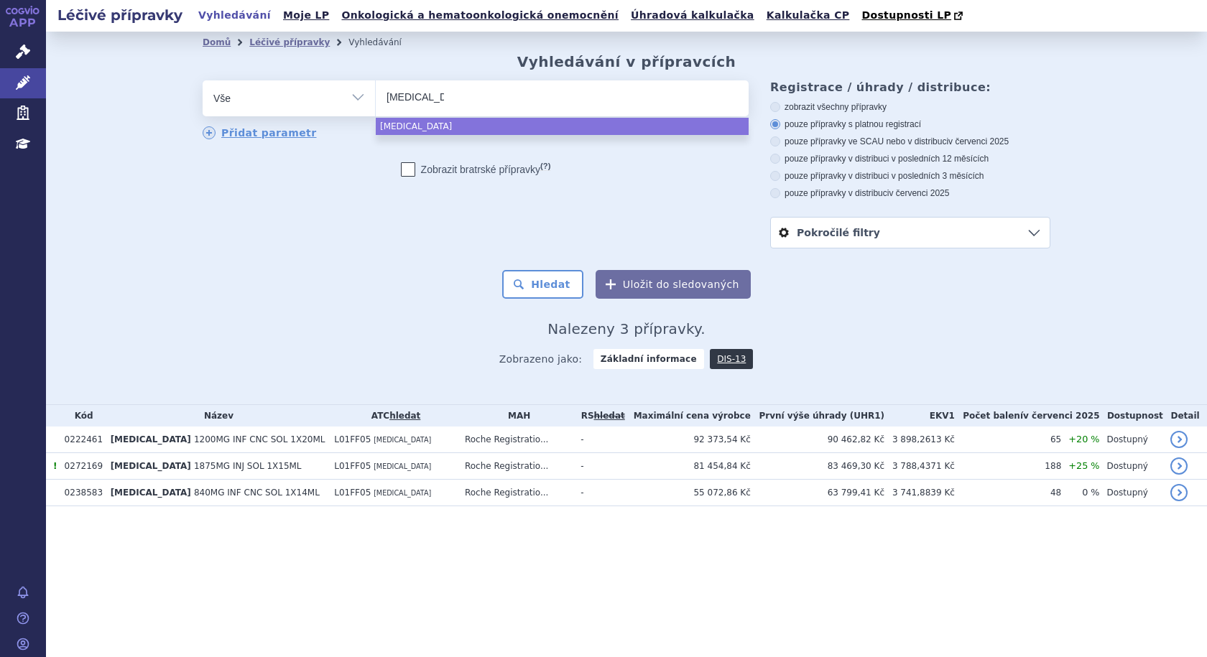
select select "[MEDICAL_DATA]"
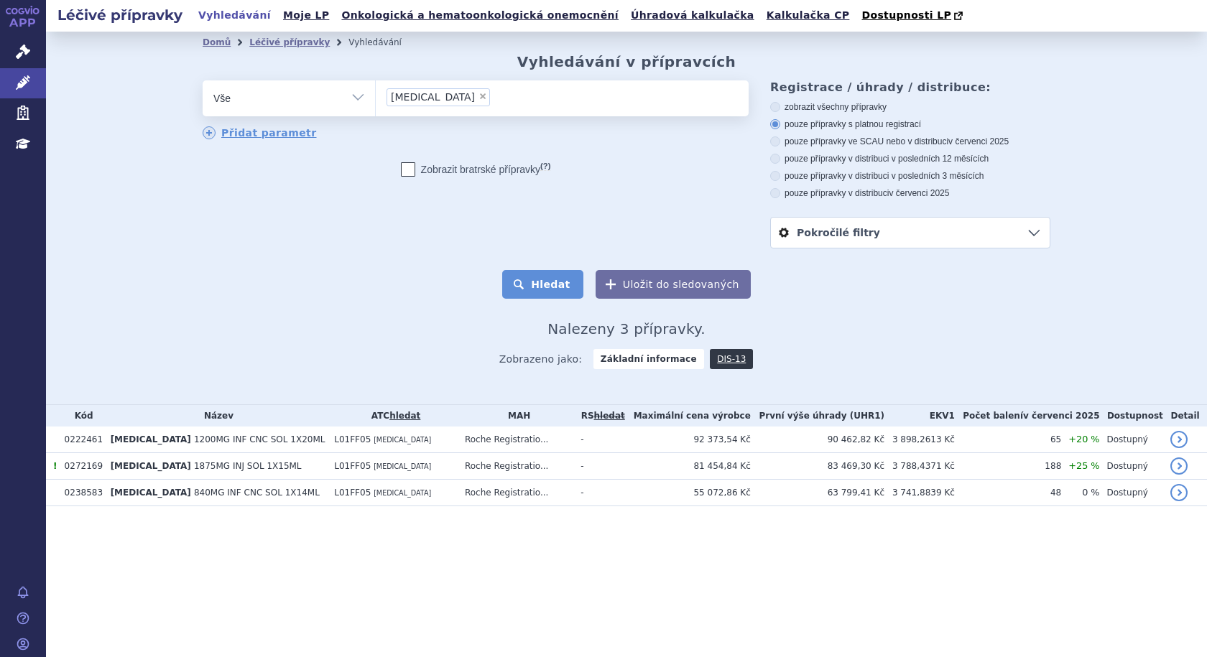
click at [553, 280] on button "Hledat" at bounding box center [542, 284] width 81 height 29
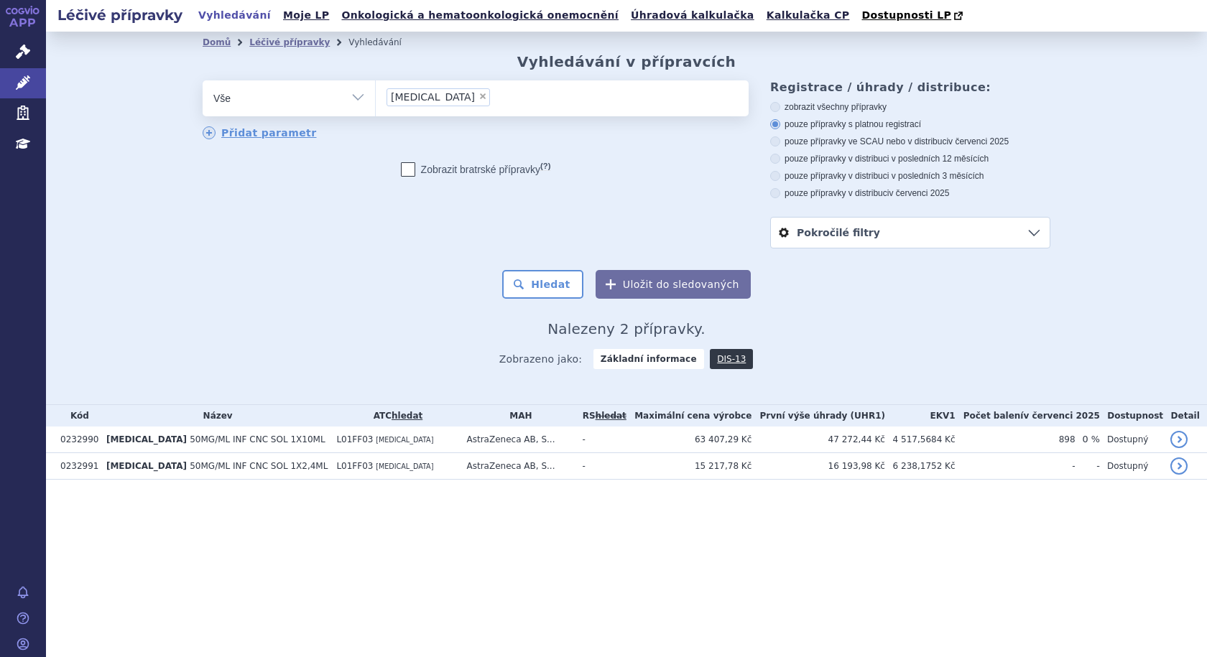
drag, startPoint x: 427, startPoint y: 97, endPoint x: 60, endPoint y: 73, distance: 367.8
click at [478, 97] on span "×" at bounding box center [482, 96] width 9 height 9
click at [376, 97] on select "[MEDICAL_DATA]" at bounding box center [375, 98] width 1 height 36
select select
click at [85, 56] on span "Správní řízení" at bounding box center [94, 52] width 97 height 30
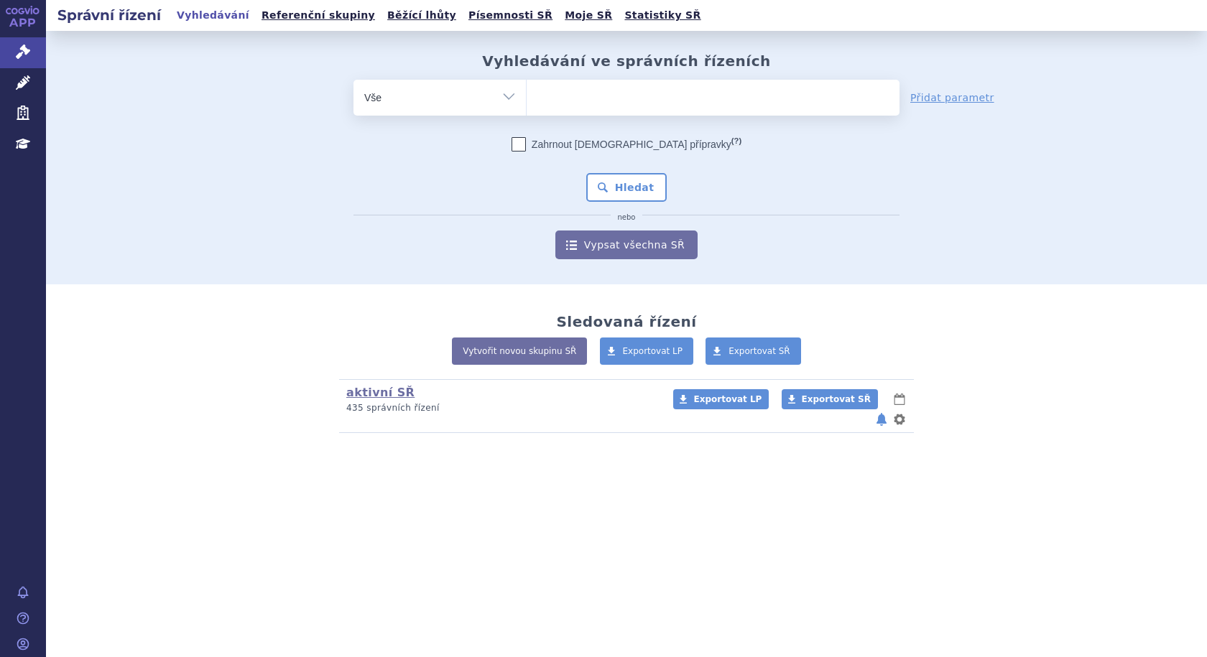
click at [578, 98] on ul at bounding box center [712, 95] width 373 height 30
click at [526, 98] on select at bounding box center [526, 97] width 1 height 36
type input "het"
type input "hetr"
type input "hetro"
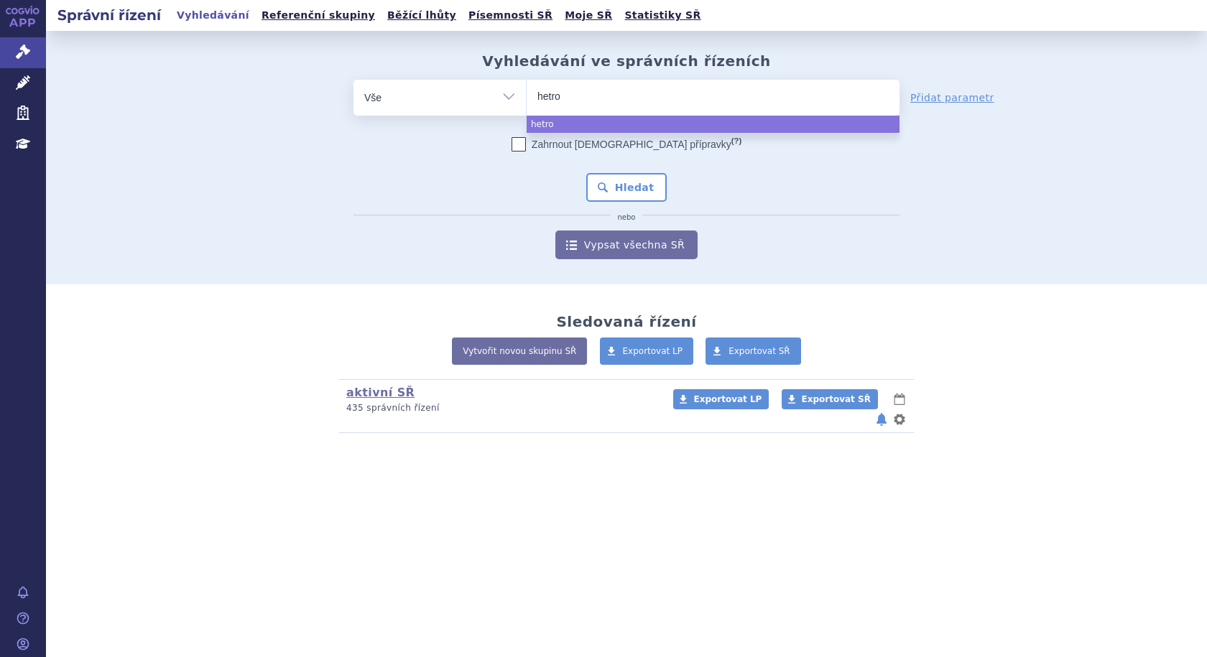
type input "hetron"
type input "hetroni"
type input "hetronif"
type input "hetronifl"
type input "hetronifly"
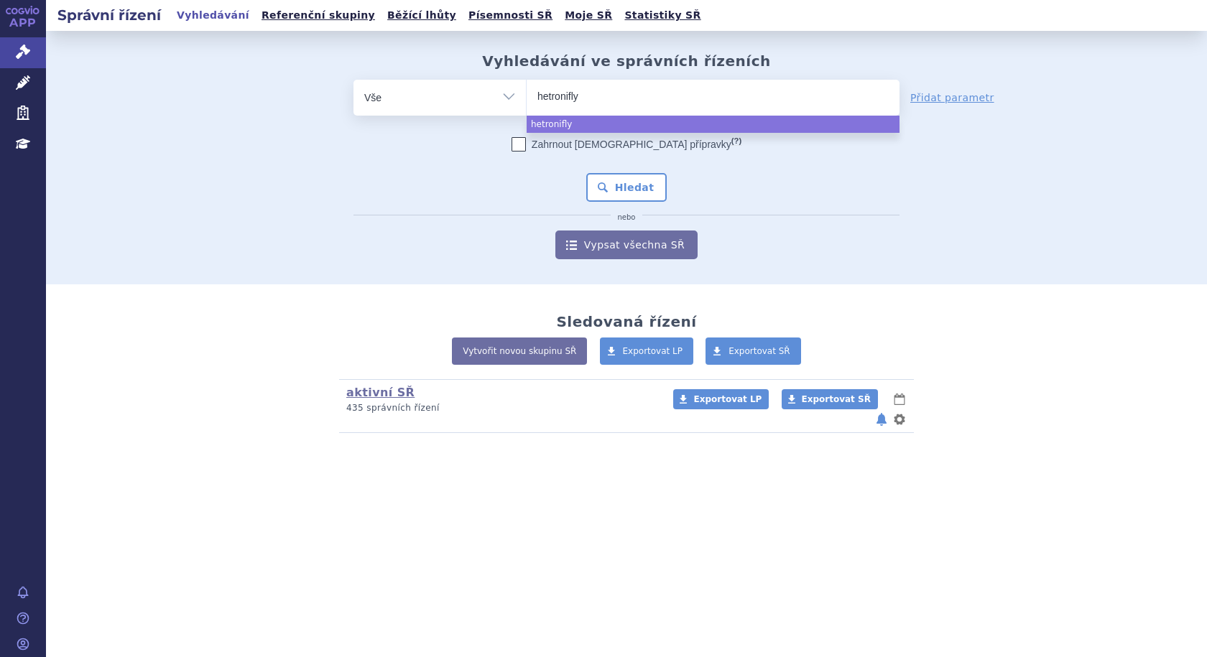
select select "hetronifly"
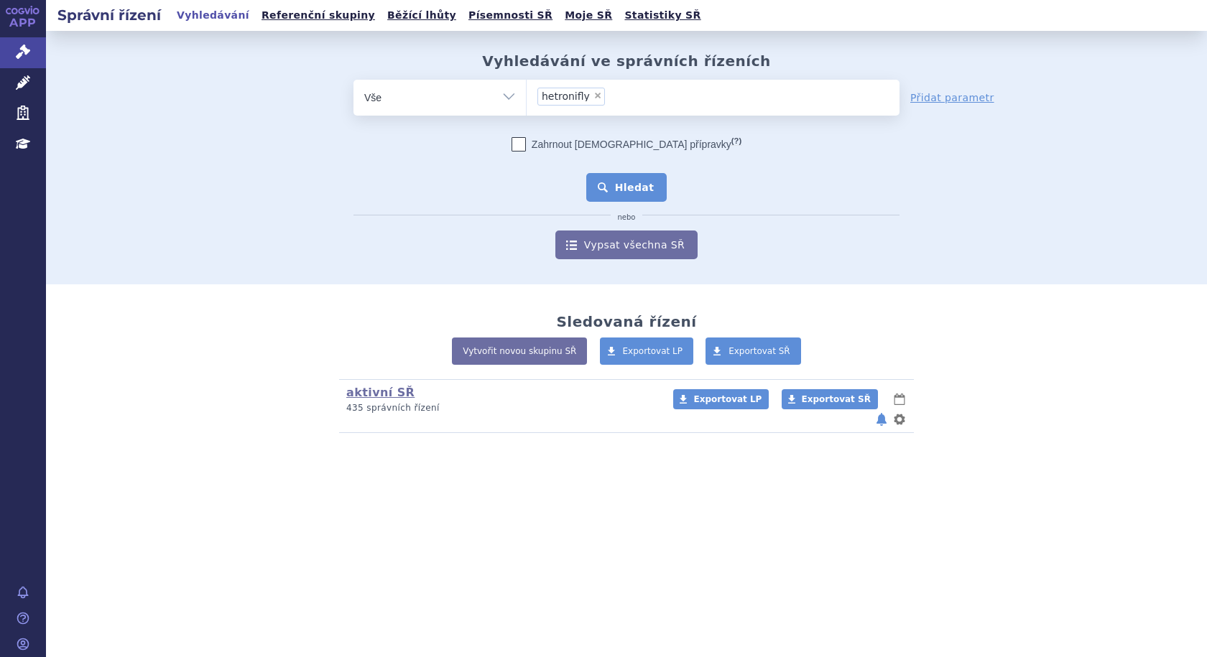
click at [618, 184] on button "Hledat" at bounding box center [626, 187] width 81 height 29
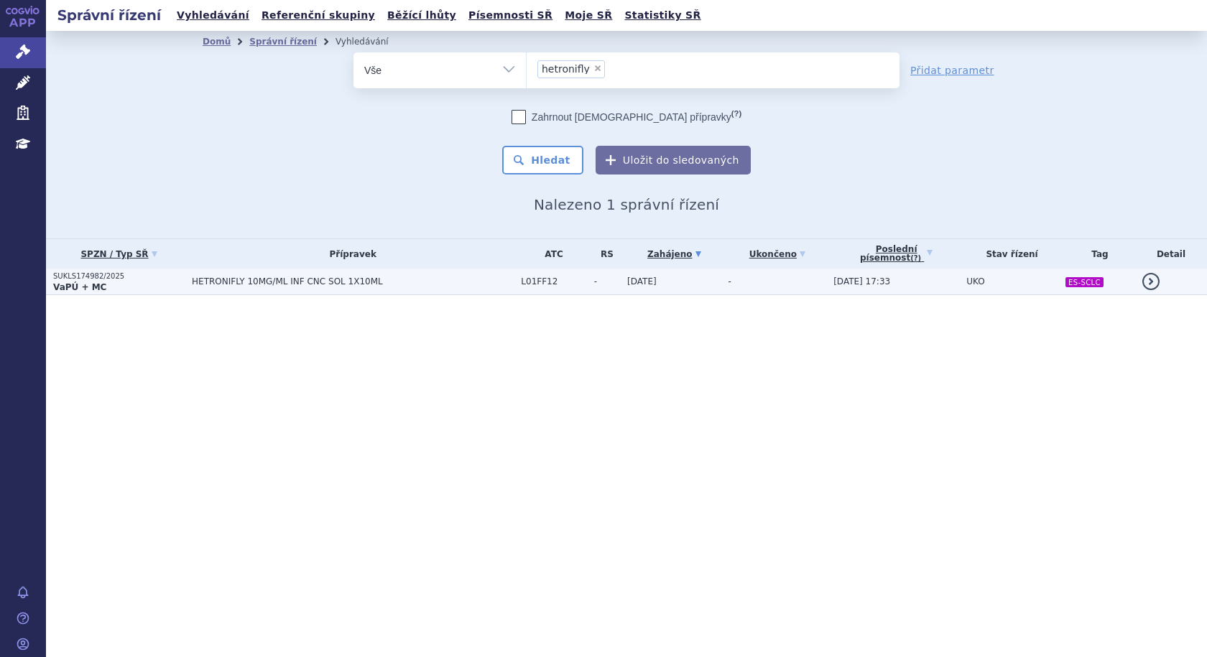
click at [352, 284] on span "HETRONIFLY 10MG/ML INF CNC SOL 1X10ML" at bounding box center [353, 282] width 322 height 10
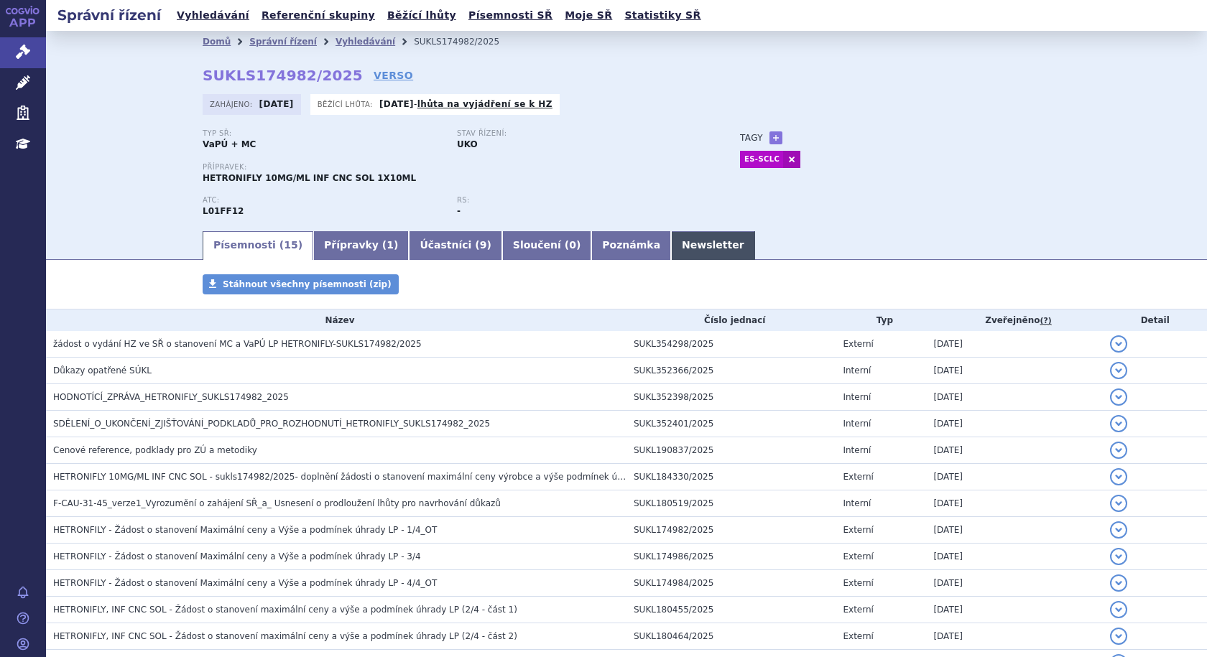
click at [671, 247] on link "Newsletter" at bounding box center [713, 245] width 84 height 29
